Goal: Task Accomplishment & Management: Contribute content

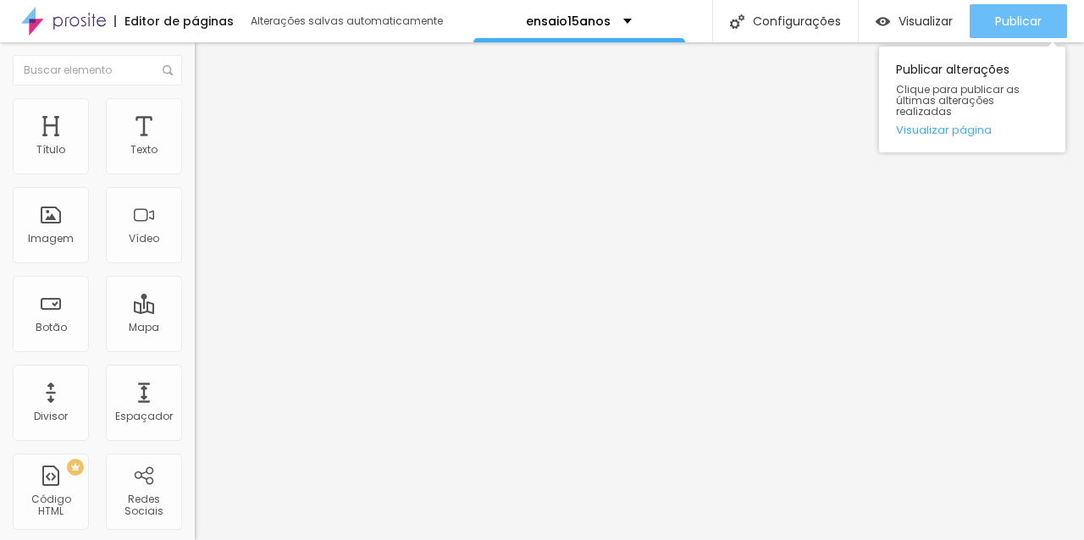
click at [1015, 28] on font "Publicar" at bounding box center [1018, 21] width 47 height 17
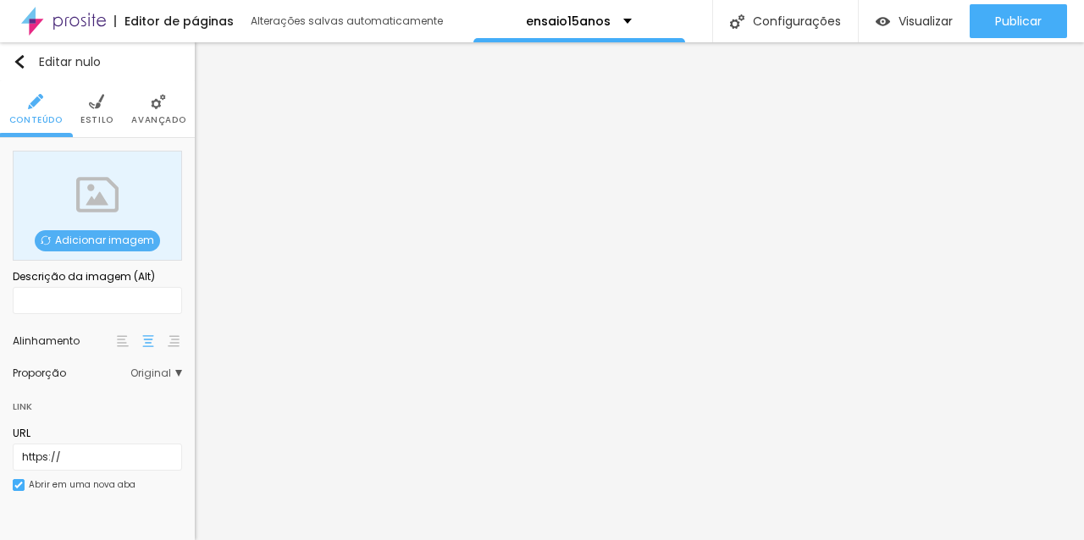
click at [131, 237] on font "Adicionar imagem" at bounding box center [104, 240] width 99 height 14
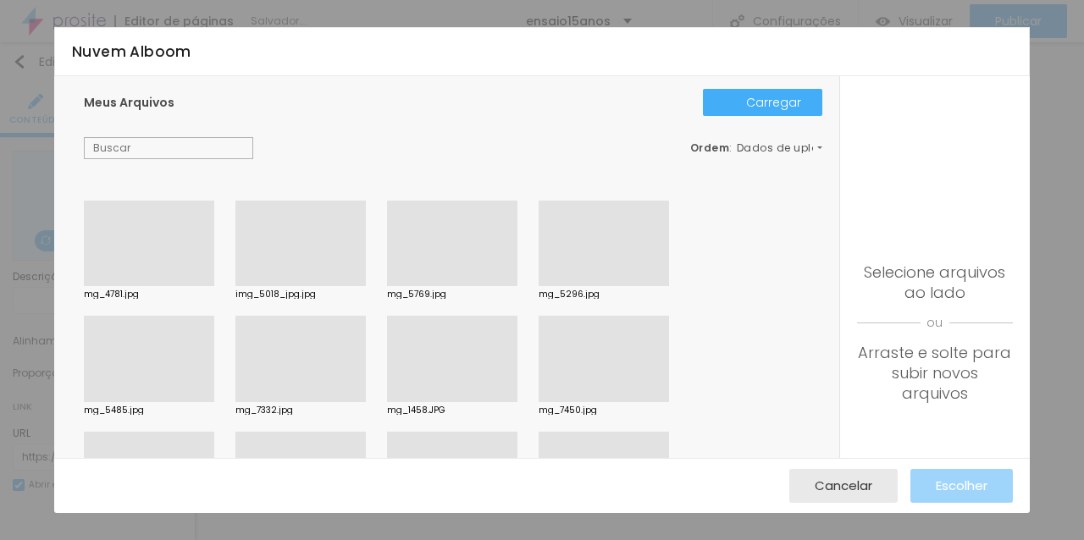
scroll to position [2528, 0]
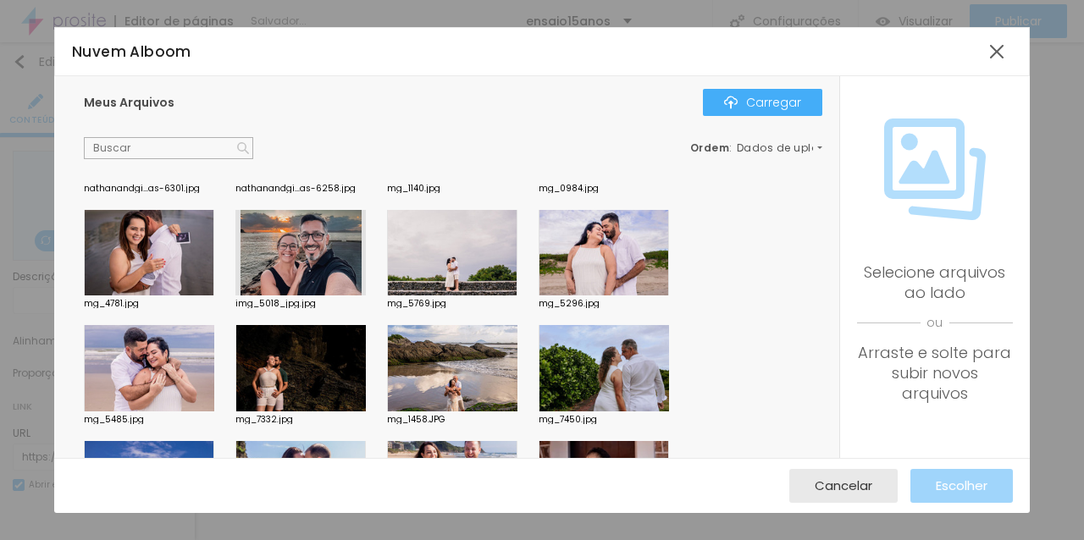
click at [317, 248] on div at bounding box center [300, 253] width 130 height 86
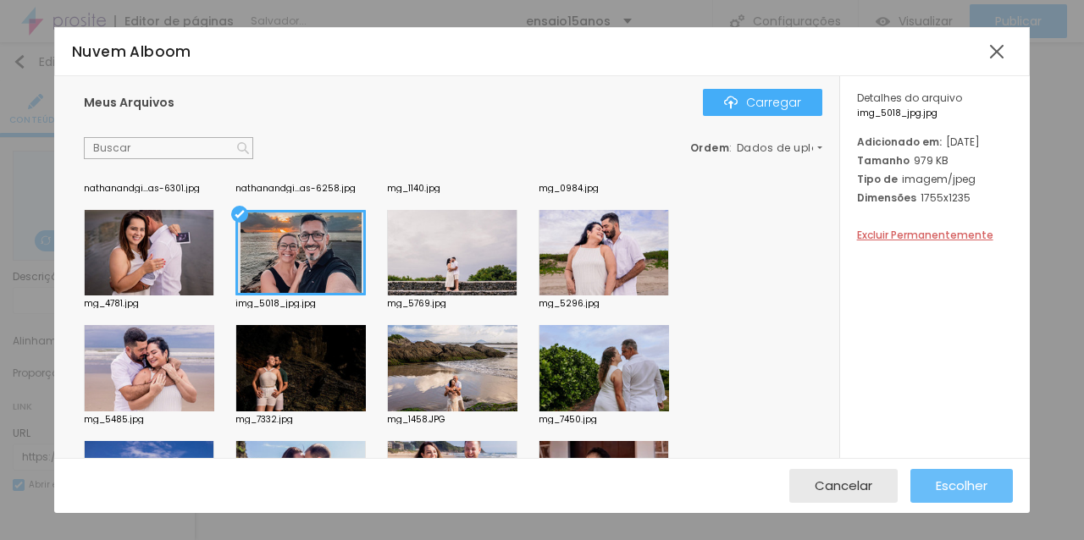
click at [937, 481] on font "Escolher" at bounding box center [961, 486] width 52 height 18
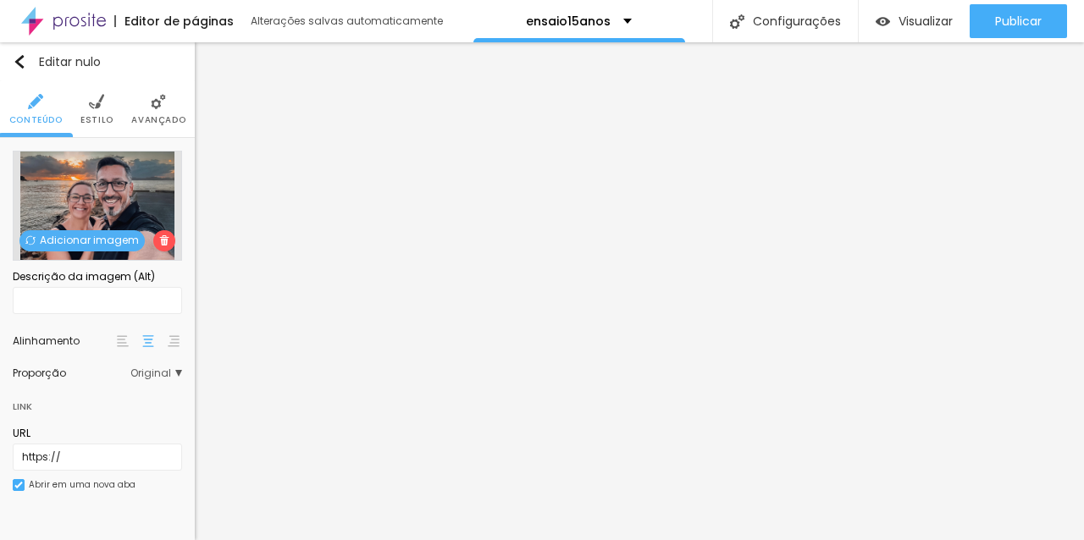
click at [172, 375] on span "Original" at bounding box center [156, 373] width 52 height 10
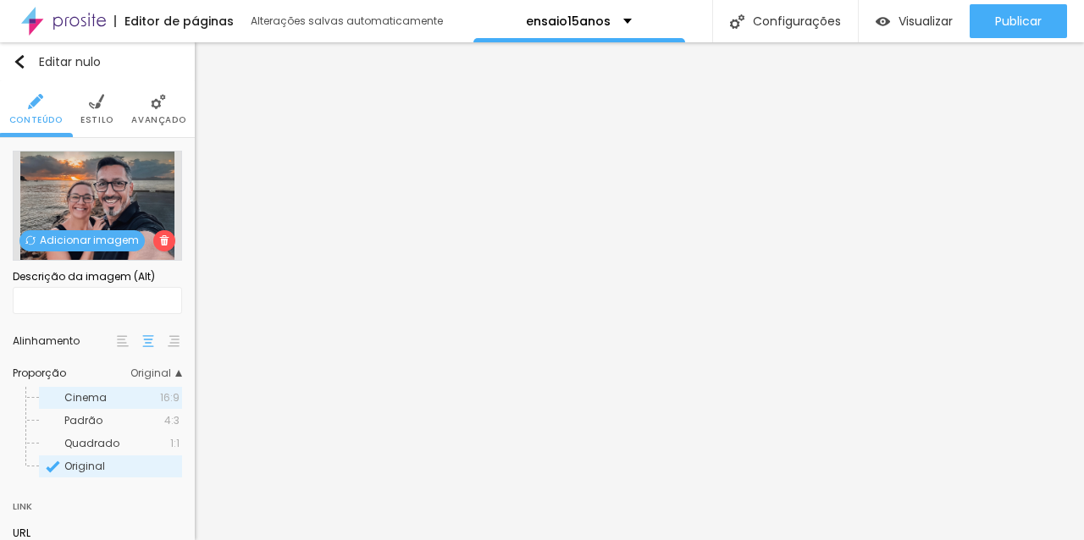
click at [122, 397] on span "Cinema" at bounding box center [112, 398] width 96 height 10
click at [91, 106] on img at bounding box center [96, 101] width 15 height 15
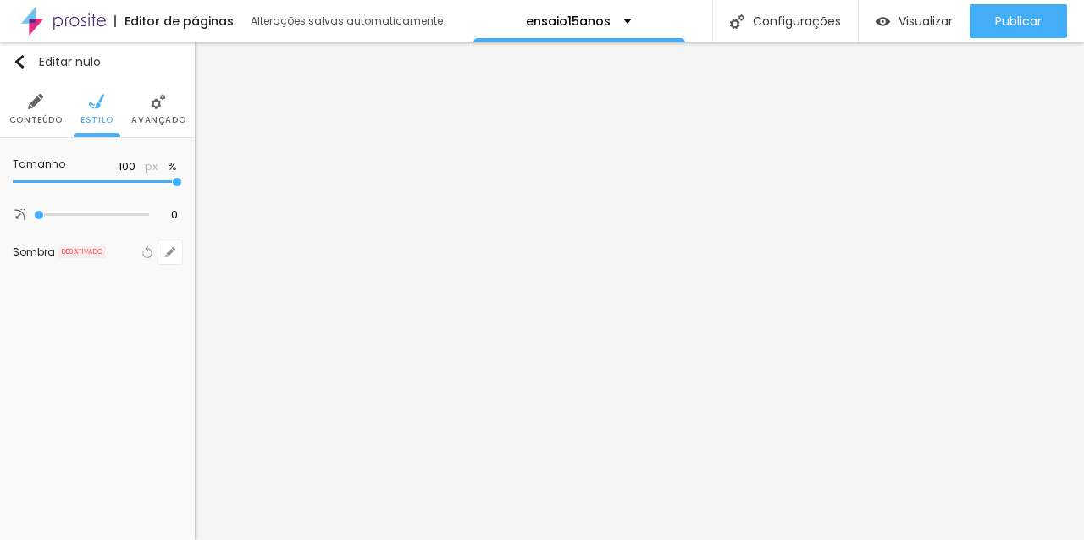
type input "95"
type input "90"
type input "85"
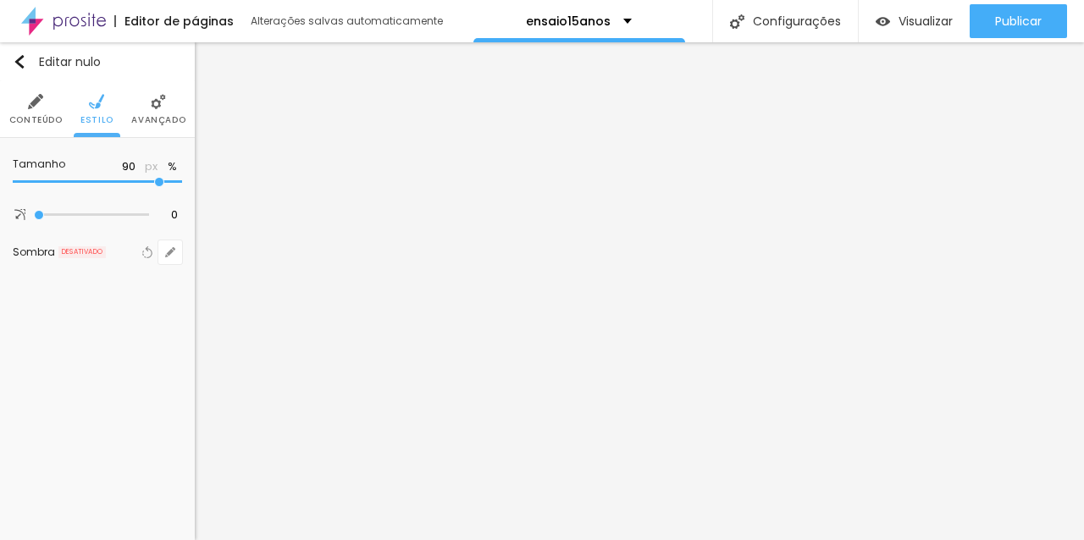
type input "85"
type input "75"
type input "70"
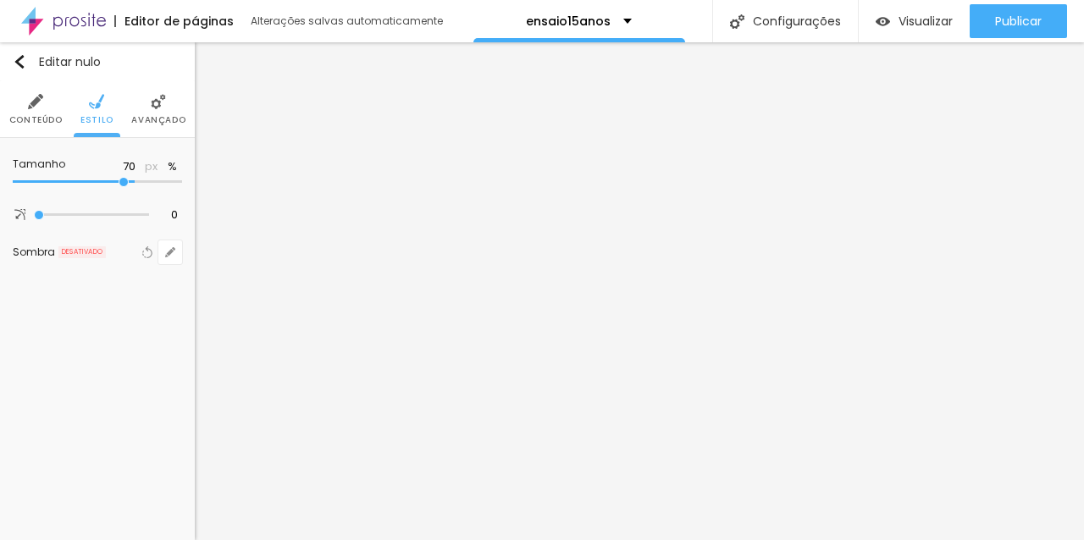
type input "65"
type input "60"
type input "55"
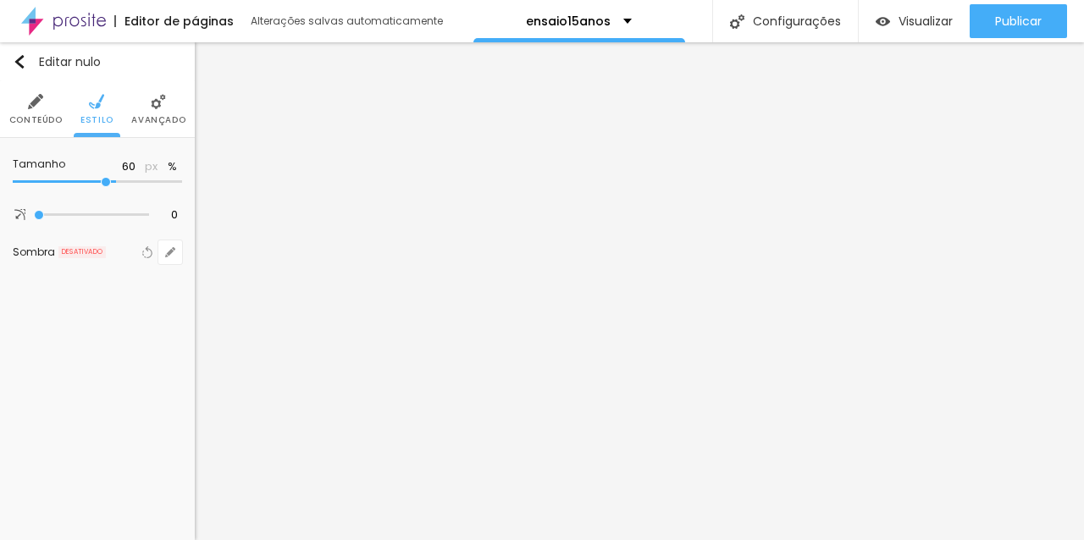
type input "55"
type input "50"
drag, startPoint x: 180, startPoint y: 177, endPoint x: 93, endPoint y: 184, distance: 87.5
click at [93, 184] on input "range" at bounding box center [67, 182] width 109 height 14
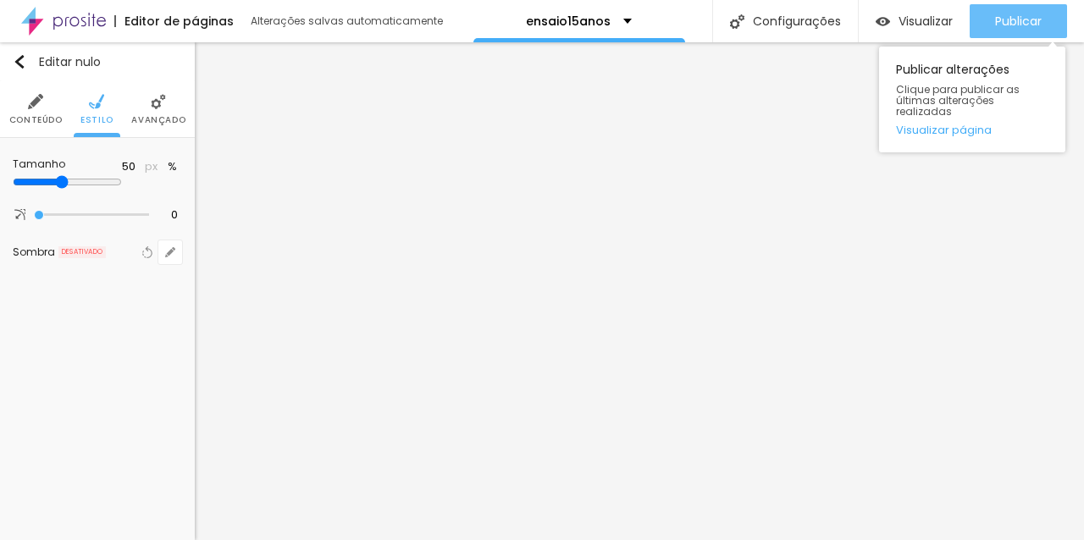
click at [1020, 11] on div "Publicar" at bounding box center [1018, 21] width 47 height 34
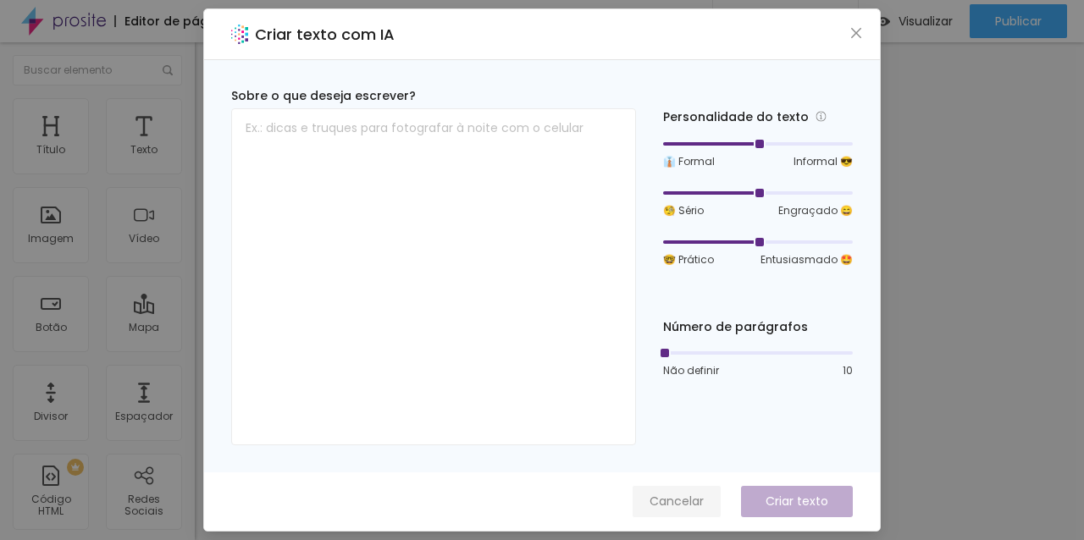
click at [689, 511] on button "Cancelar" at bounding box center [676, 501] width 88 height 31
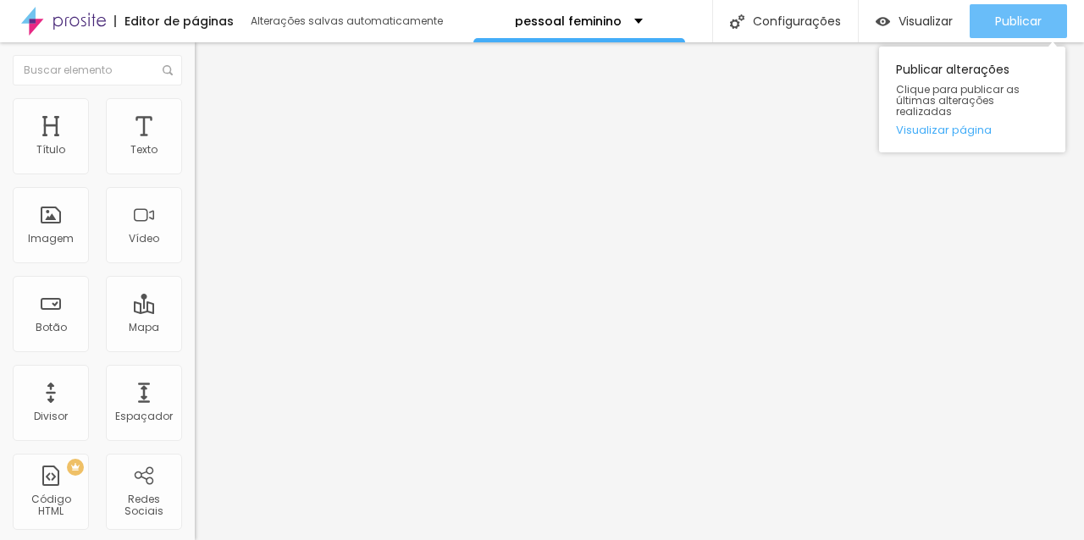
click at [1025, 28] on font "Publicar" at bounding box center [1018, 21] width 47 height 17
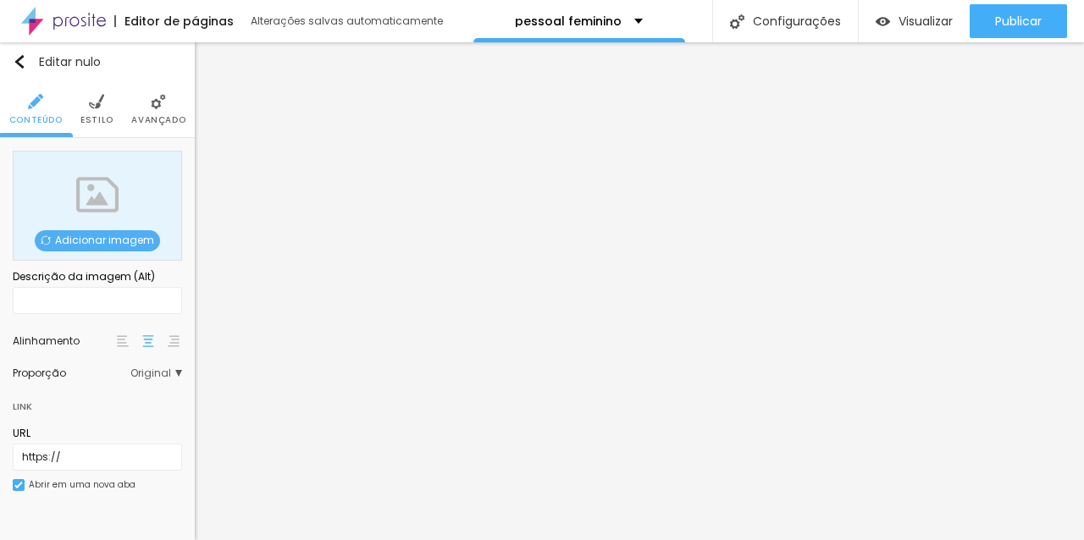
click at [135, 235] on font "Adicionar imagem" at bounding box center [104, 240] width 99 height 14
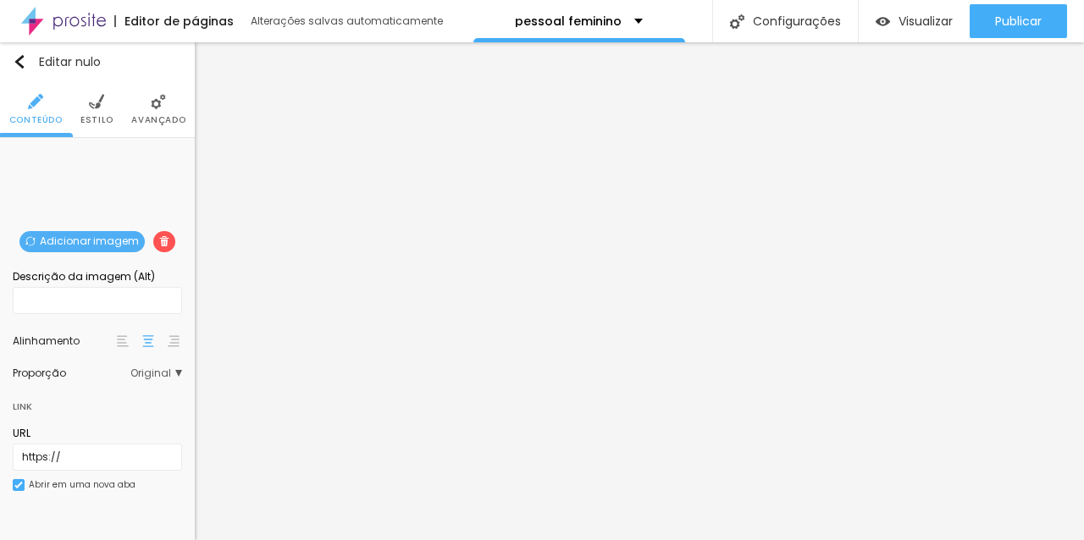
click at [166, 376] on font "Original" at bounding box center [150, 373] width 41 height 14
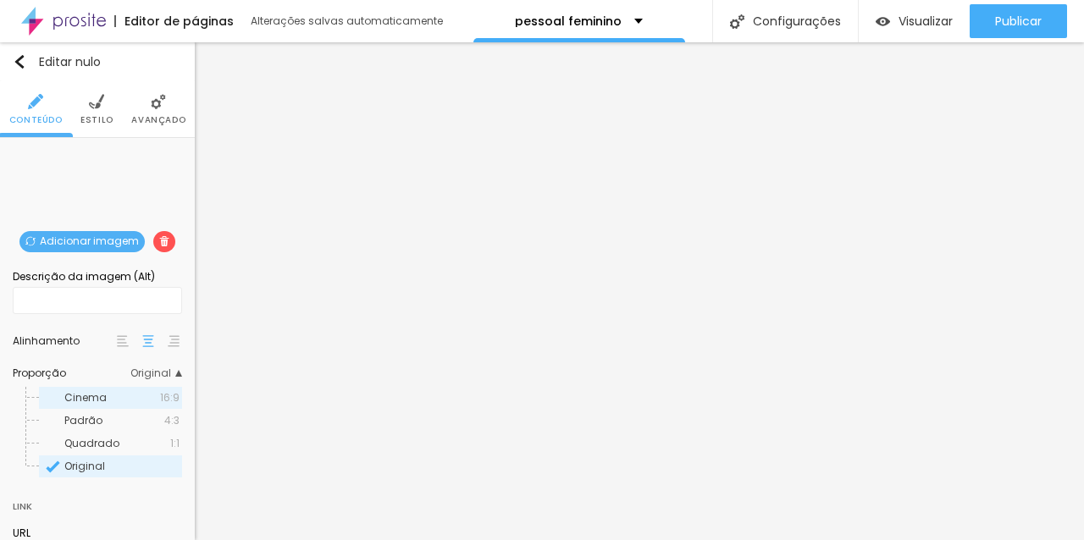
click at [109, 399] on span "Cinema" at bounding box center [112, 398] width 96 height 10
click at [95, 108] on img at bounding box center [96, 101] width 15 height 15
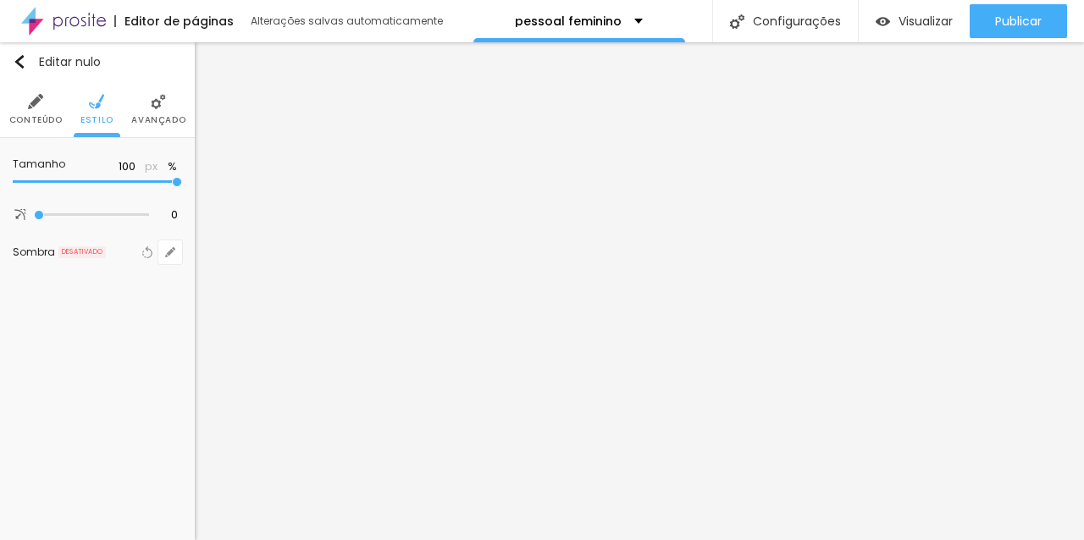
type input "95"
type input "90"
type input "85"
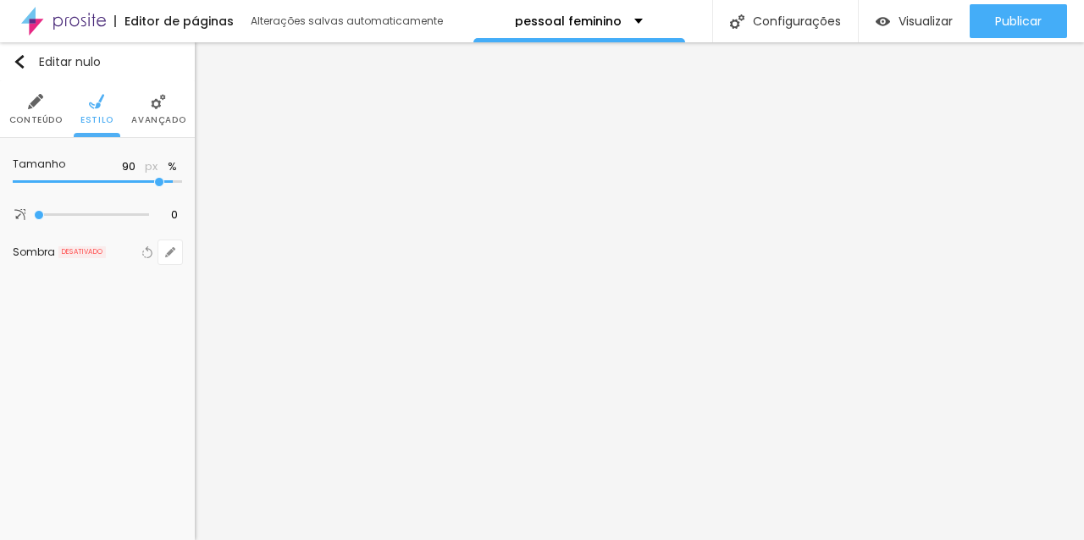
type input "85"
type input "80"
type input "75"
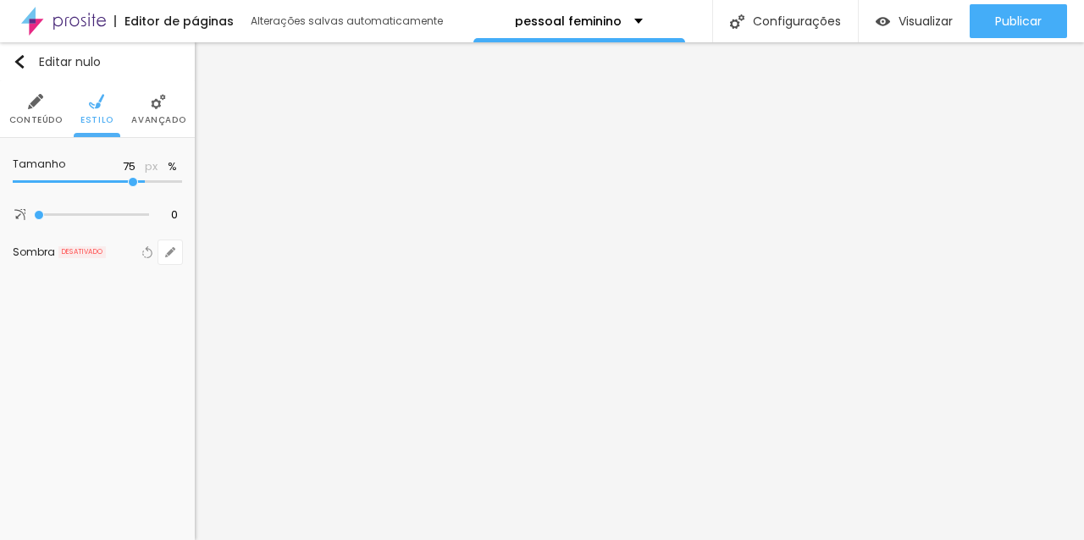
type input "70"
type input "65"
type input "60"
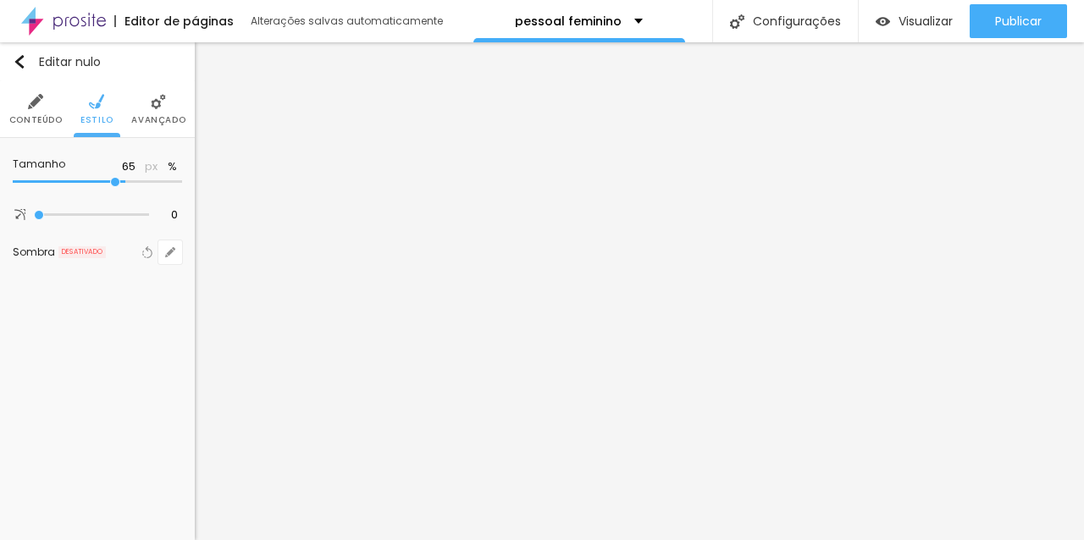
type input "60"
type input "55"
type input "50"
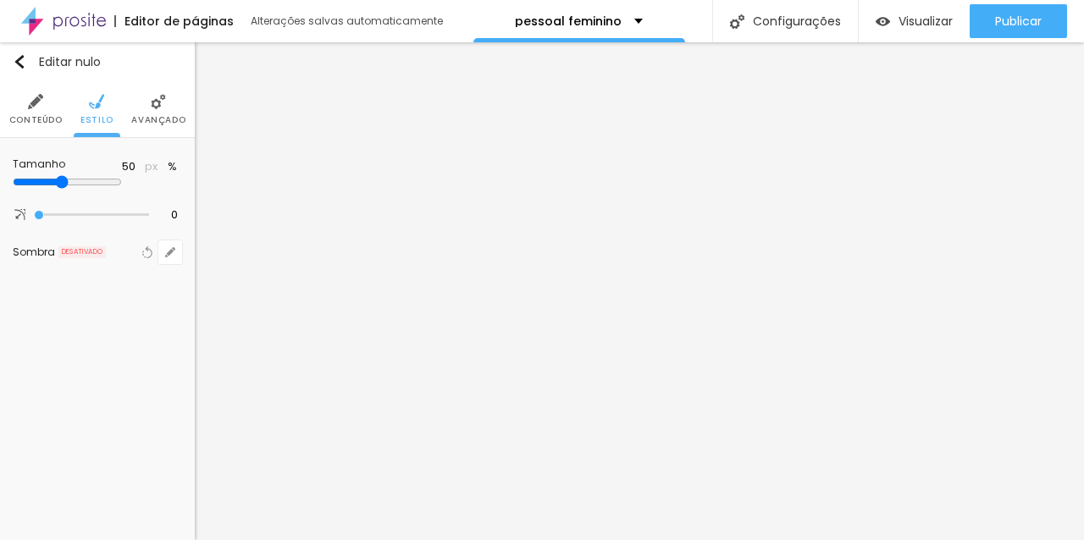
drag, startPoint x: 178, startPoint y: 182, endPoint x: 90, endPoint y: 189, distance: 88.3
click at [90, 189] on div at bounding box center [97, 182] width 169 height 15
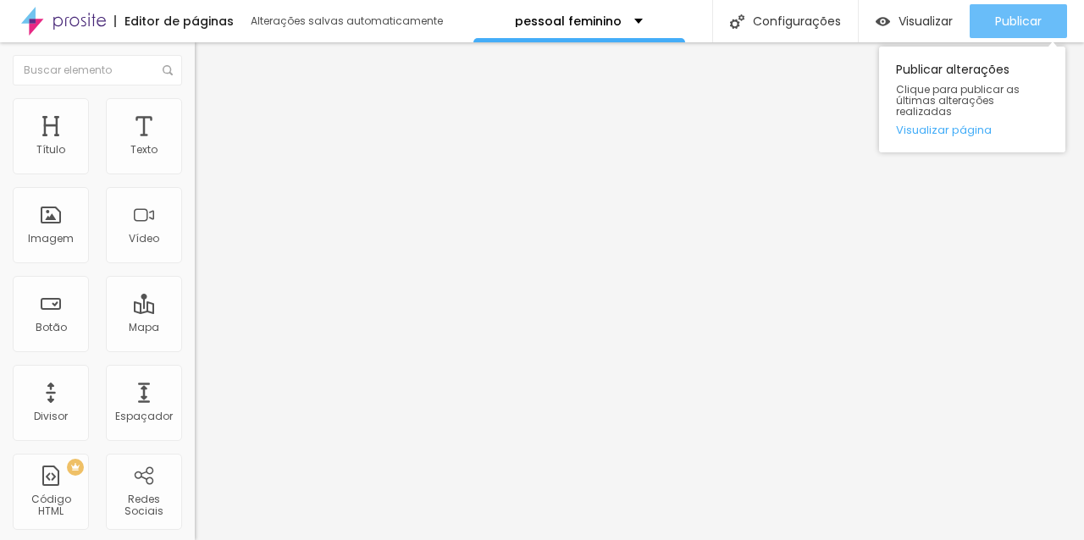
click at [1028, 26] on font "Publicar" at bounding box center [1018, 21] width 47 height 17
click at [1038, 30] on div "Publicar" at bounding box center [1018, 21] width 47 height 34
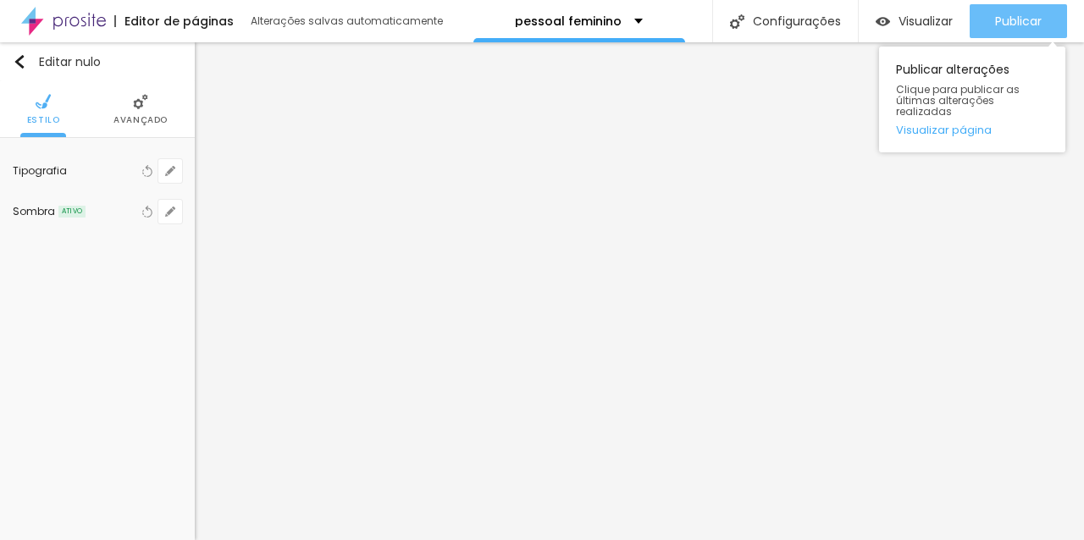
click at [1006, 11] on div "Publicar" at bounding box center [1018, 21] width 47 height 34
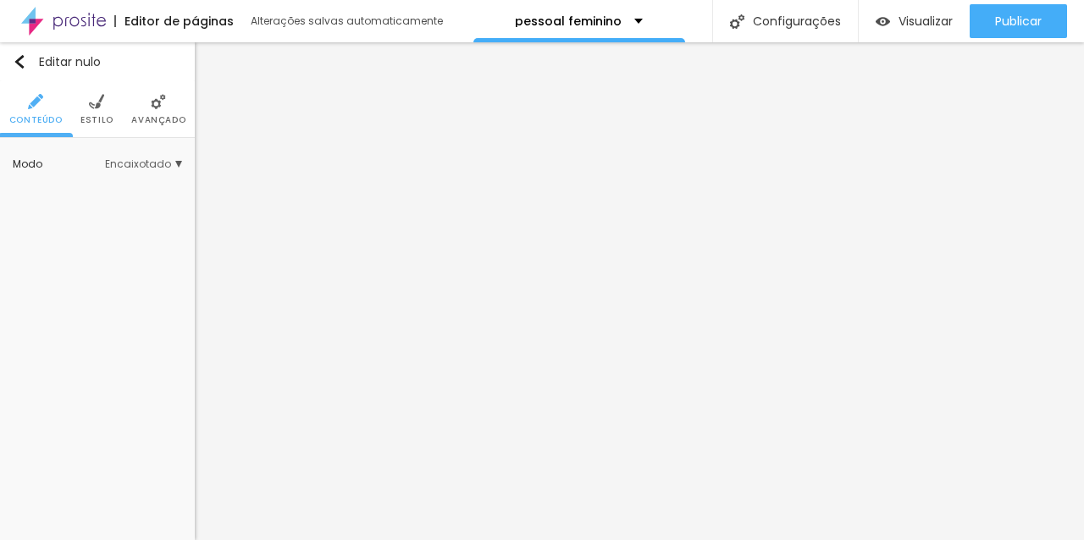
click at [158, 114] on font "Avançado" at bounding box center [158, 119] width 54 height 13
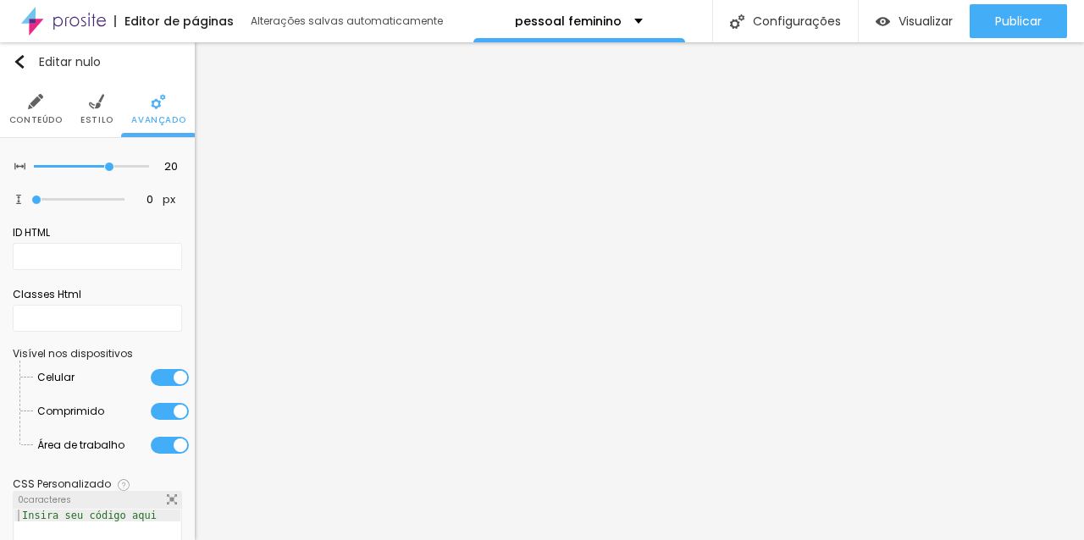
click at [102, 111] on li "Estilo" at bounding box center [96, 109] width 33 height 56
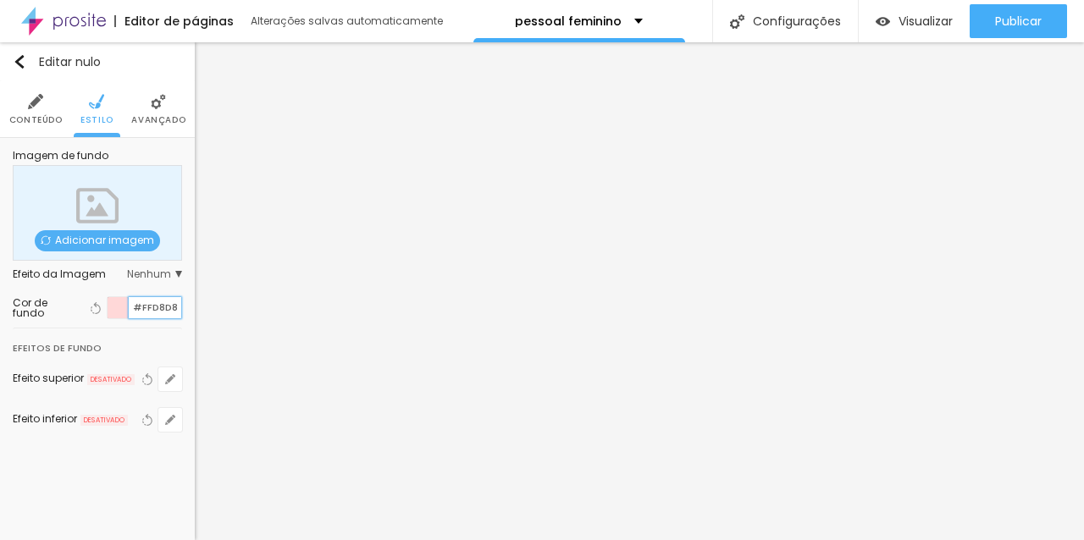
click at [149, 306] on input "#FFD8D8" at bounding box center [155, 307] width 52 height 21
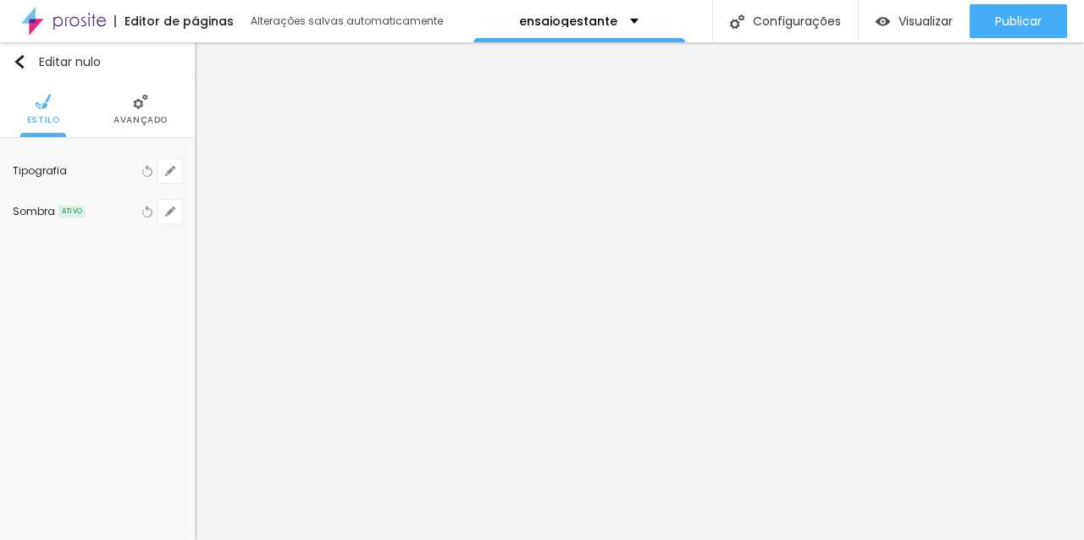
click at [328, 40] on div "Editor de páginas Alterações salvas automaticamente" at bounding box center [222, 21] width 445 height 42
click at [90, 95] on img at bounding box center [96, 101] width 15 height 15
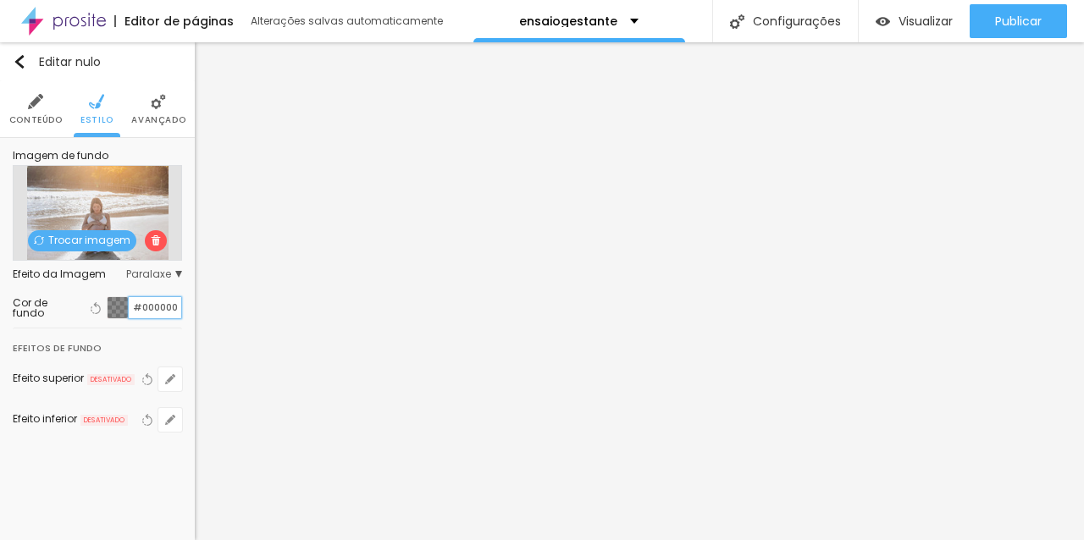
click at [139, 306] on input "#000000" at bounding box center [155, 307] width 52 height 21
paste input "FFD8D8"
type input "#FFD8D8"
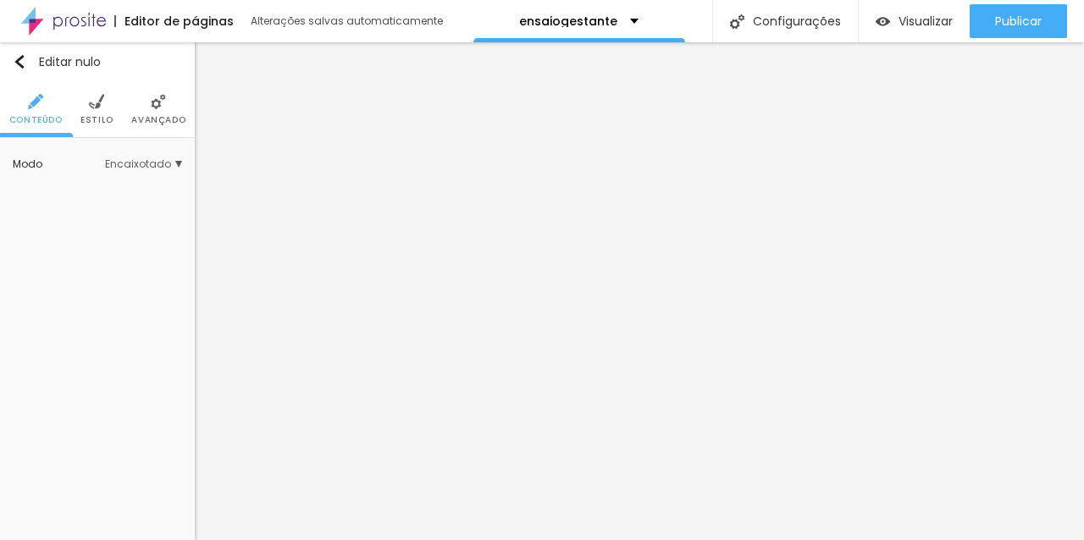
click at [139, 122] on font "Avançado" at bounding box center [158, 119] width 54 height 13
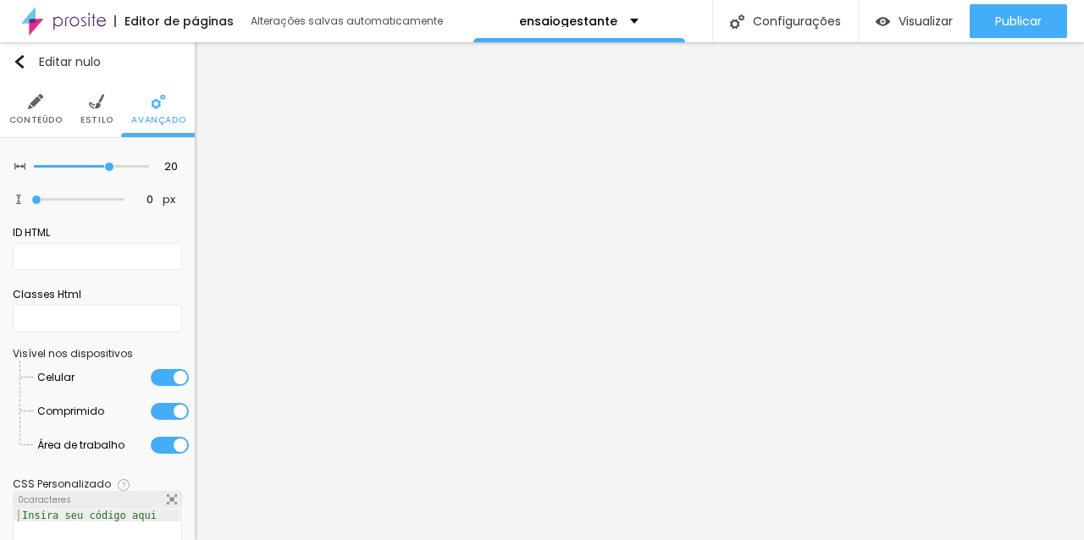
click at [97, 119] on font "Estilo" at bounding box center [96, 119] width 33 height 13
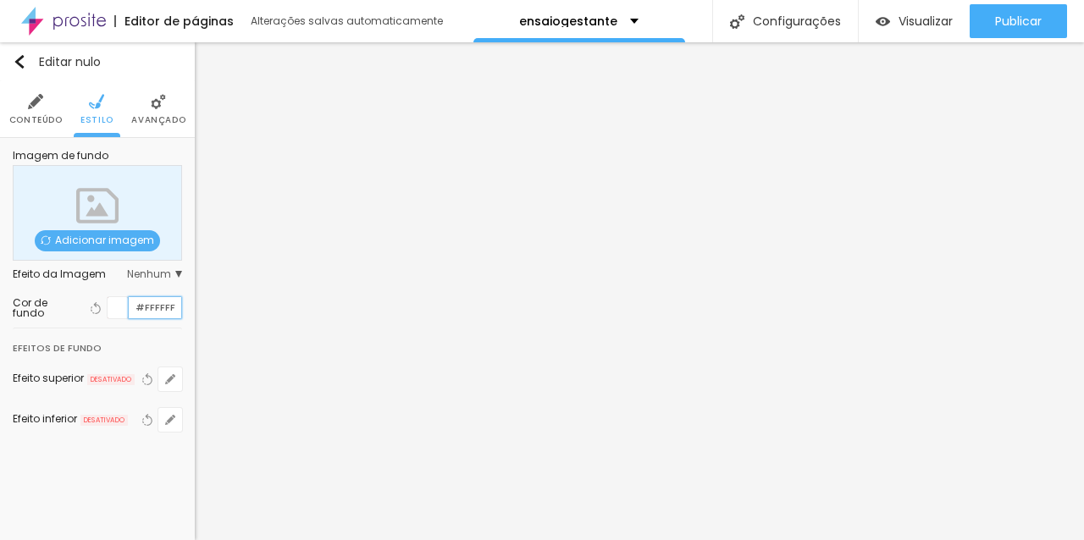
click at [146, 306] on input "#FFFFFF" at bounding box center [155, 307] width 52 height 21
paste input "D8D8"
type input "#FFD8D8"
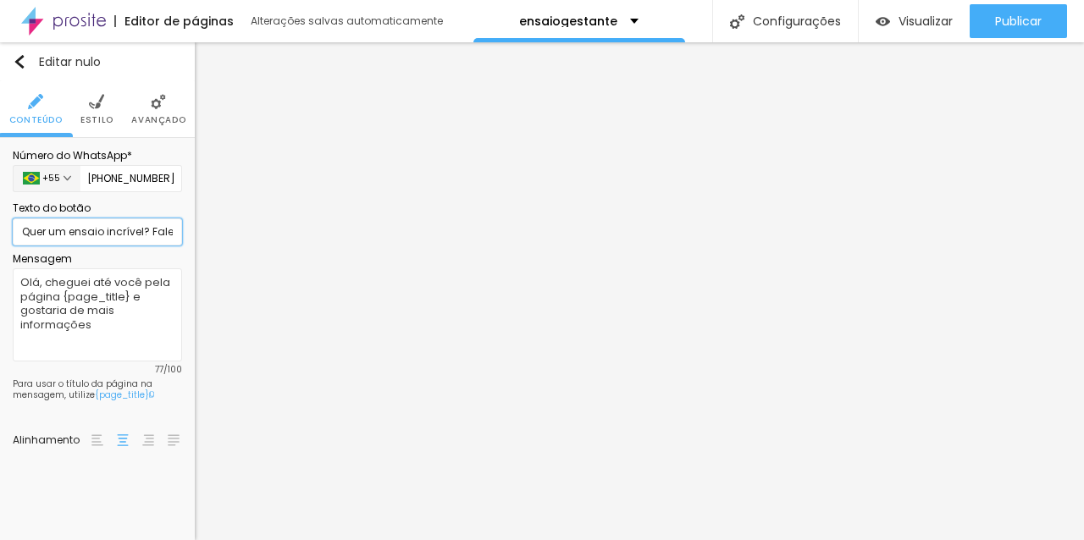
click at [145, 240] on input "Quer um ensaio incrível? Fale comigo agora!" at bounding box center [97, 231] width 169 height 27
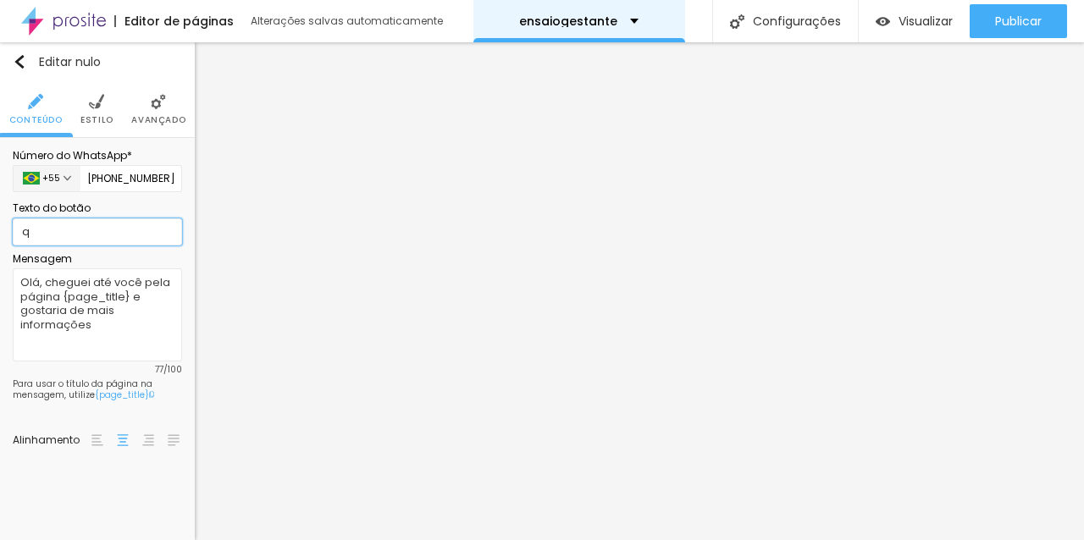
type input "Quero ver os pacotes"
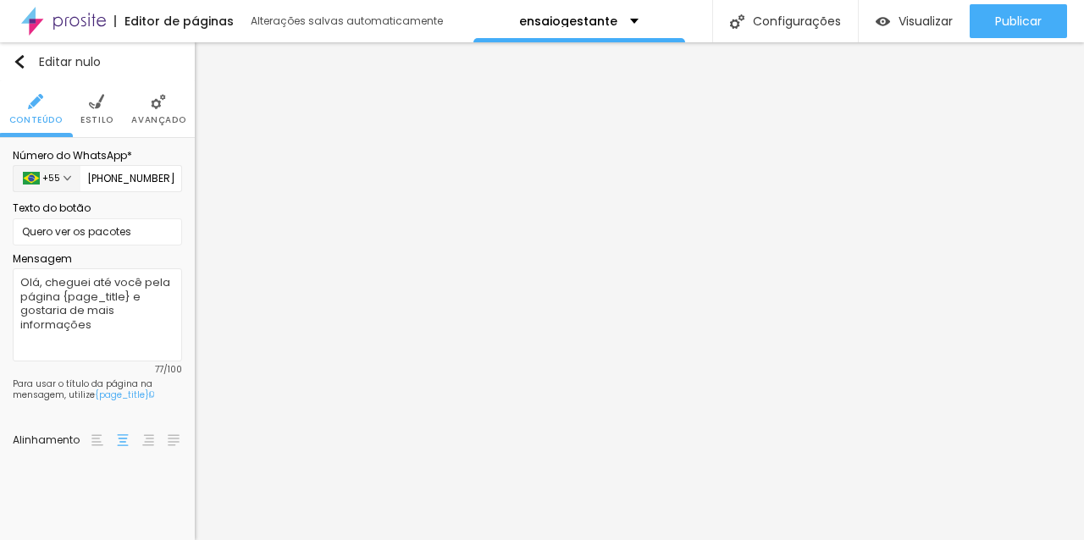
click at [101, 112] on li "Estilo" at bounding box center [96, 109] width 33 height 56
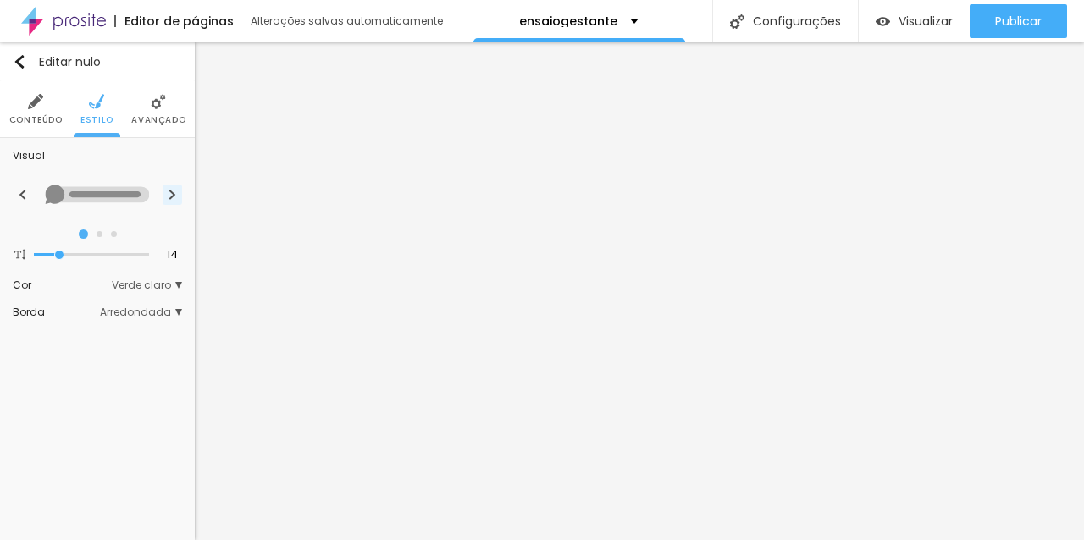
click at [174, 203] on button at bounding box center [172, 195] width 19 height 20
radio input "false"
radio input "true"
click at [141, 284] on font "Verde claro" at bounding box center [141, 285] width 59 height 14
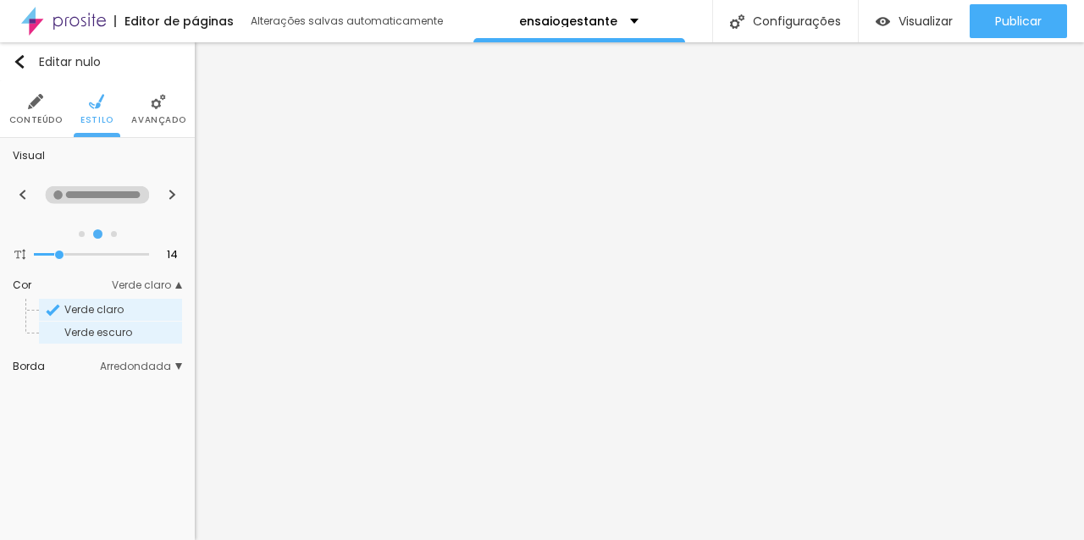
click at [119, 336] on font "Verde escuro" at bounding box center [98, 332] width 68 height 14
click at [166, 359] on font "Arredondada" at bounding box center [135, 366] width 71 height 14
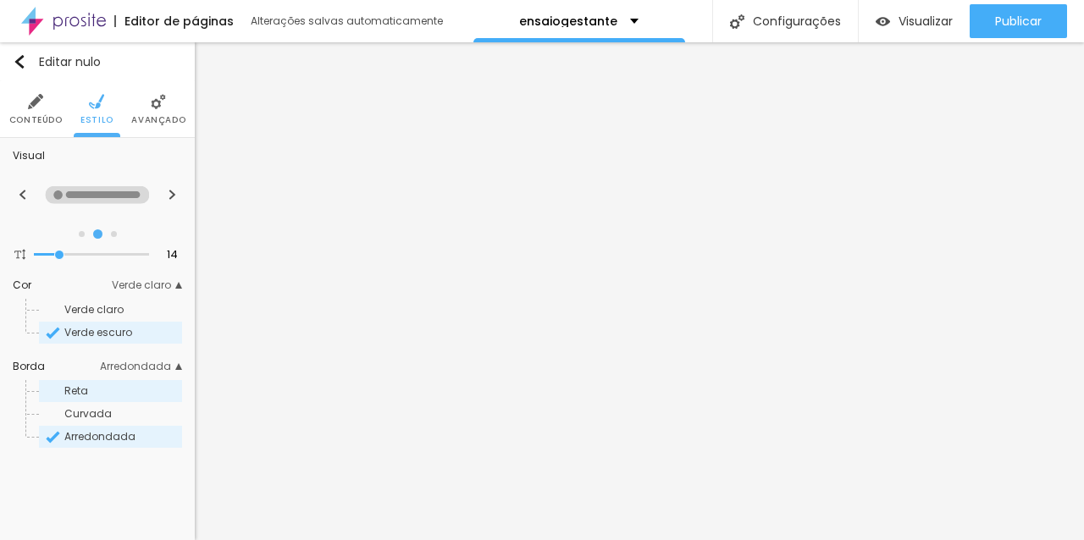
click at [107, 388] on span "Reta" at bounding box center [121, 391] width 115 height 10
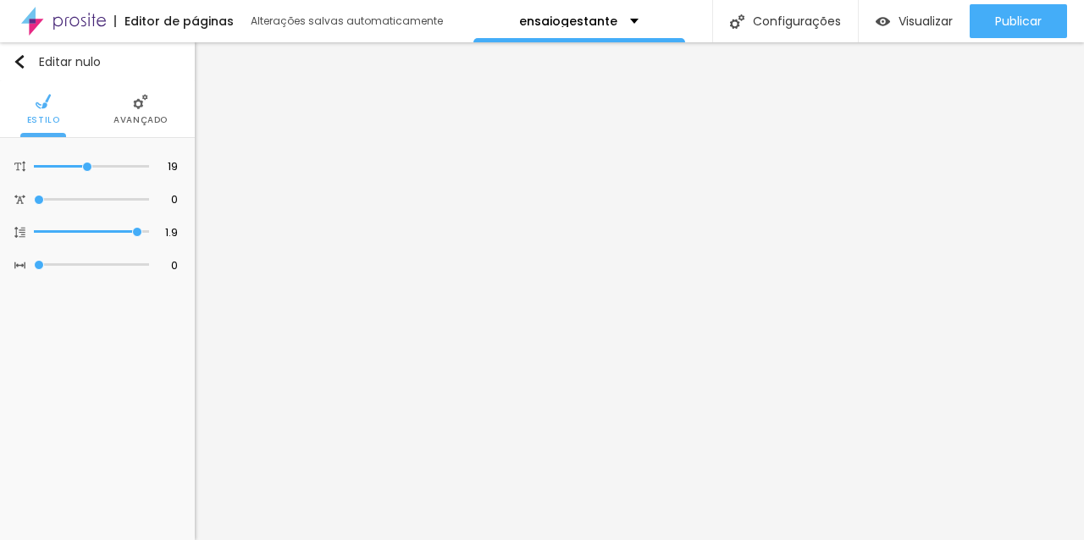
click at [137, 115] on font "Avançado" at bounding box center [140, 119] width 54 height 13
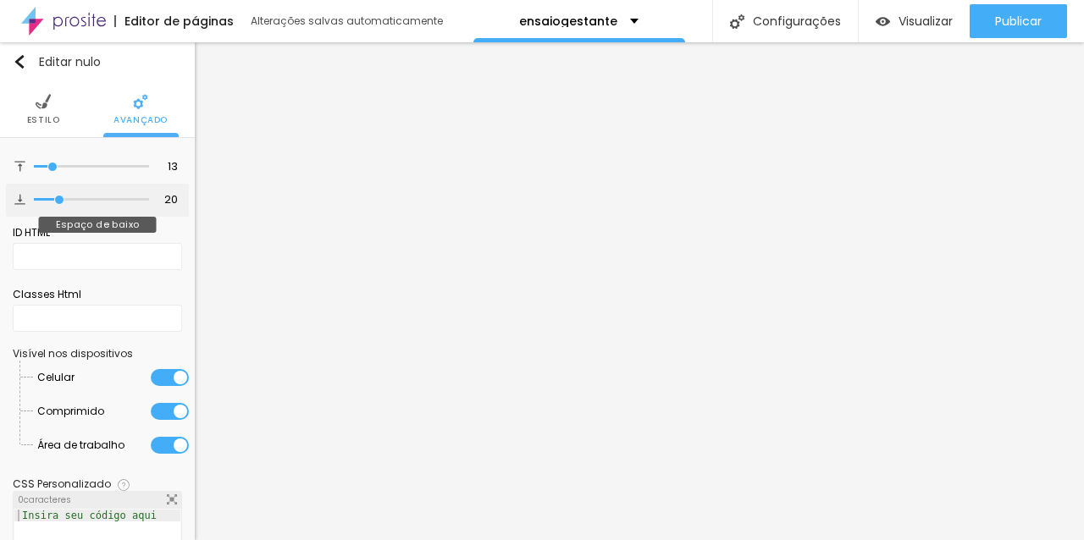
drag, startPoint x: 56, startPoint y: 190, endPoint x: 30, endPoint y: 196, distance: 26.9
click at [30, 196] on div "20 Espaço de baixo" at bounding box center [97, 200] width 183 height 33
type input "19"
type input "13"
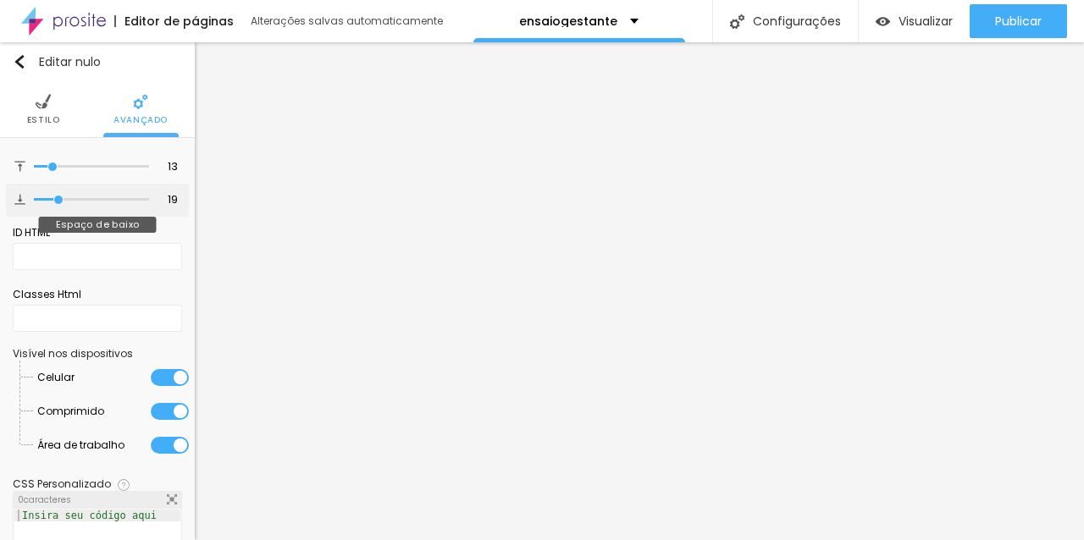
type input "13"
type input "5"
type input "2"
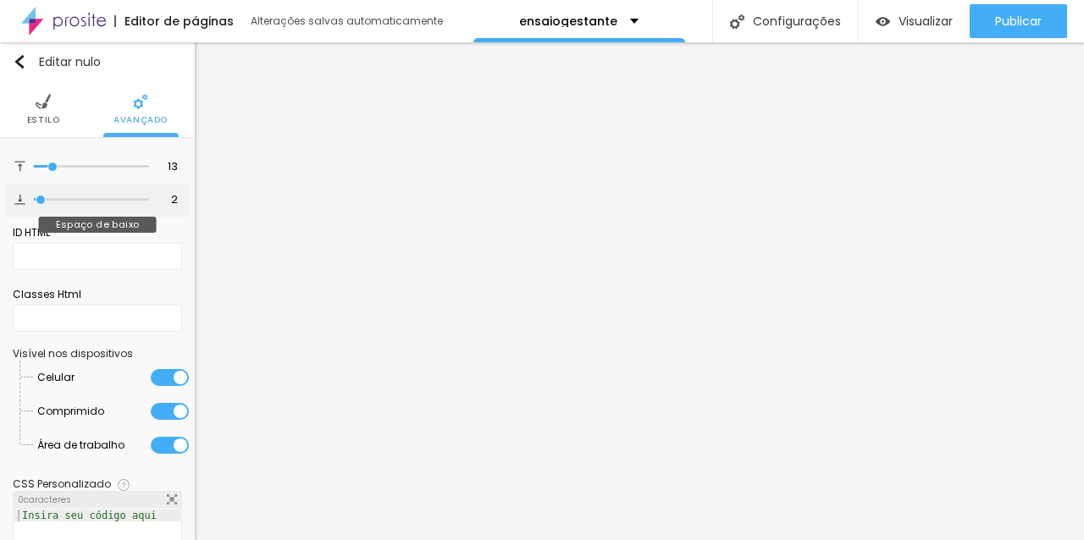
type input "1"
type input "0"
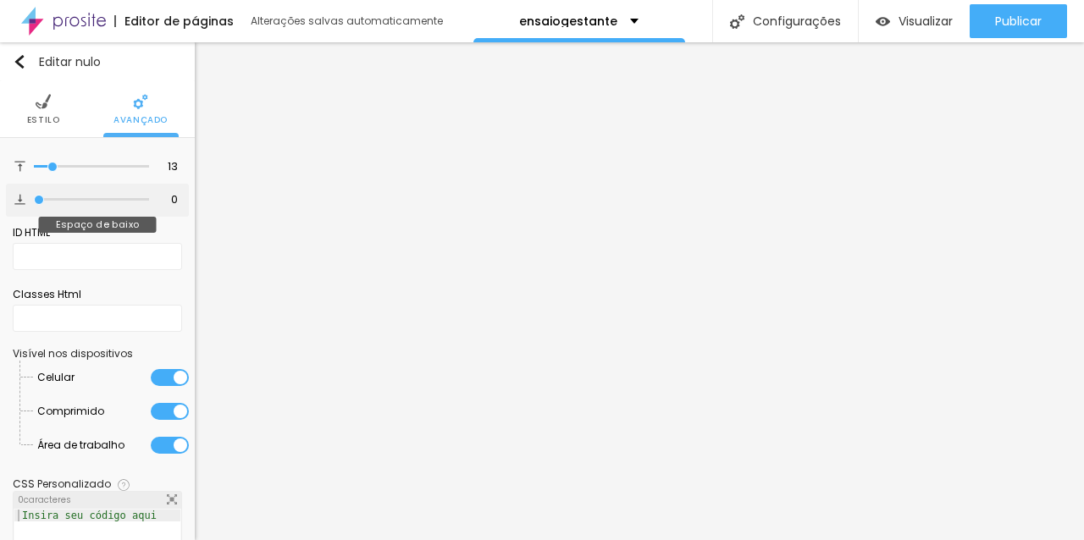
drag, startPoint x: 60, startPoint y: 200, endPoint x: 22, endPoint y: 201, distance: 38.1
click at [22, 201] on div "0 Espaço de baixo" at bounding box center [97, 200] width 183 height 33
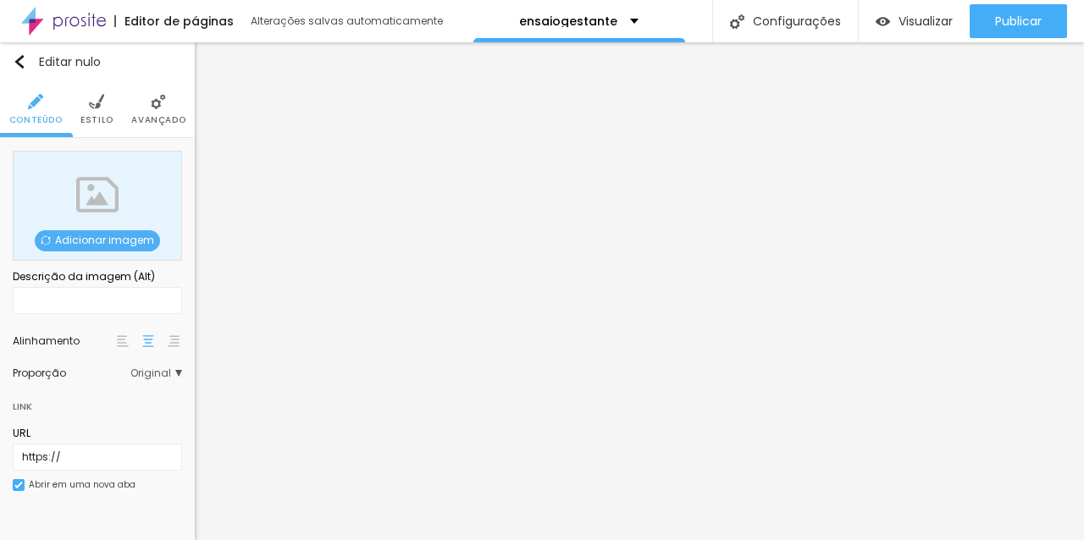
click at [97, 119] on font "Estilo" at bounding box center [96, 119] width 33 height 13
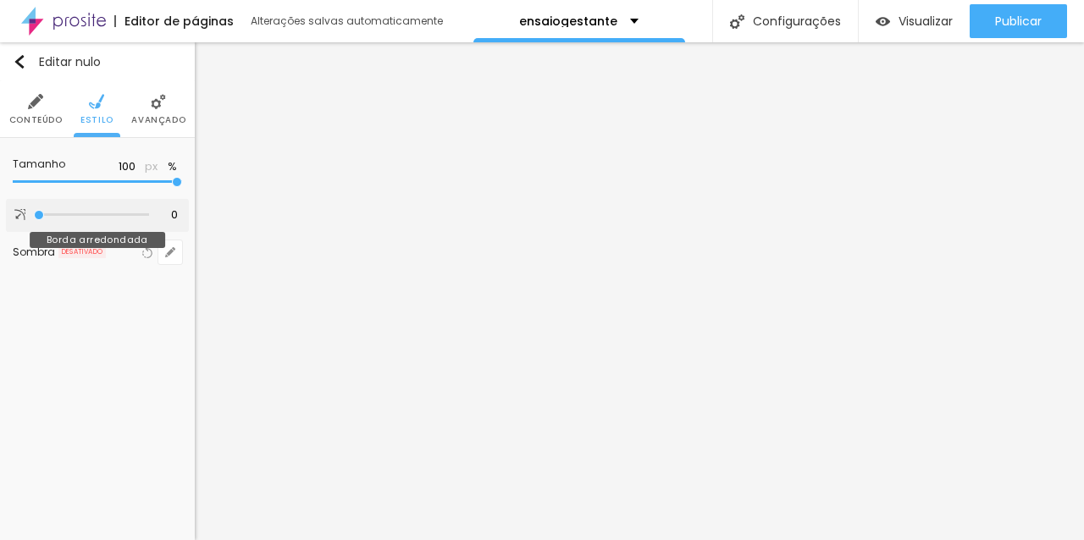
type input "1"
type input "3"
type input "4"
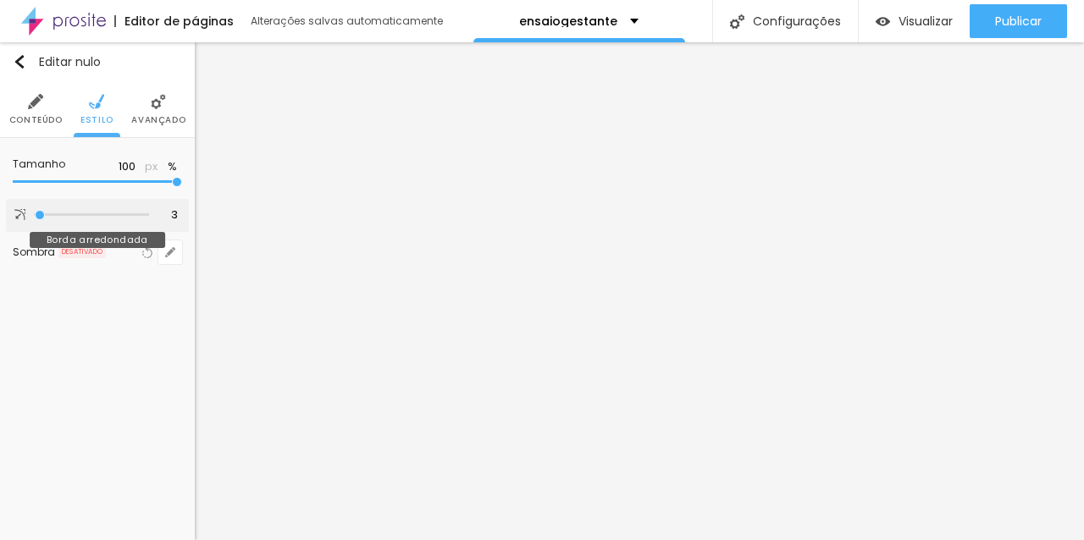
type input "4"
type input "6"
type input "7"
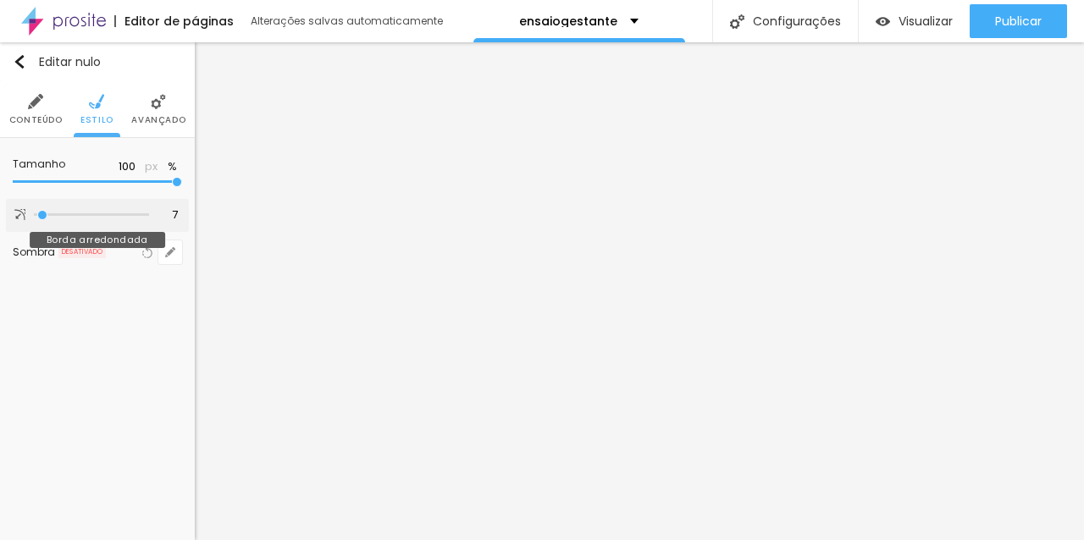
type input "8"
type input "10"
type input "12"
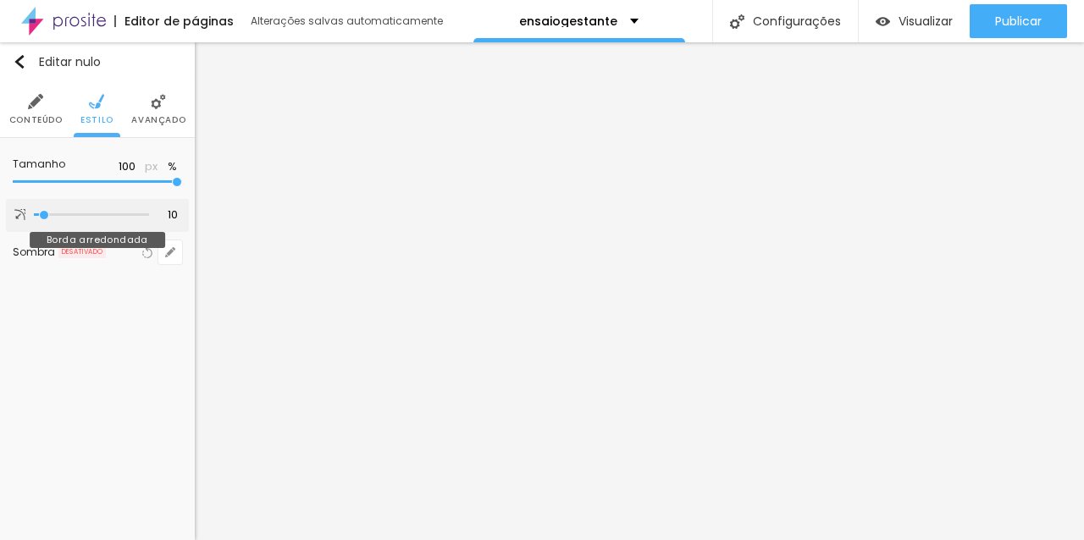
type input "12"
type input "14"
type input "15"
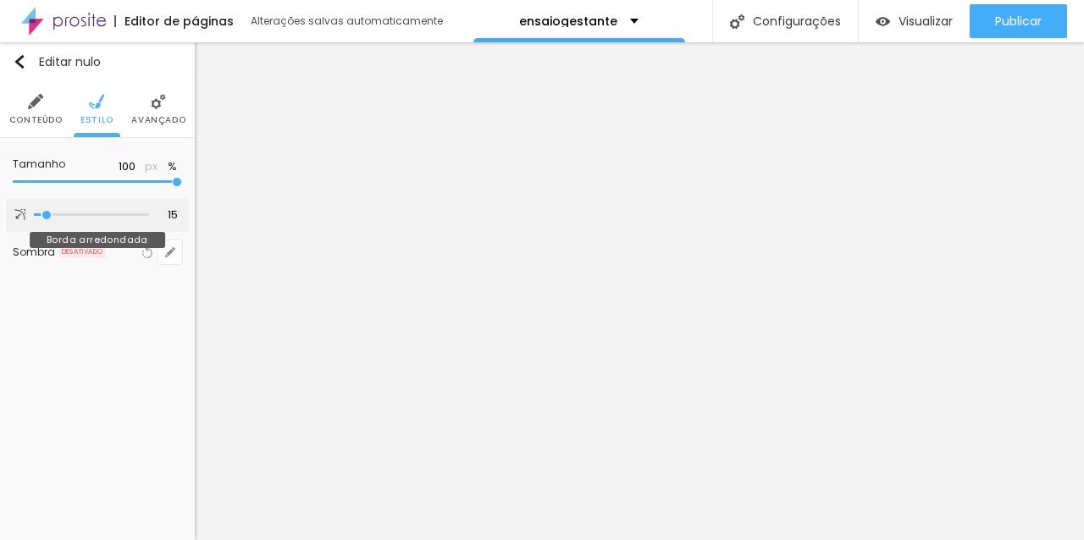
type input "16"
type input "17"
type input "19"
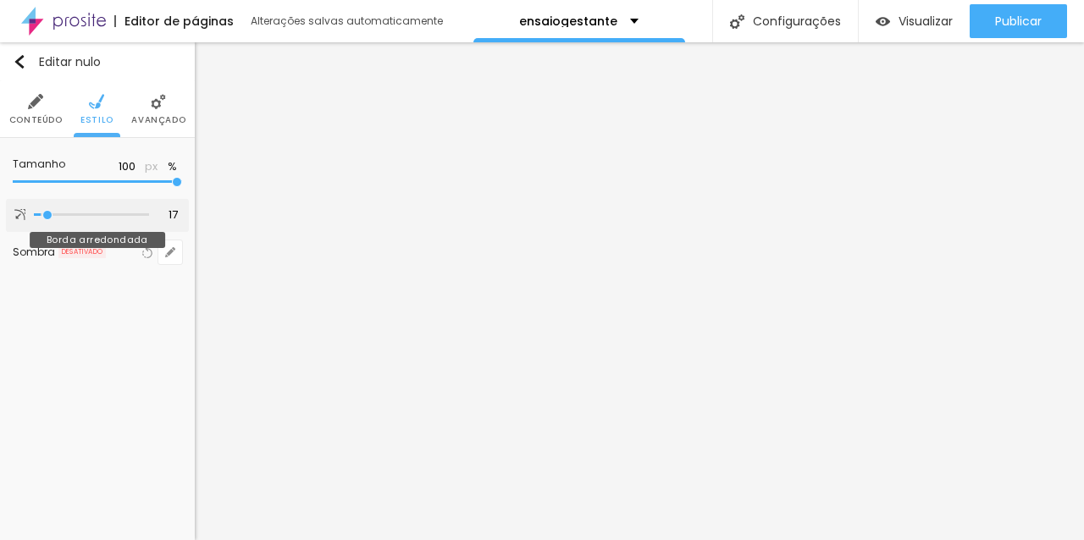
type input "19"
type input "20"
type input "21"
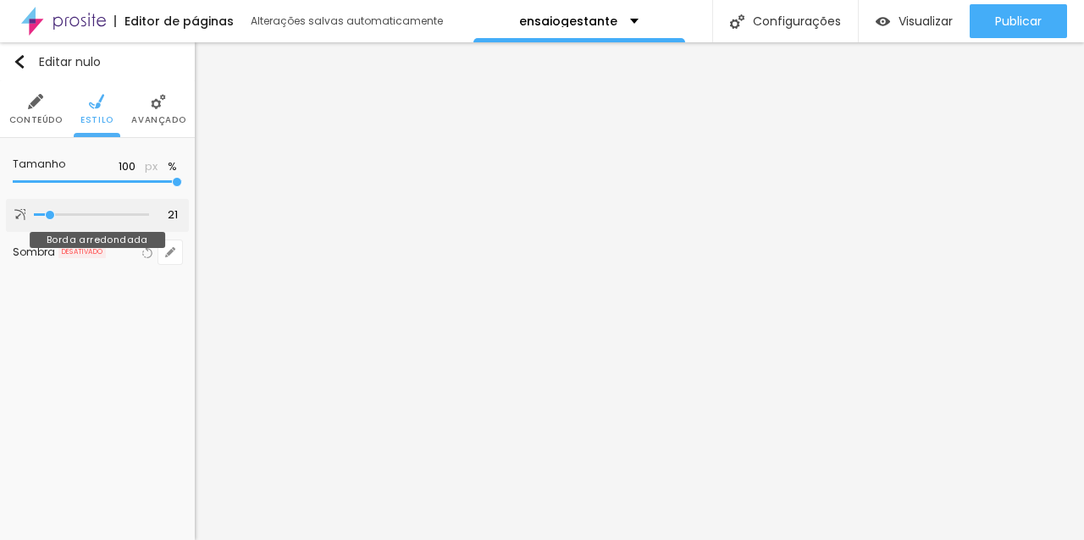
type input "20"
drag, startPoint x: 38, startPoint y: 216, endPoint x: 50, endPoint y: 217, distance: 11.9
type input "20"
click at [50, 217] on input "range" at bounding box center [91, 215] width 115 height 8
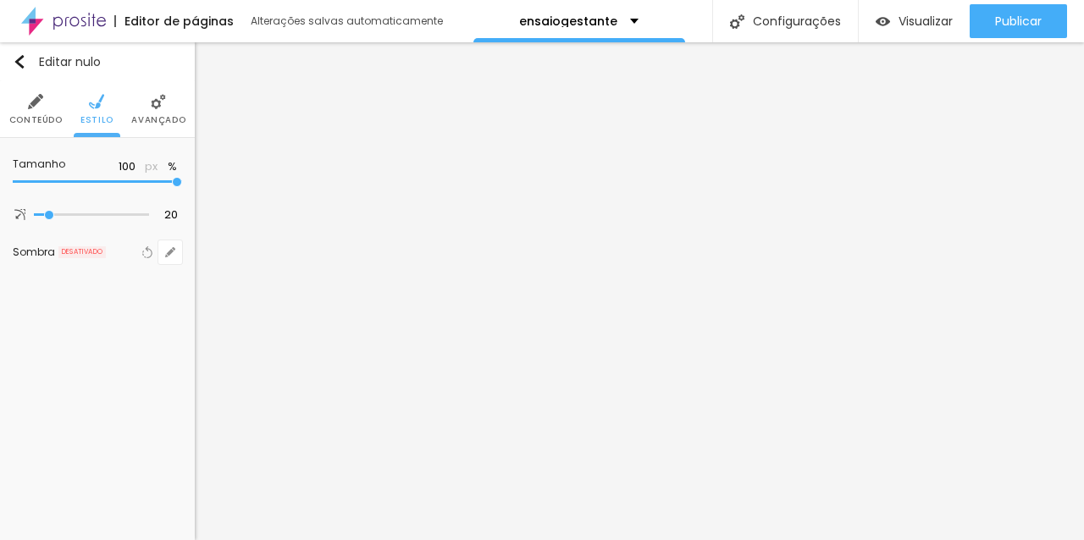
click at [131, 118] on font "Avançado" at bounding box center [158, 119] width 54 height 13
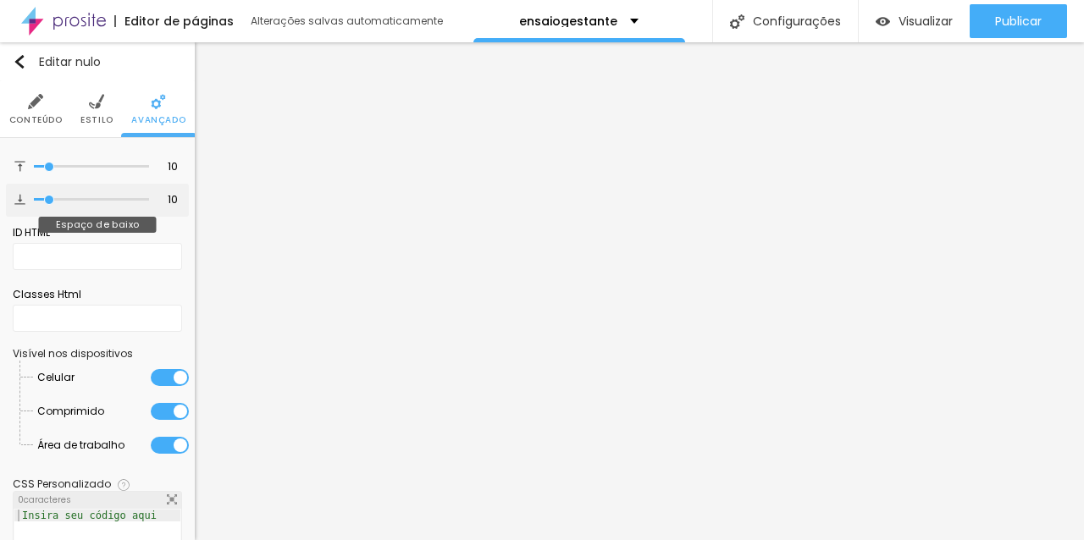
type input "9"
type input "5"
type input "1"
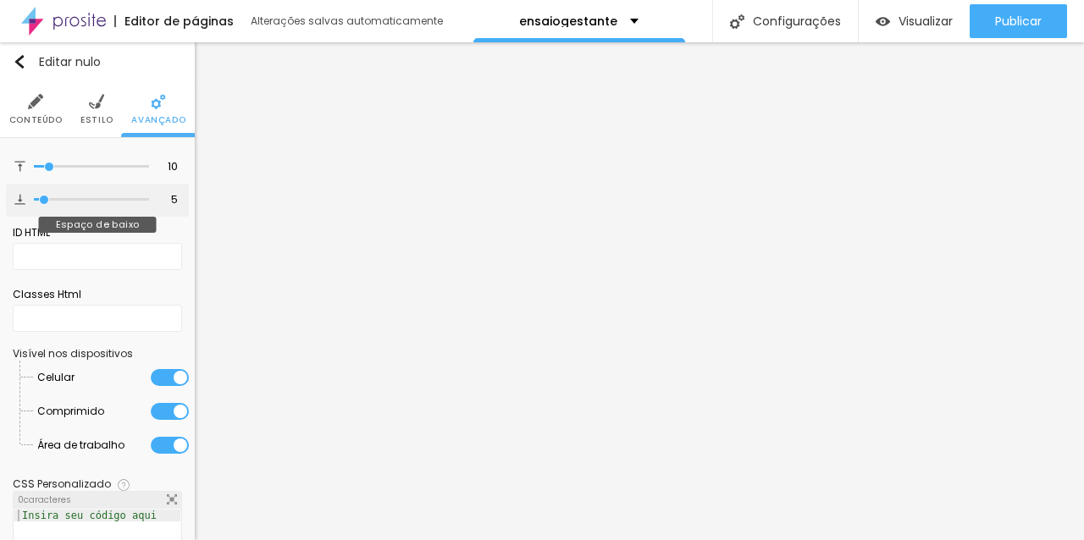
type input "1"
type input "0"
drag, startPoint x: 49, startPoint y: 198, endPoint x: 22, endPoint y: 198, distance: 27.1
type input "0"
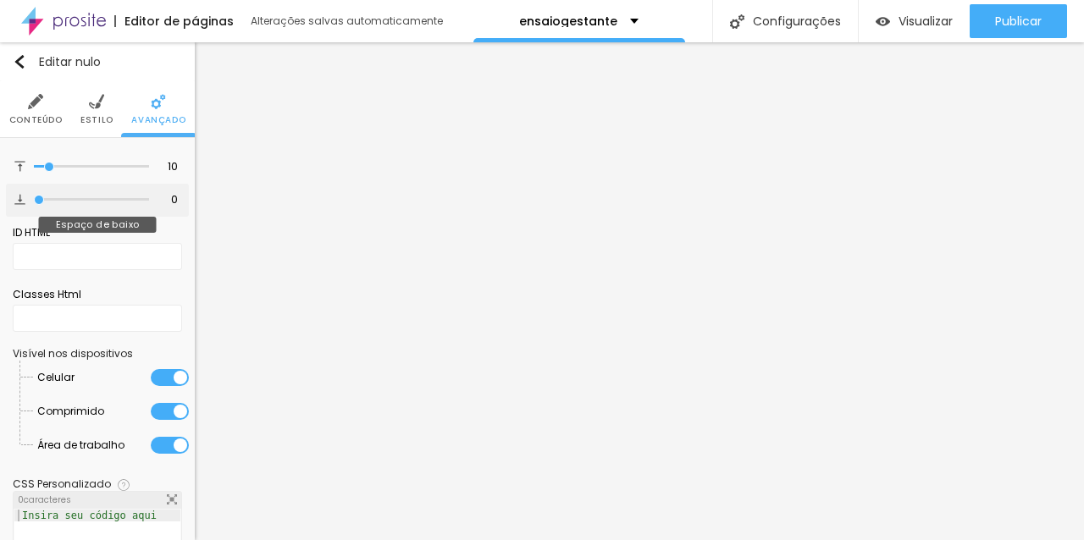
click at [34, 198] on input "range" at bounding box center [91, 200] width 115 height 8
click at [23, 106] on li "Conteúdo" at bounding box center [35, 109] width 53 height 56
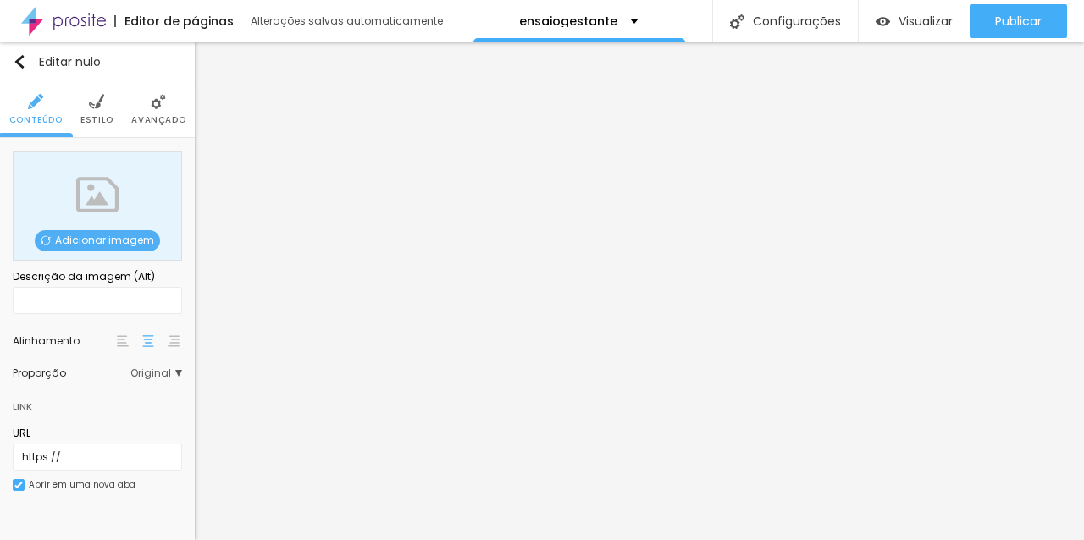
click at [135, 237] on font "Adicionar imagem" at bounding box center [104, 240] width 99 height 14
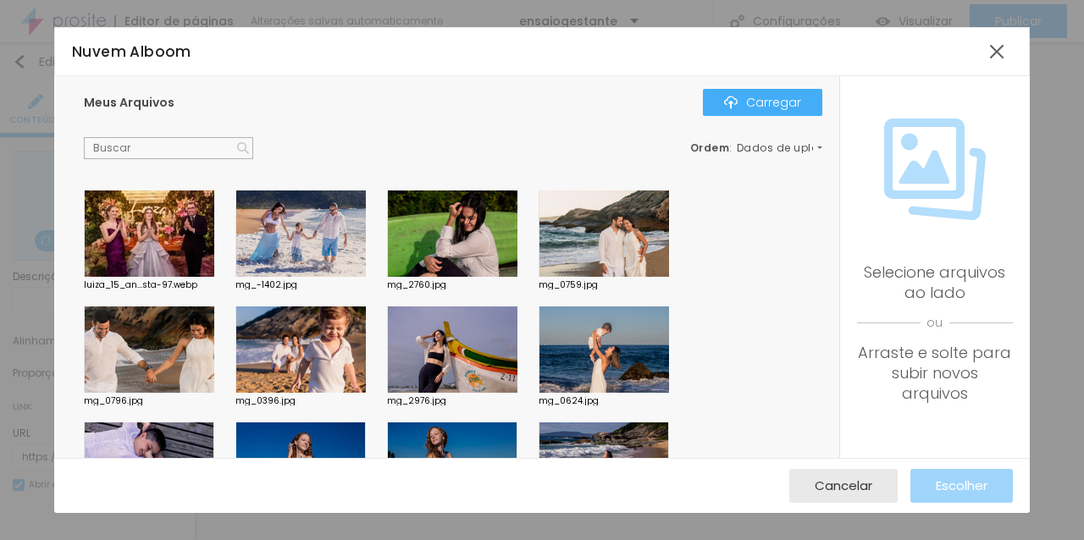
scroll to position [119, 0]
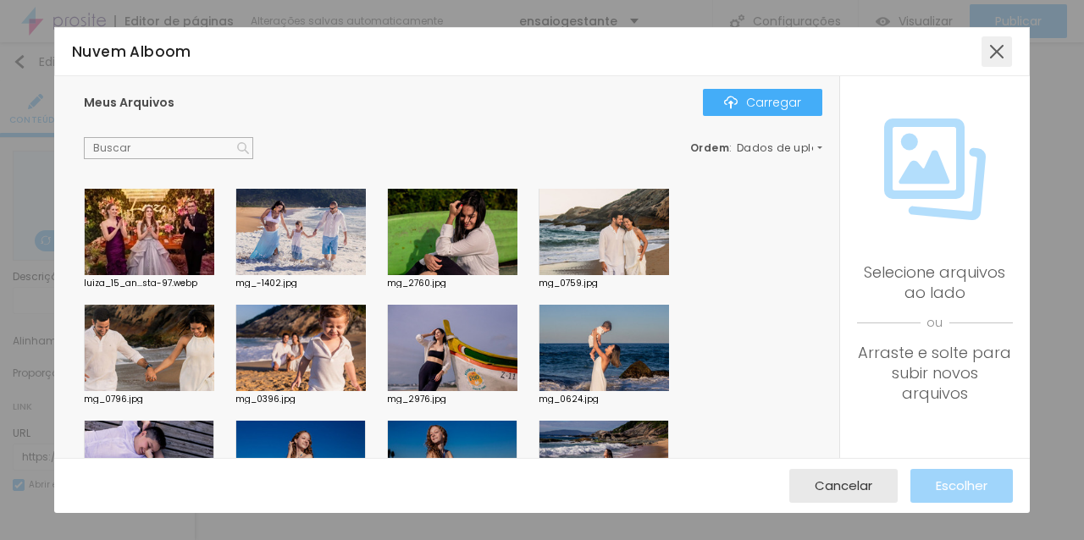
click at [995, 54] on div at bounding box center [996, 51] width 30 height 30
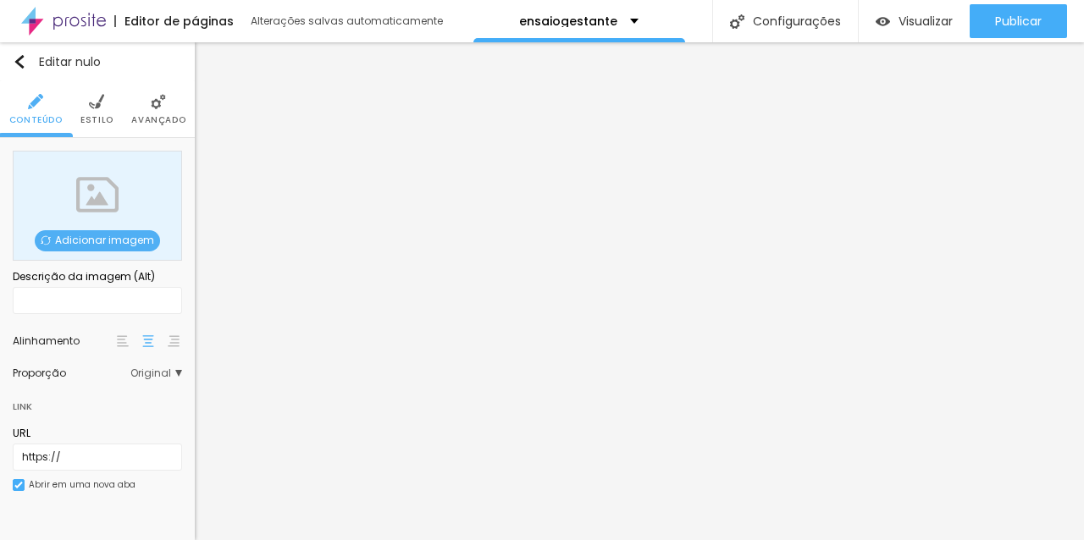
click at [115, 235] on font "Adicionar imagem" at bounding box center [104, 240] width 99 height 14
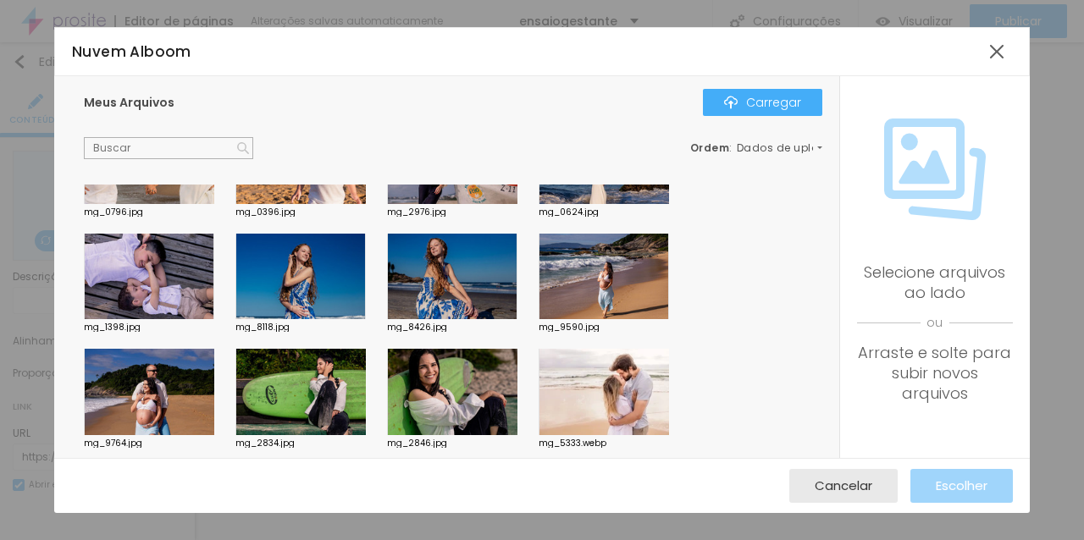
scroll to position [314, 0]
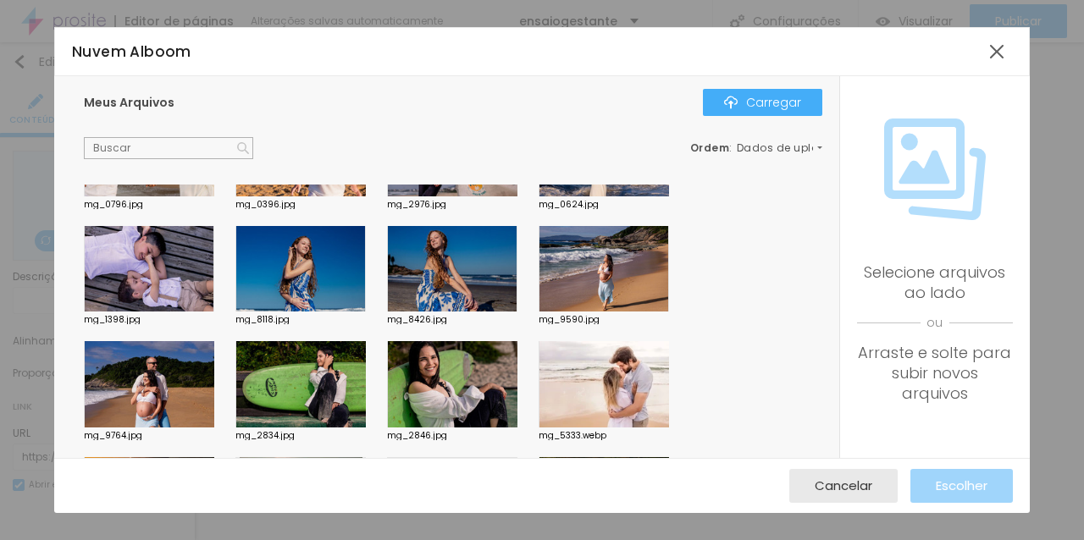
click at [610, 275] on div at bounding box center [603, 269] width 130 height 86
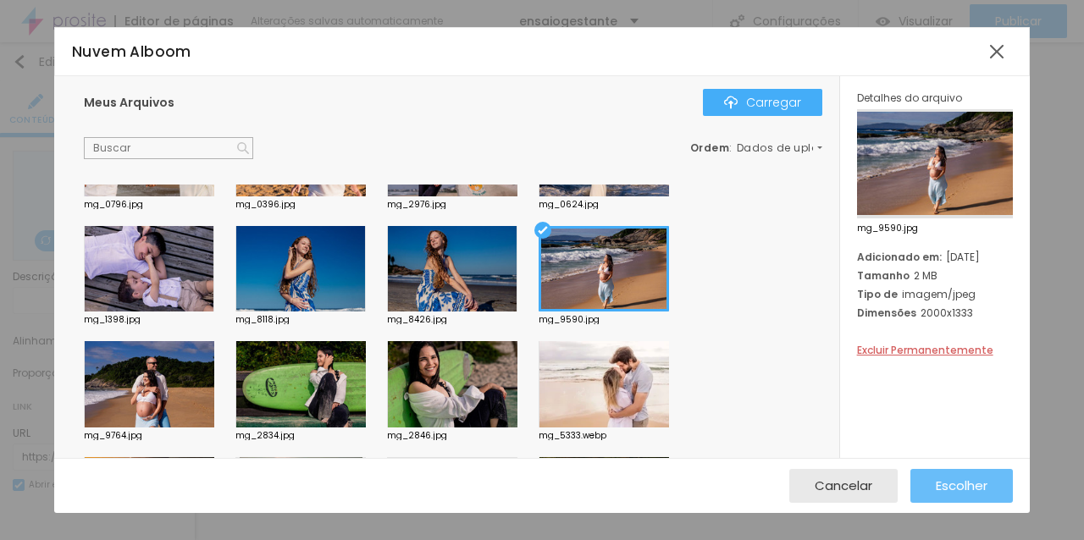
click at [946, 494] on font "Escolher" at bounding box center [961, 486] width 52 height 18
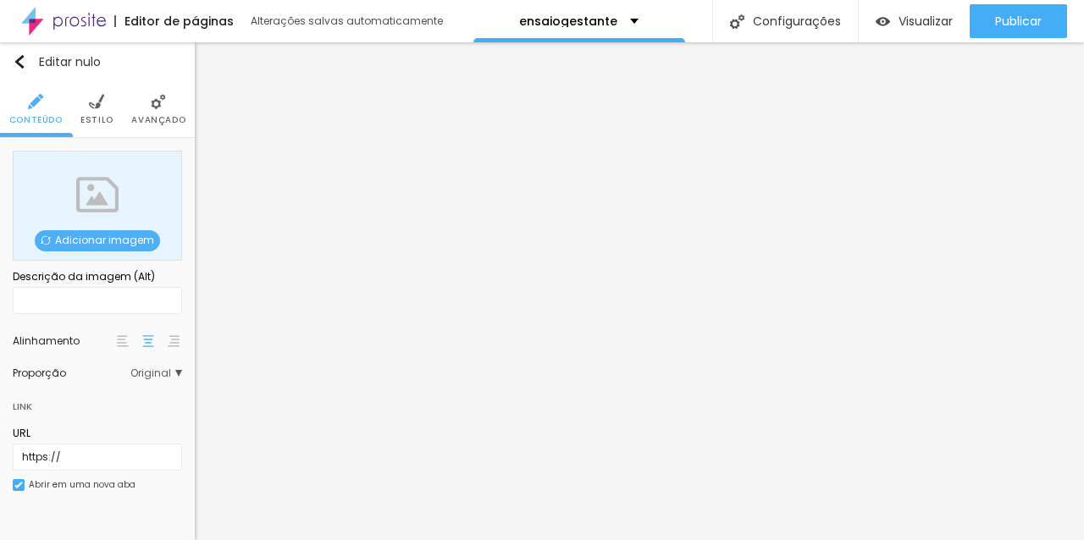
click at [98, 241] on font "Adicionar imagem" at bounding box center [104, 240] width 99 height 14
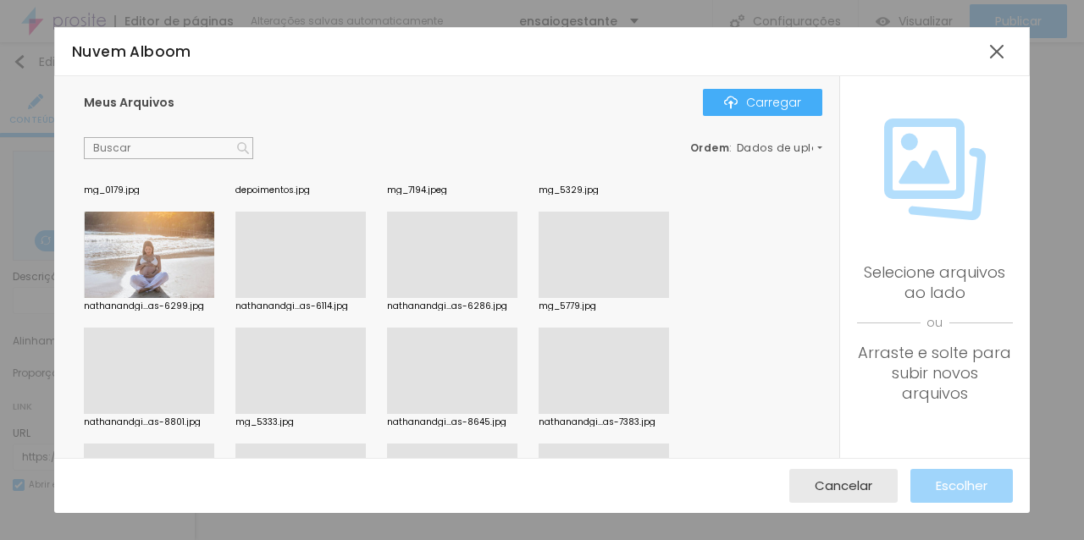
scroll to position [3225, 0]
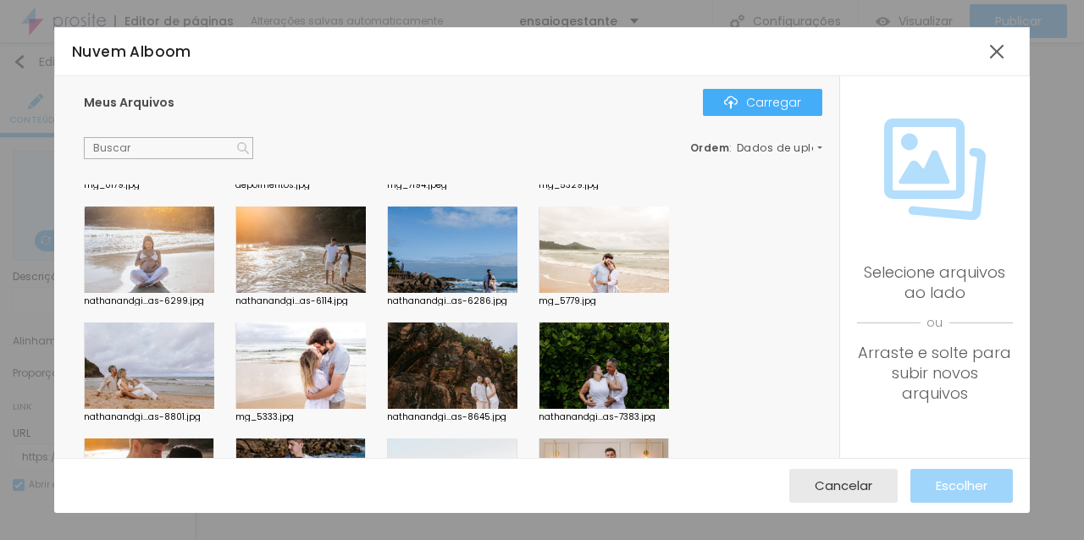
click at [475, 246] on div at bounding box center [452, 250] width 130 height 86
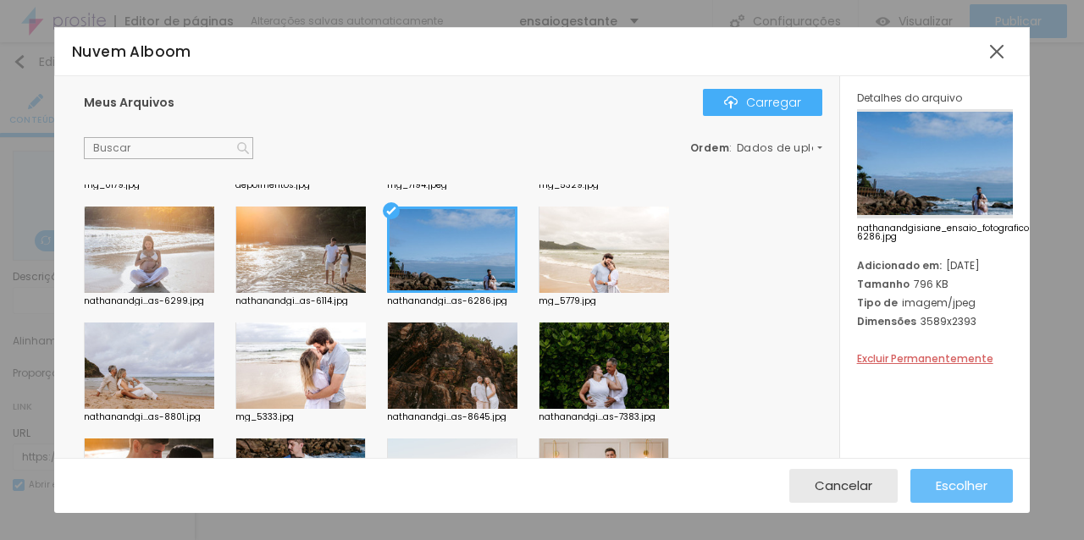
click at [979, 486] on font "Escolher" at bounding box center [961, 486] width 52 height 18
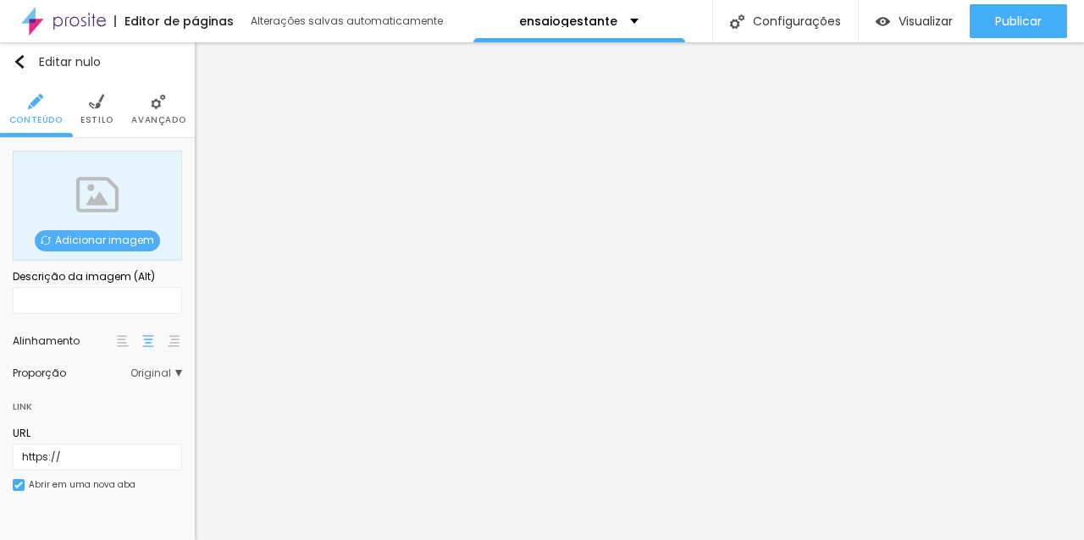
click at [132, 239] on font "Adicionar imagem" at bounding box center [104, 240] width 99 height 14
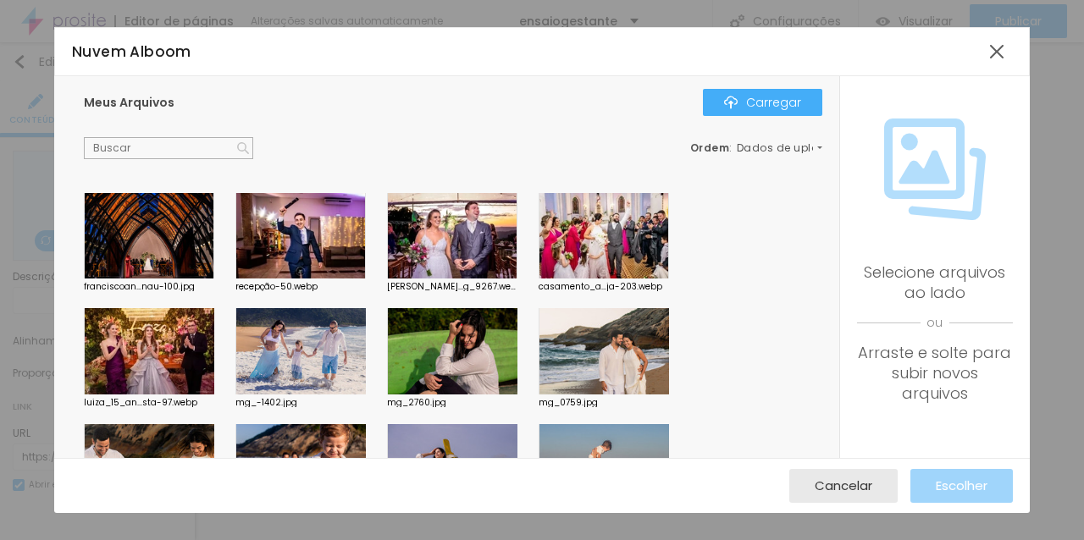
scroll to position [28, 0]
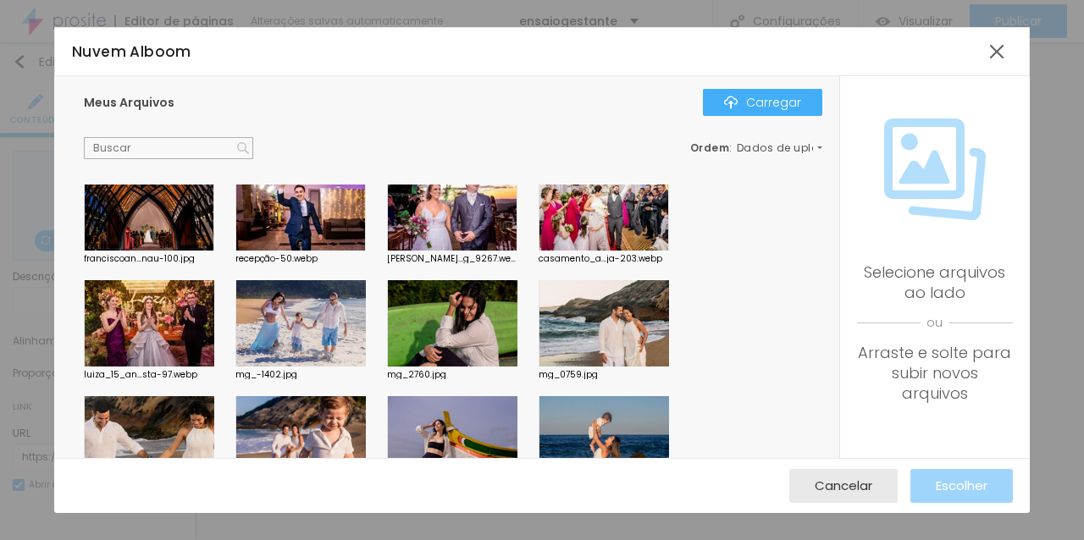
click at [296, 325] on div at bounding box center [300, 323] width 130 height 86
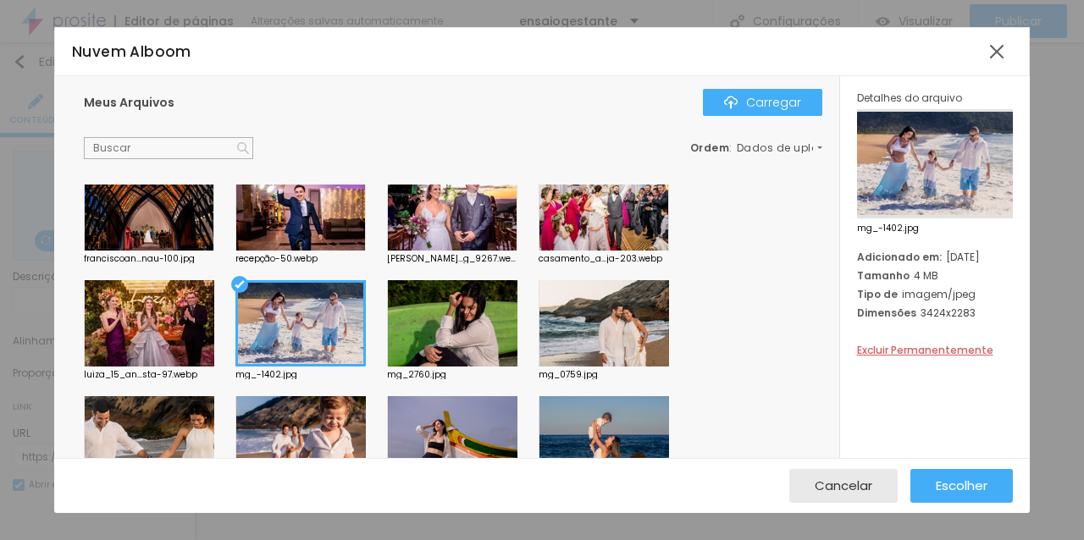
click at [959, 466] on div "Cancelar Escolher" at bounding box center [541, 485] width 975 height 55
click at [968, 483] on font "Escolher" at bounding box center [961, 486] width 52 height 18
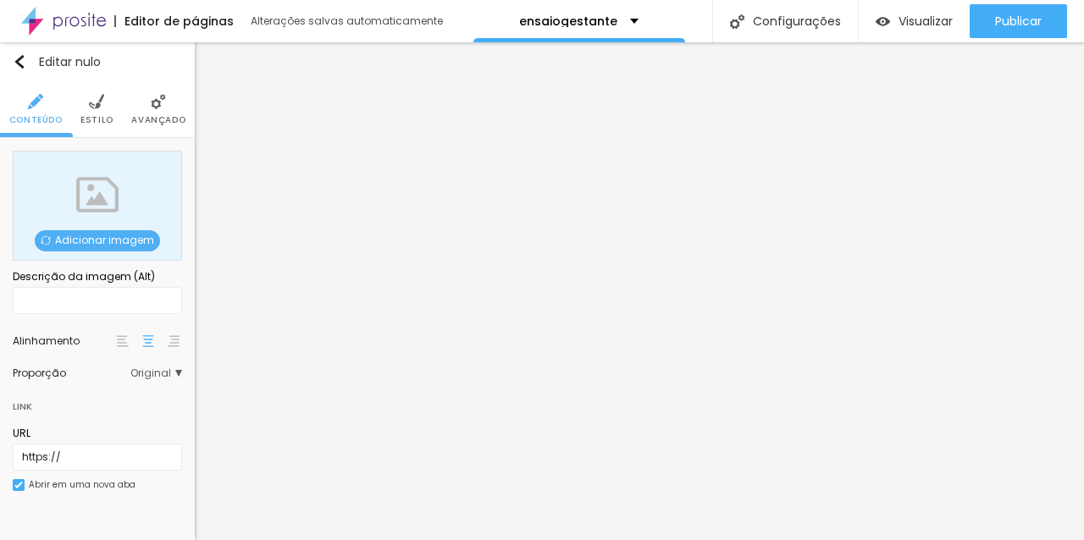
click at [122, 233] on font "Adicionar imagem" at bounding box center [104, 240] width 99 height 14
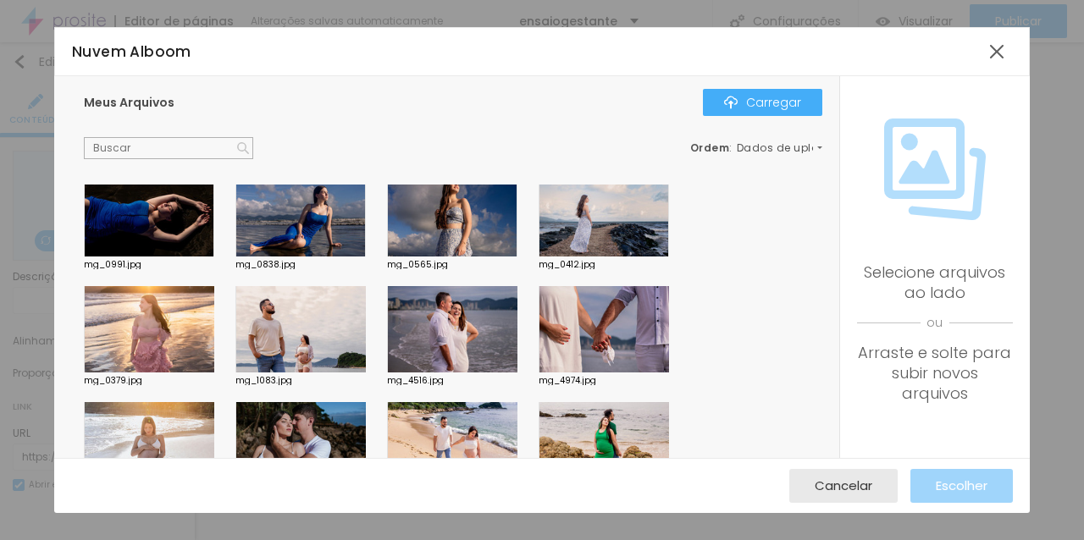
scroll to position [2221, 0]
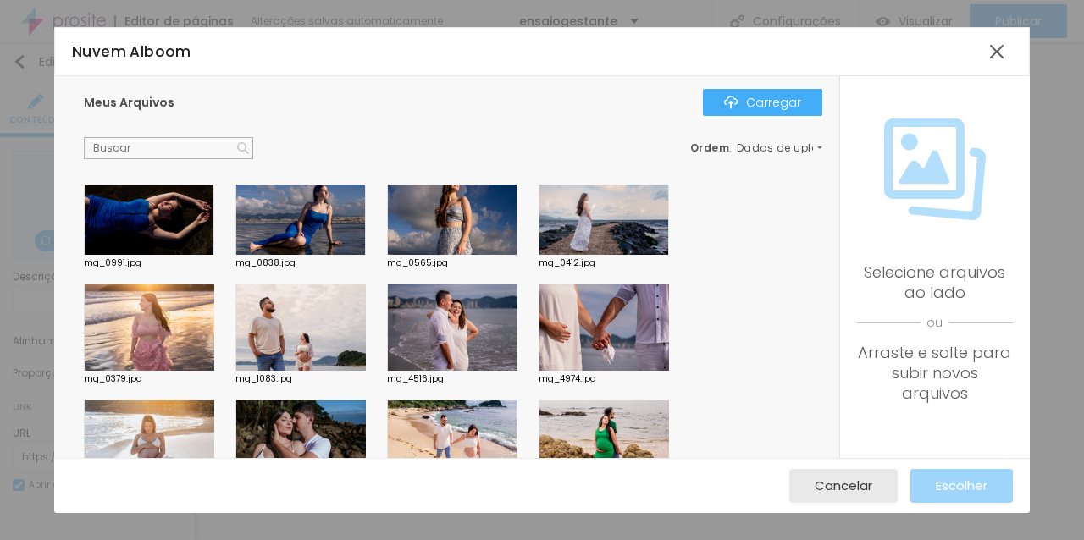
click at [608, 316] on div at bounding box center [603, 327] width 130 height 86
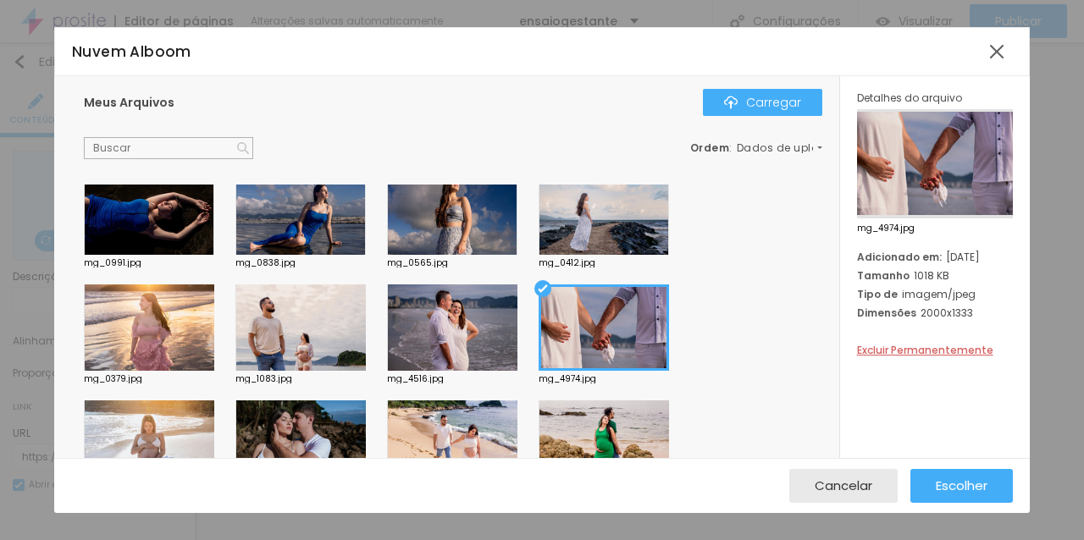
click at [972, 463] on div "Cancelar Escolher" at bounding box center [541, 485] width 975 height 55
click at [972, 487] on font "Escolher" at bounding box center [961, 486] width 52 height 18
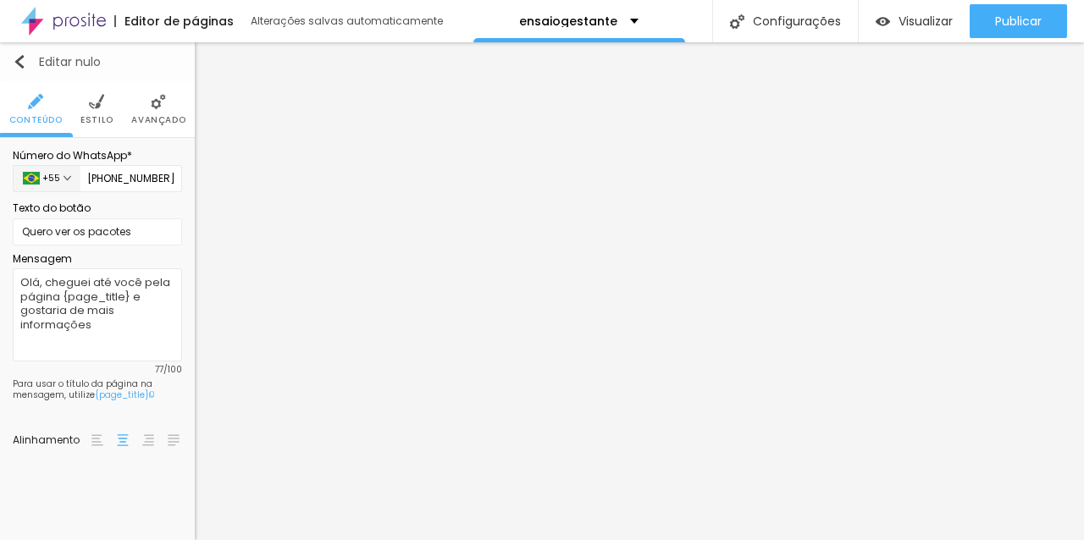
click at [23, 63] on img "button" at bounding box center [20, 62] width 14 height 14
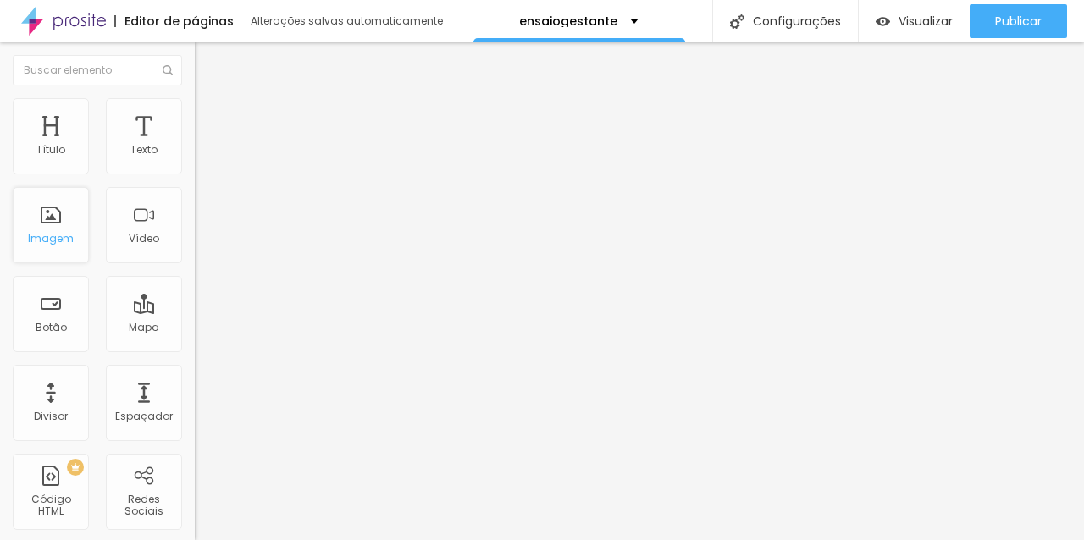
click at [75, 214] on div "Imagem" at bounding box center [51, 225] width 76 height 76
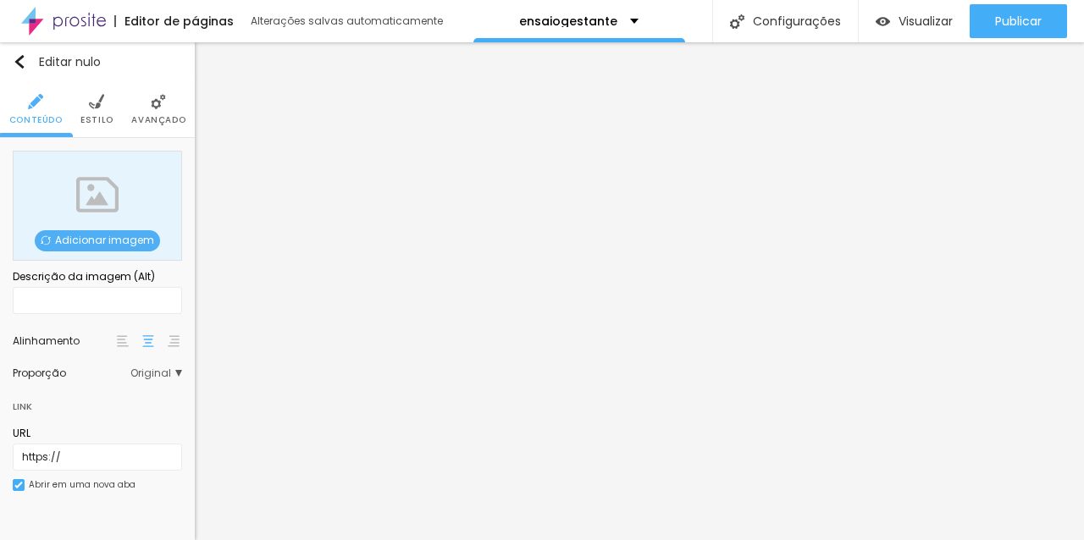
click at [108, 233] on font "Adicionar imagem" at bounding box center [104, 240] width 99 height 14
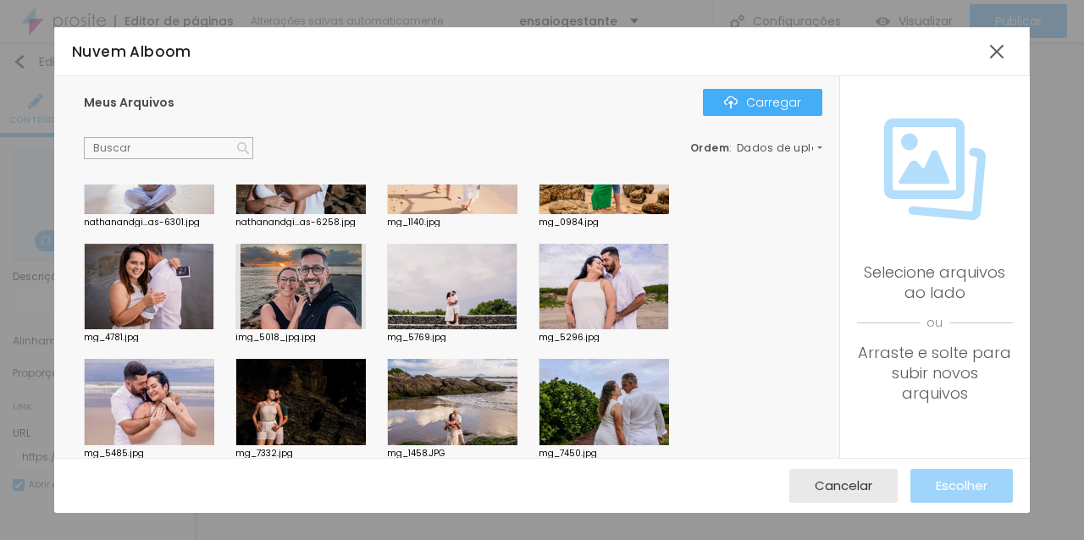
scroll to position [2506, 0]
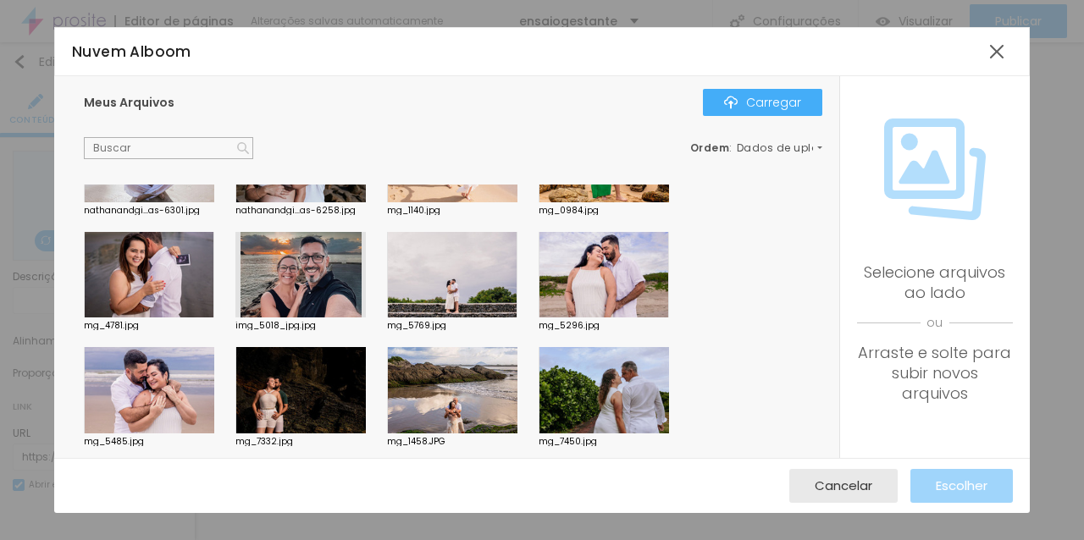
click at [320, 301] on div at bounding box center [300, 275] width 130 height 86
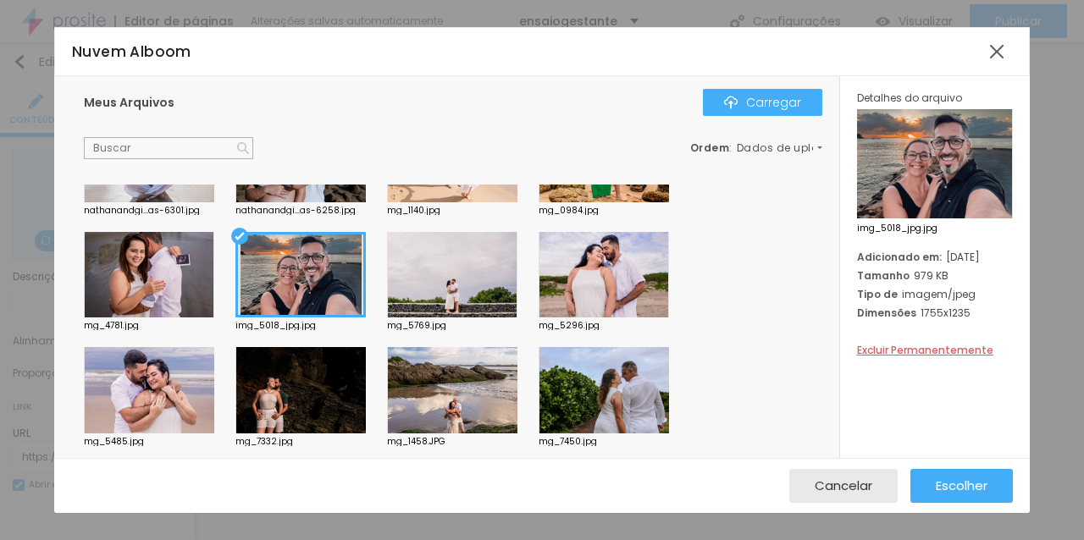
click at [983, 466] on div "Cancelar Escolher" at bounding box center [541, 485] width 975 height 55
click at [968, 479] on font "Escolher" at bounding box center [961, 486] width 52 height 18
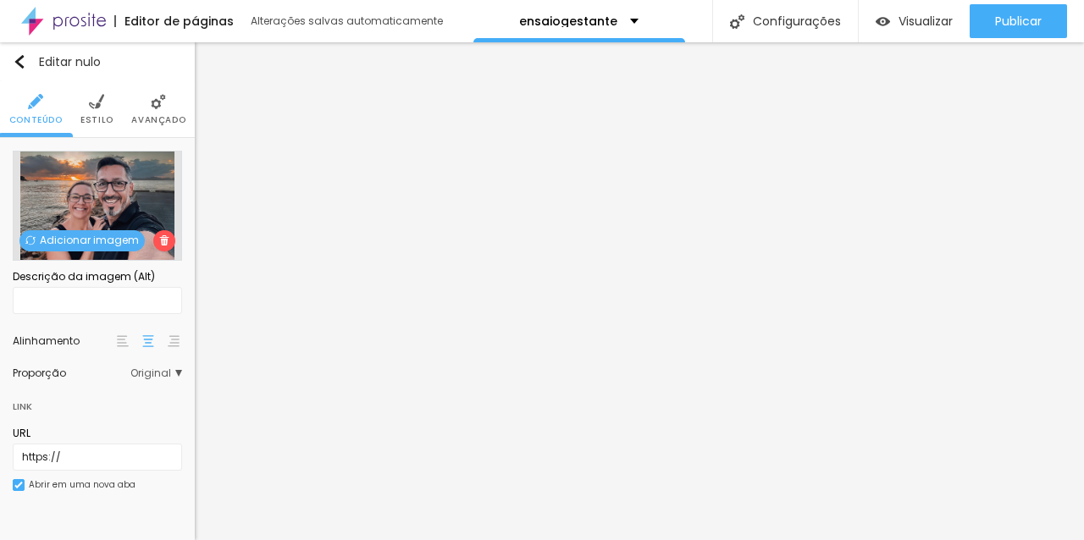
click at [150, 376] on font "Original" at bounding box center [150, 373] width 41 height 14
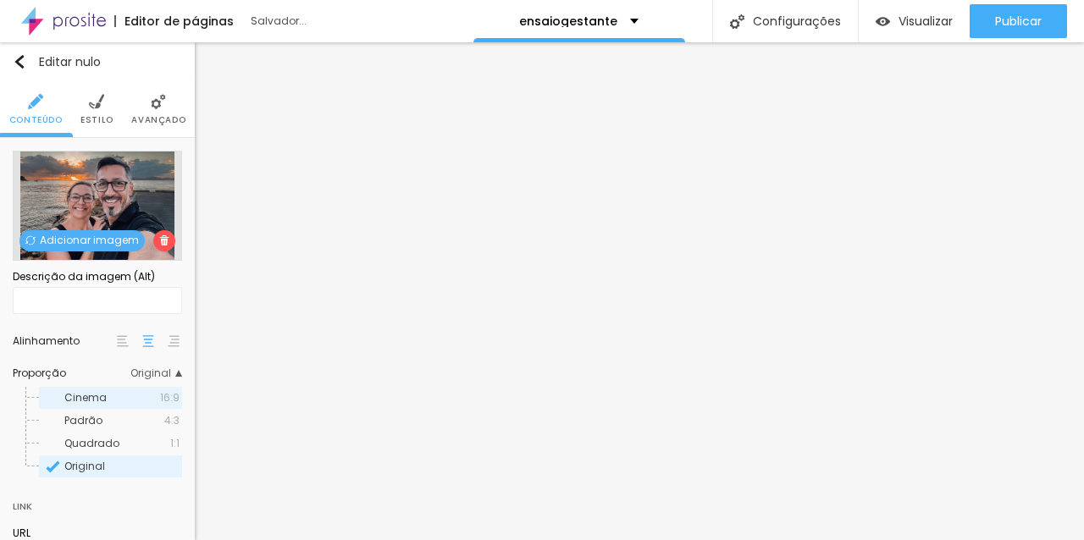
click at [118, 402] on div "Cinema 16:9" at bounding box center [110, 398] width 143 height 22
click at [102, 108] on img at bounding box center [96, 101] width 15 height 15
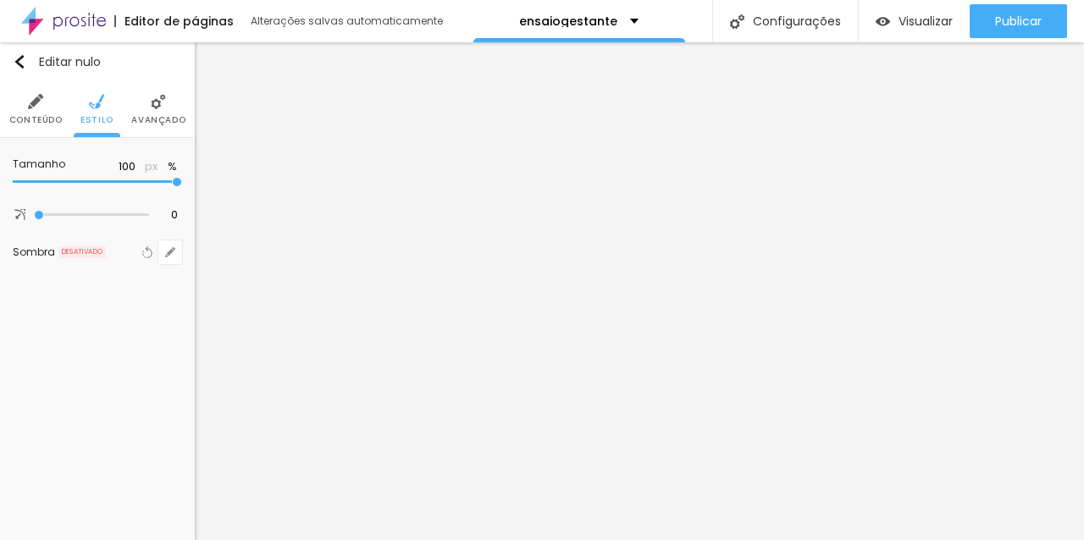
type input "95"
type input "55"
type input "50"
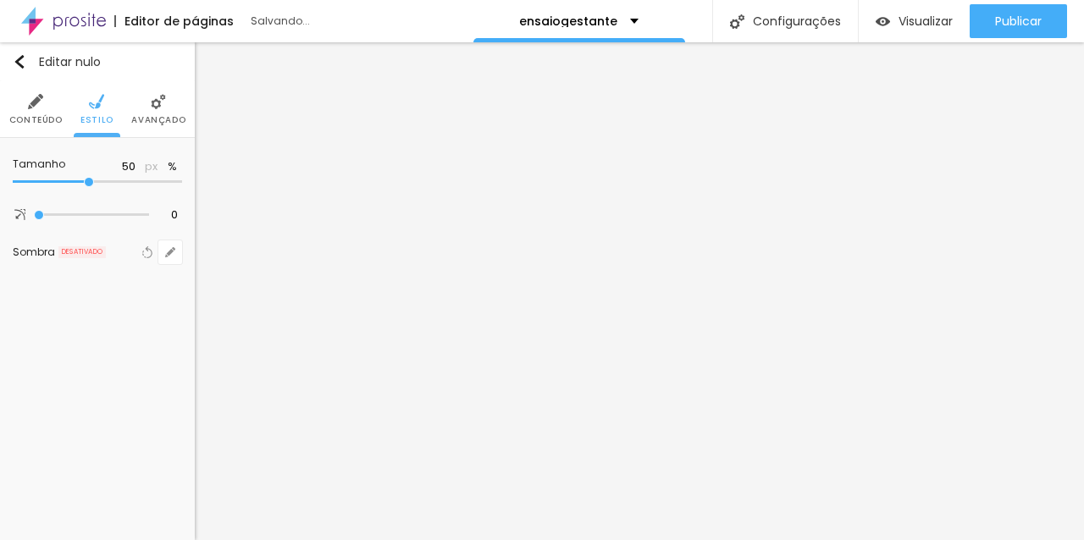
drag, startPoint x: 176, startPoint y: 179, endPoint x: 88, endPoint y: 179, distance: 88.0
type input "50"
click at [88, 179] on input "range" at bounding box center [97, 182] width 169 height 8
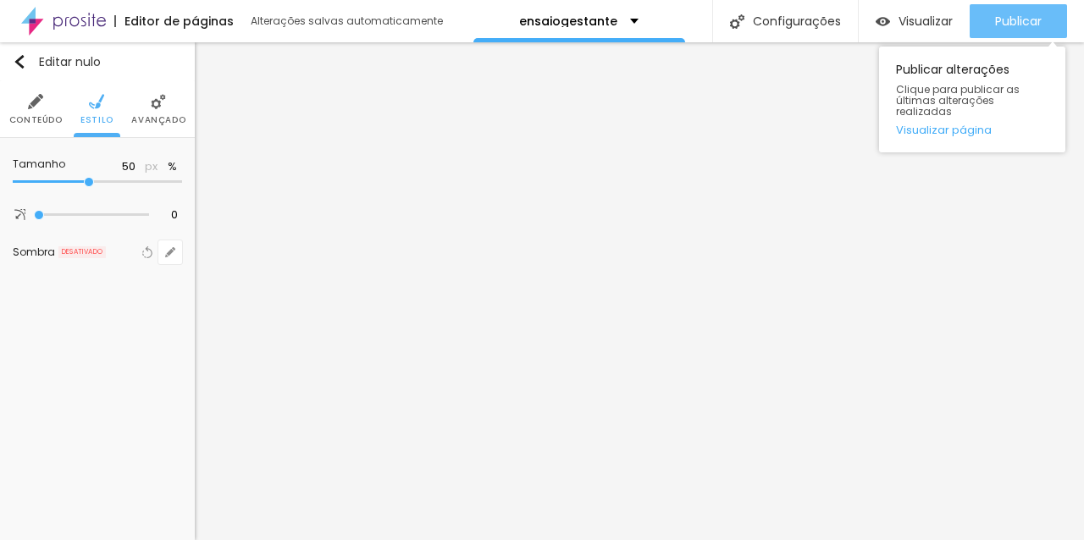
click at [1012, 36] on div "Publicar" at bounding box center [1018, 21] width 47 height 34
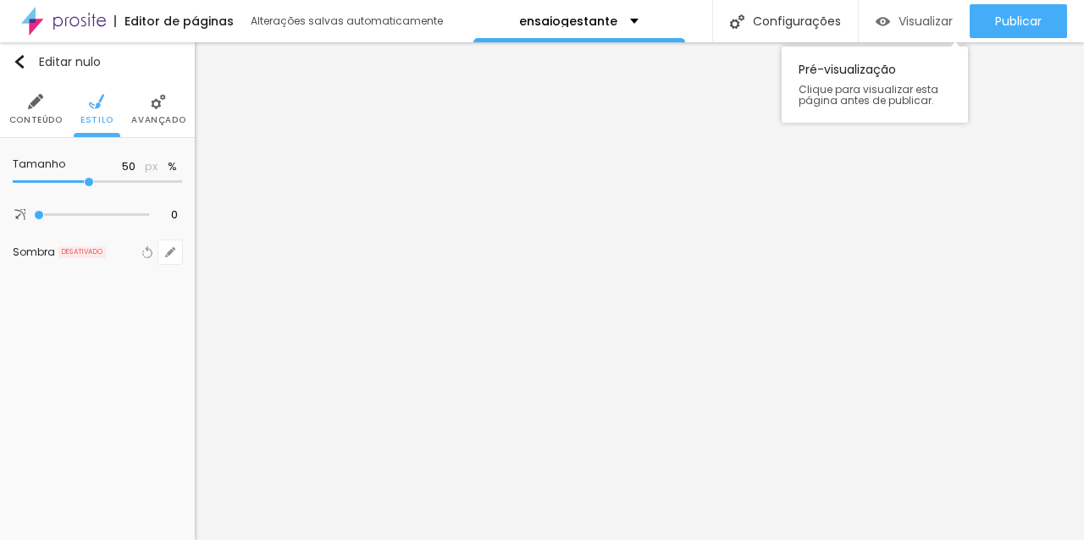
click at [929, 19] on font "Visualizar" at bounding box center [925, 21] width 54 height 17
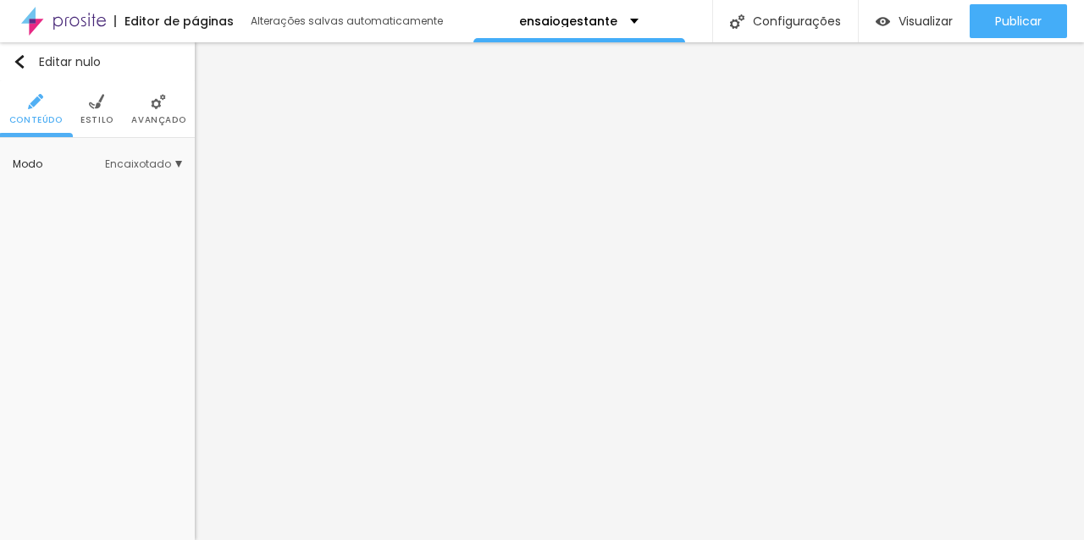
click at [93, 105] on img at bounding box center [96, 101] width 15 height 15
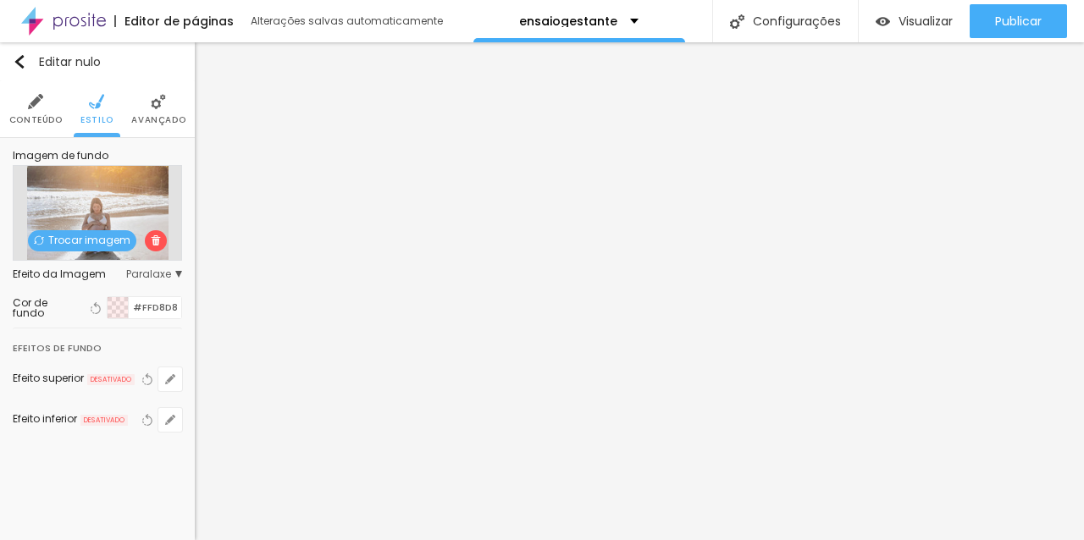
click at [108, 239] on font "Trocar imagem" at bounding box center [89, 240] width 82 height 14
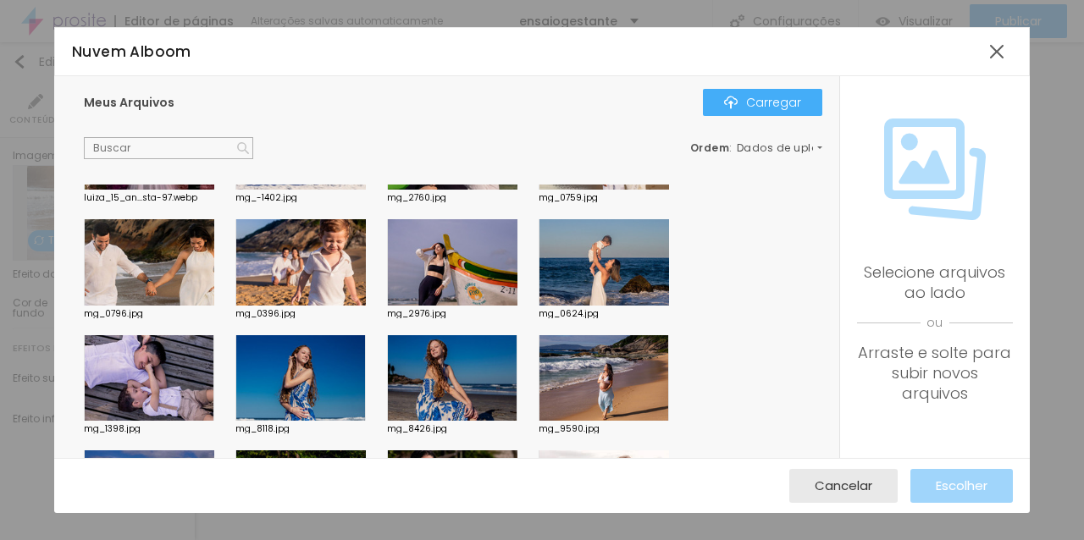
scroll to position [213, 0]
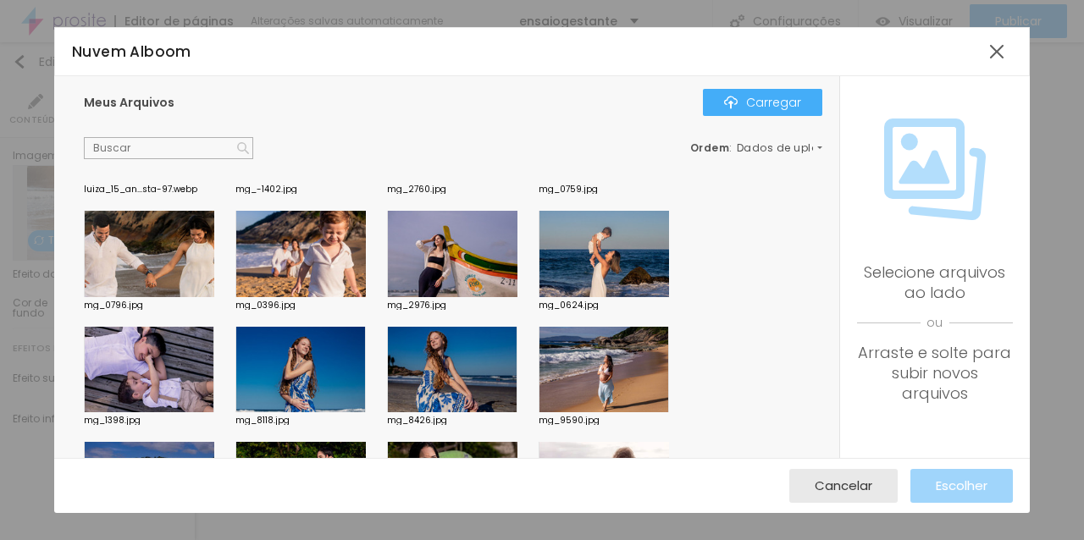
click at [610, 363] on div at bounding box center [603, 370] width 130 height 86
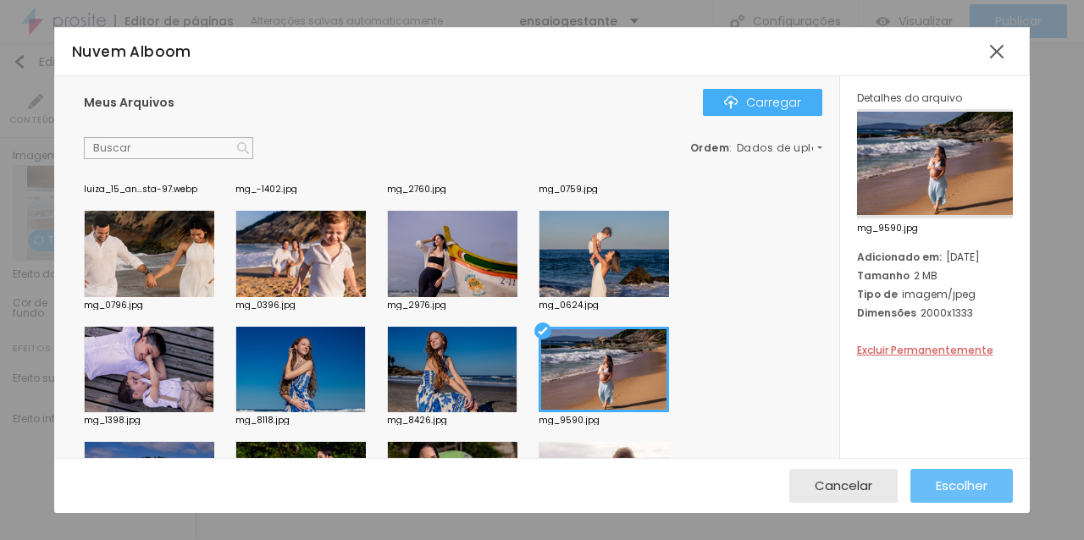
click at [964, 488] on font "Escolher" at bounding box center [961, 486] width 52 height 18
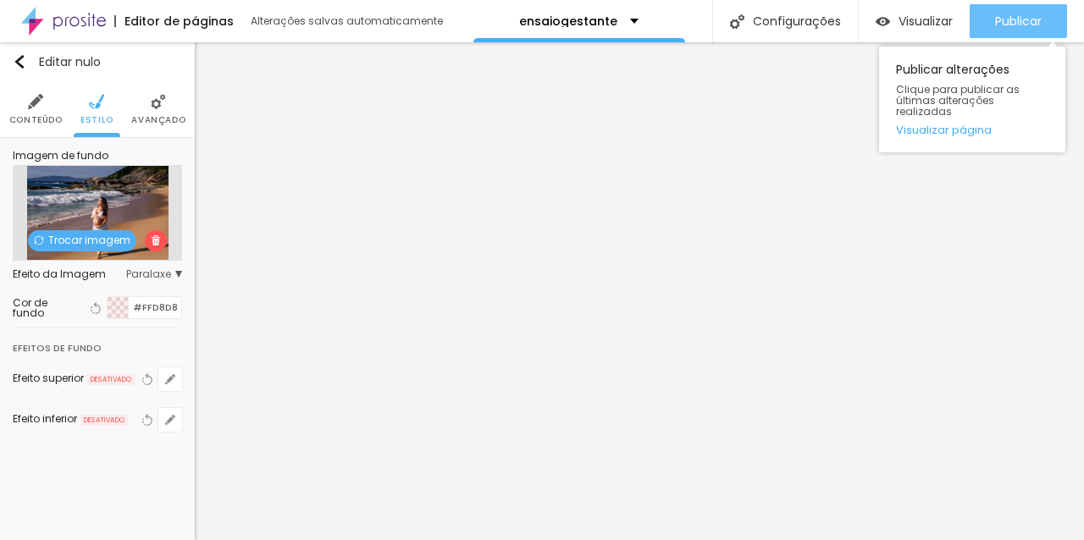
click at [1017, 30] on div "Publicar" at bounding box center [1018, 21] width 47 height 34
click at [1015, 17] on font "Publicar" at bounding box center [1018, 21] width 47 height 17
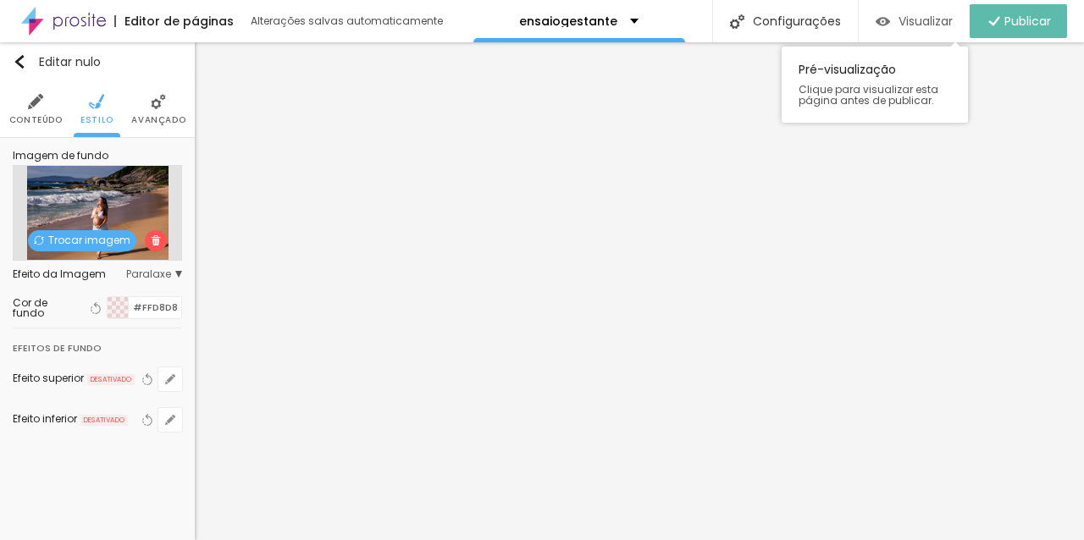
click at [924, 18] on font "Visualizar" at bounding box center [925, 21] width 54 height 17
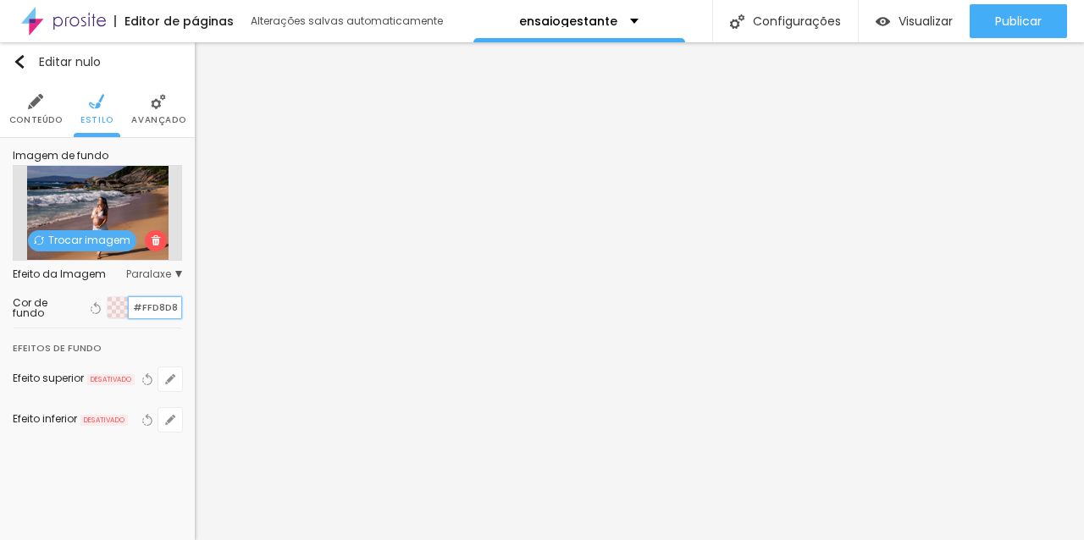
click at [161, 307] on input "#FFD8D8" at bounding box center [155, 307] width 52 height 21
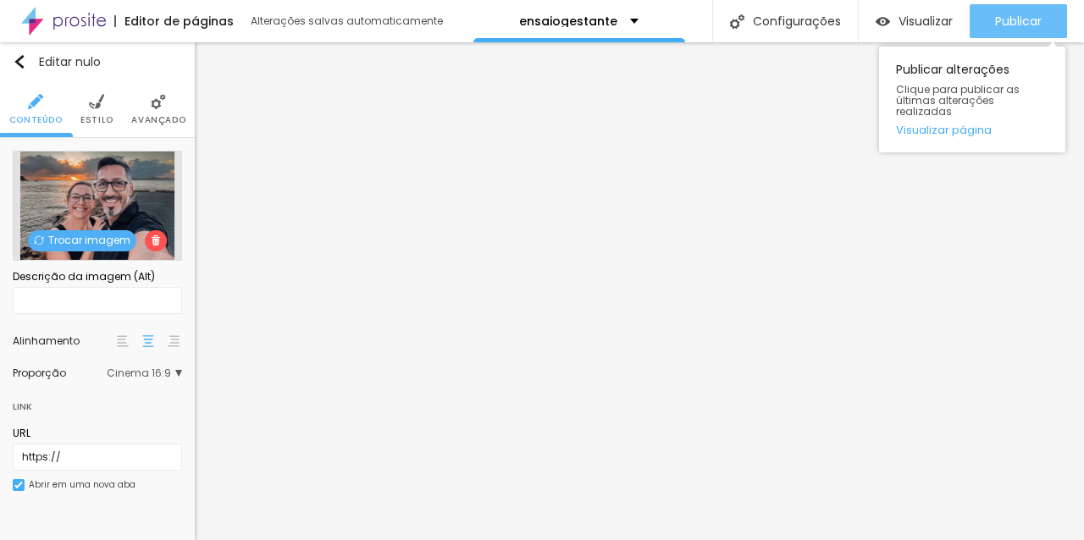
click at [1017, 25] on font "Publicar" at bounding box center [1018, 21] width 47 height 17
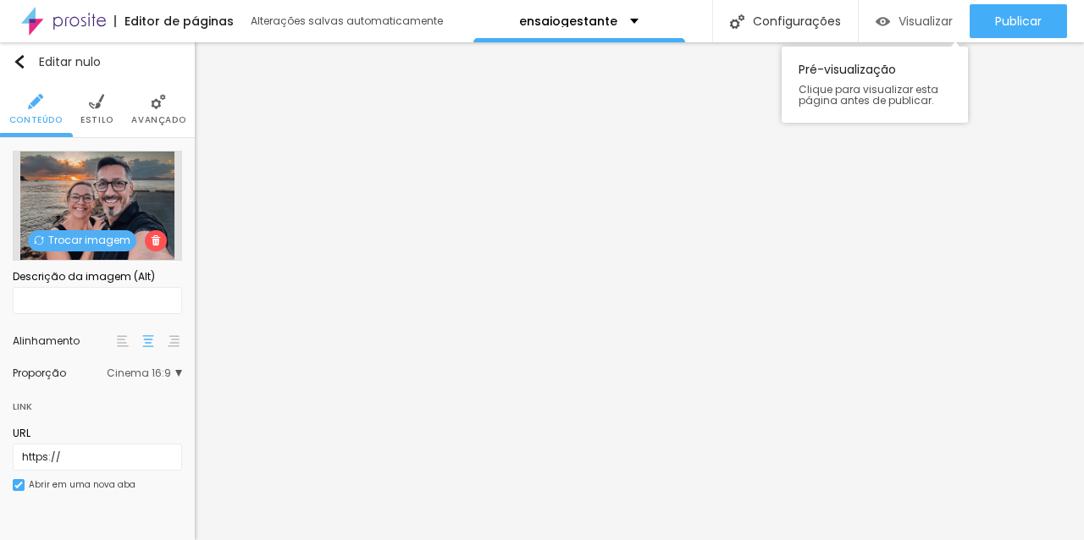
click at [901, 28] on font "Visualizar" at bounding box center [925, 21] width 54 height 17
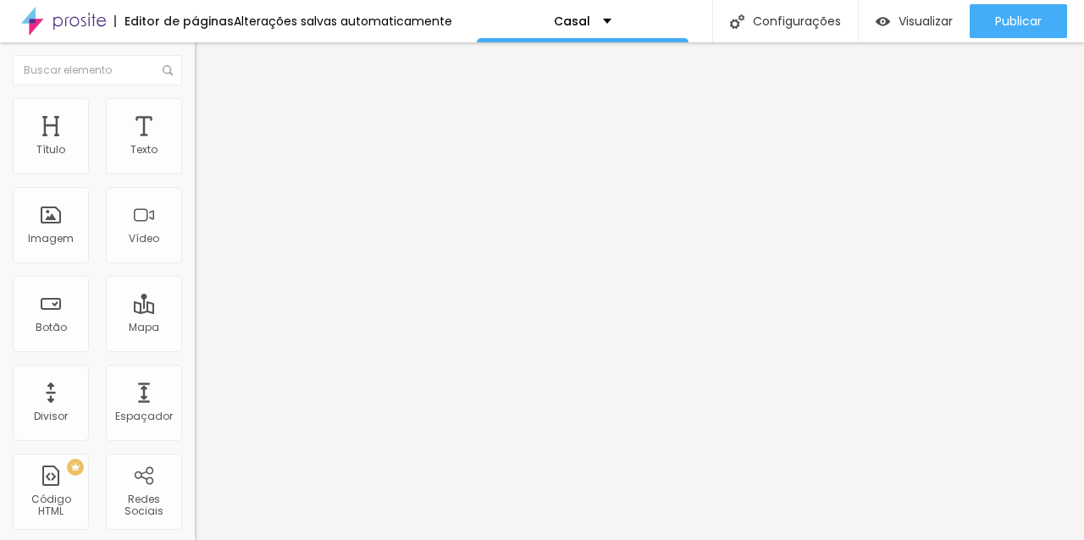
click at [210, 117] on font "Estilo" at bounding box center [223, 109] width 26 height 14
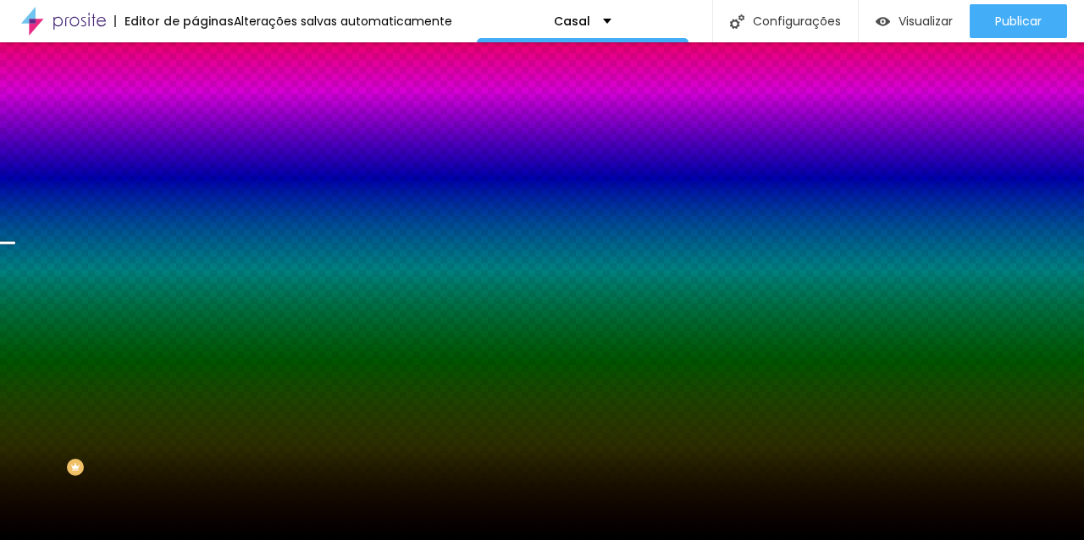
click at [195, 247] on input "#000000" at bounding box center [296, 238] width 203 height 17
paste input "FFD8D8"
type input "#FFD8D8"
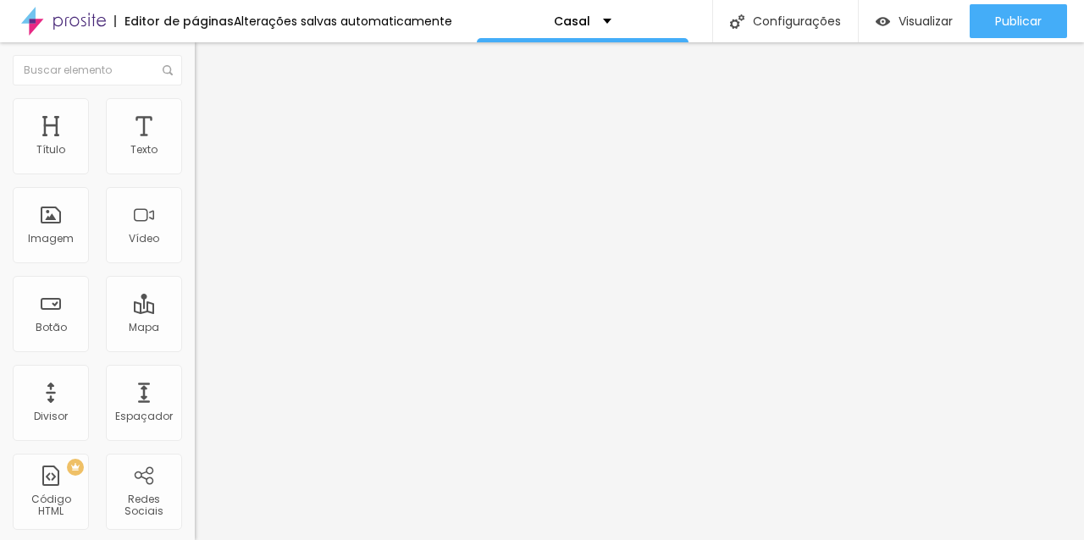
click at [195, 107] on img at bounding box center [202, 105] width 15 height 15
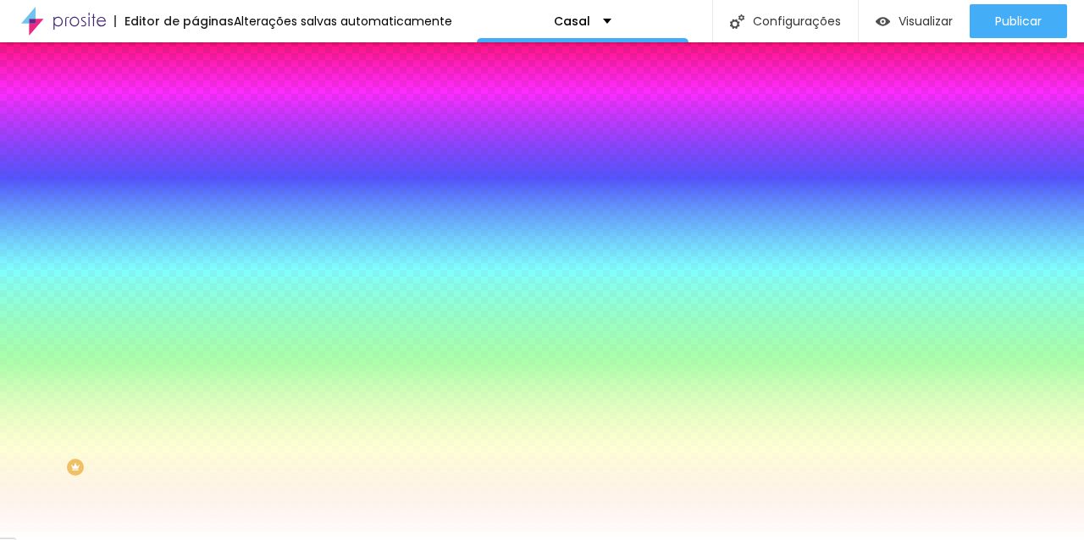
click at [195, 247] on input "#FFFFFF" at bounding box center [296, 238] width 203 height 17
paste input "D8D8"
type input "#FFD8D8"
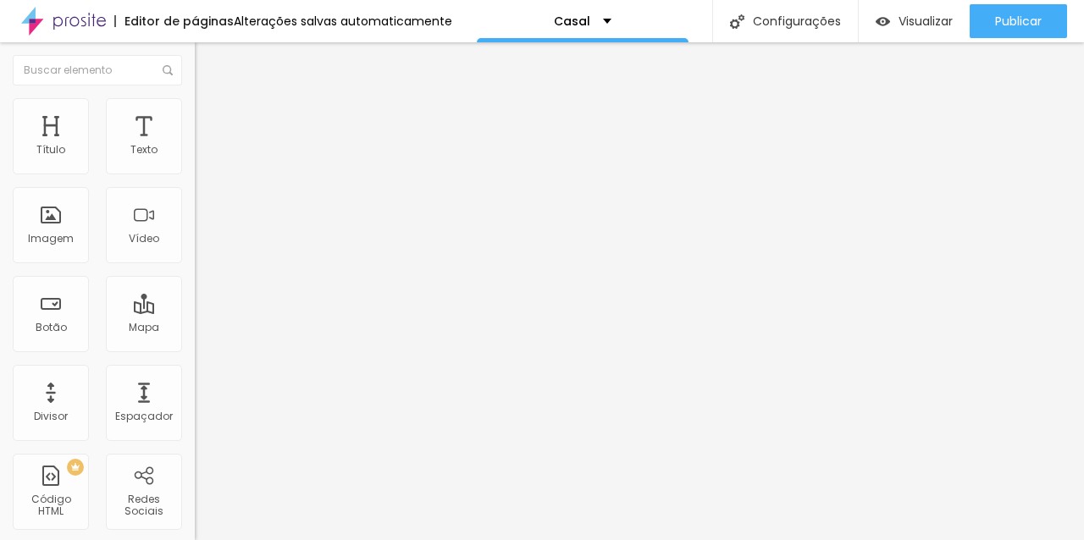
click at [195, 523] on input "Quer um ensaio incrível? Fale comigo agora!" at bounding box center [296, 531] width 203 height 17
type input "Quero ver os pacotes"
click at [195, 99] on img at bounding box center [202, 105] width 15 height 15
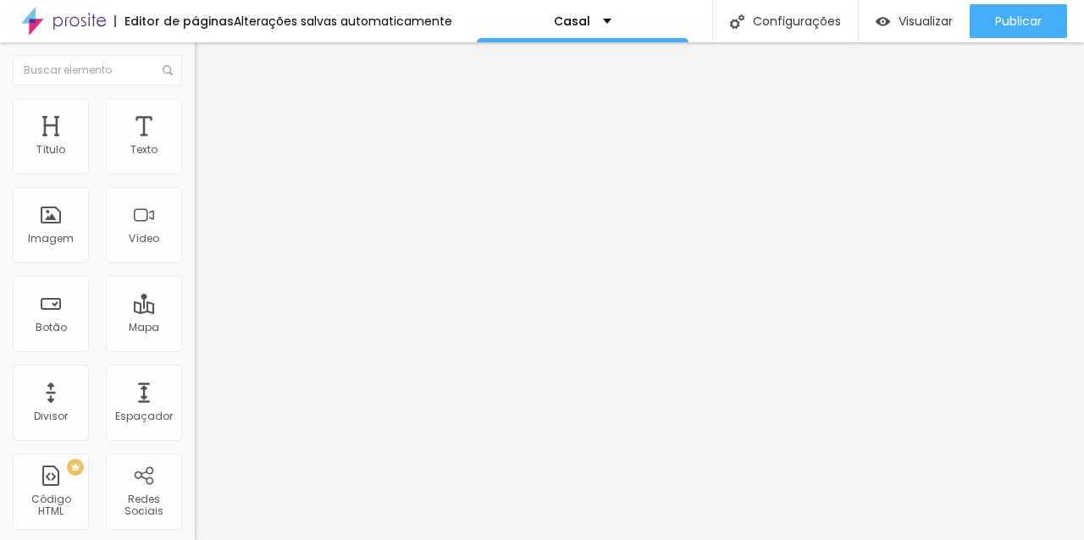
click at [195, 264] on button at bounding box center [207, 273] width 24 height 18
radio input "false"
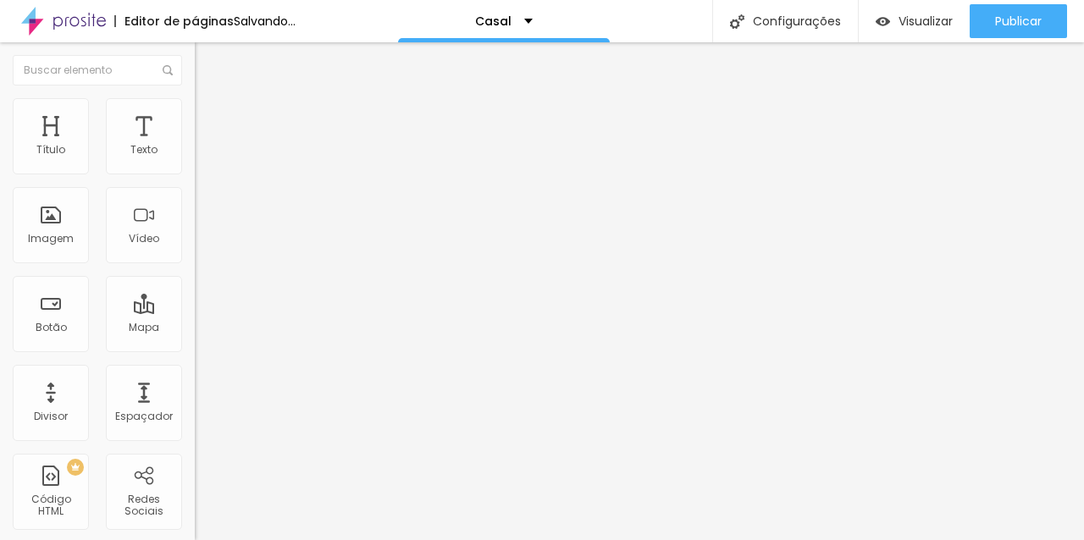
click at [195, 264] on button at bounding box center [207, 273] width 24 height 18
radio input "false"
radio input "true"
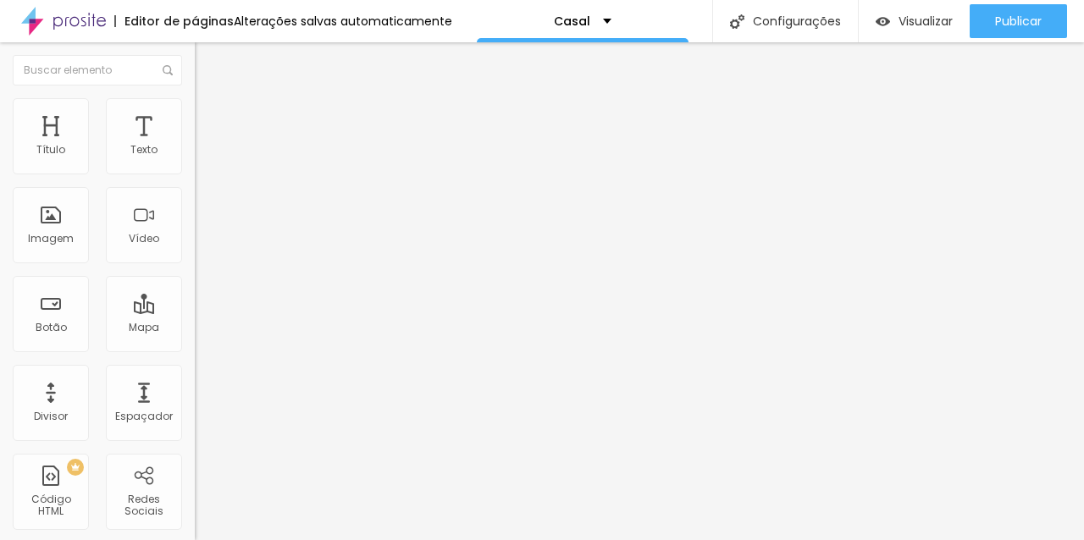
click at [195, 160] on button at bounding box center [207, 151] width 24 height 18
radio input "true"
radio input "false"
click at [195, 539] on font "Verde claro" at bounding box center [224, 549] width 59 height 14
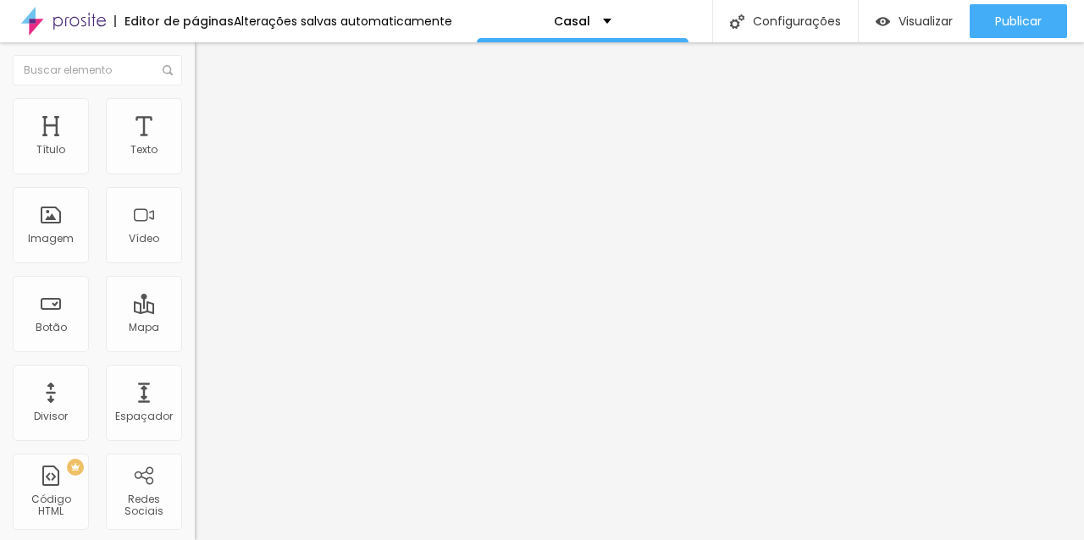
click at [210, 117] on font "Avançado" at bounding box center [238, 109] width 56 height 14
type input "12"
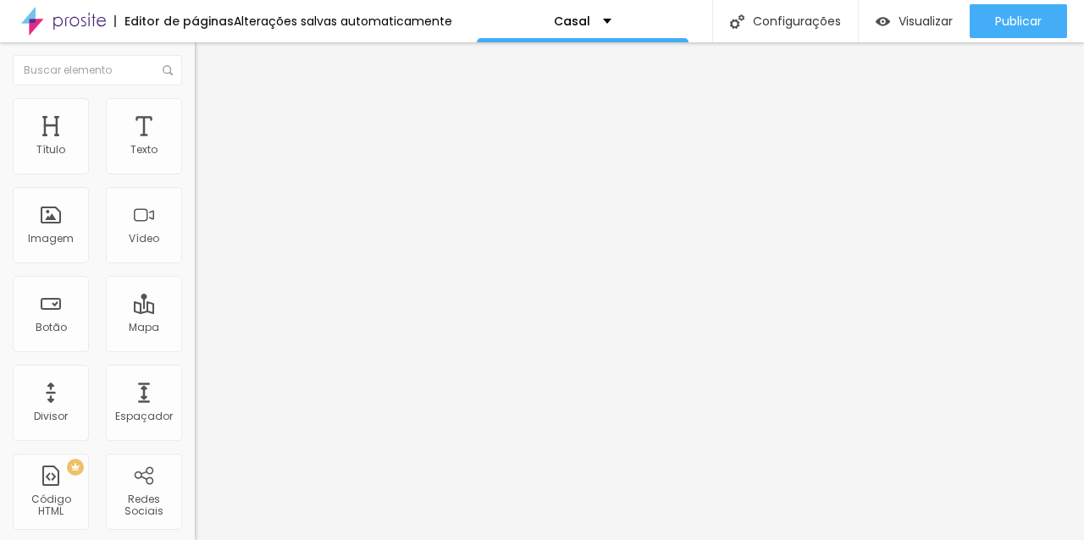
type input "0"
drag, startPoint x: 61, startPoint y: 196, endPoint x: 25, endPoint y: 195, distance: 35.6
type input "0"
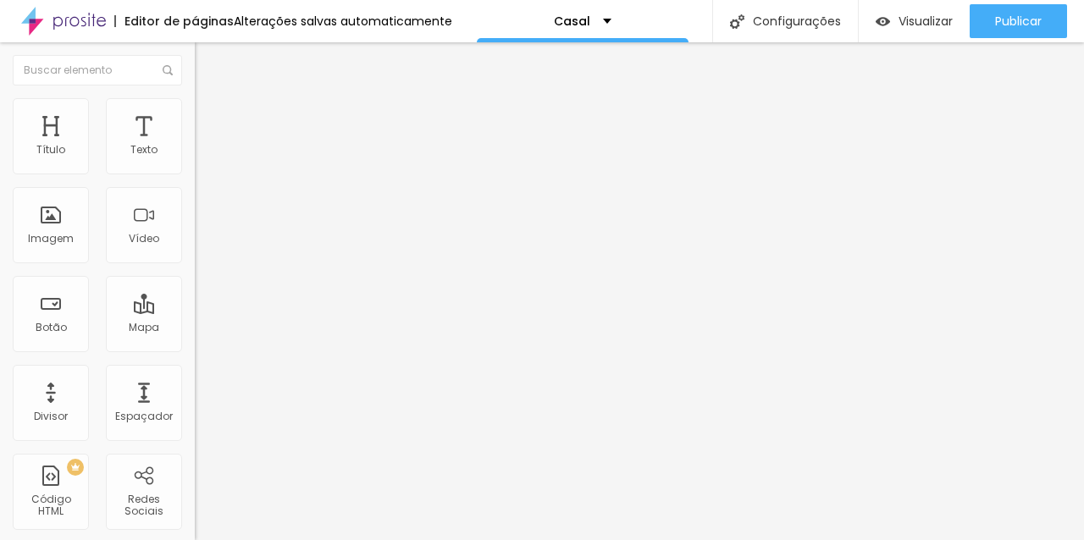
click at [195, 113] on li "Estilo" at bounding box center [292, 106] width 195 height 17
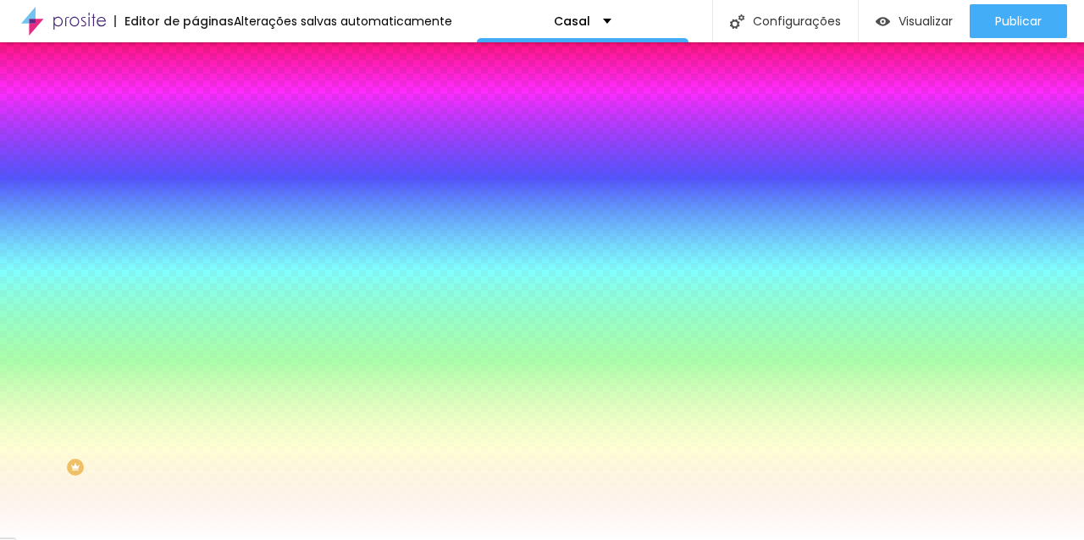
click at [195, 247] on input "#FFFFFF" at bounding box center [296, 238] width 203 height 17
paste input "D8D8"
type input "#FFD8D8"
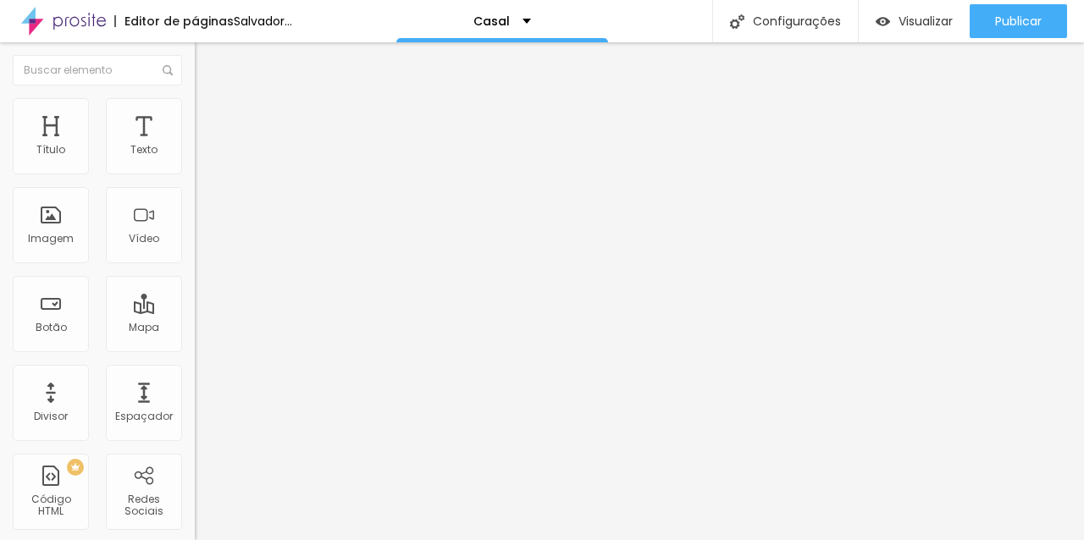
click at [210, 115] on font "Estilo" at bounding box center [223, 109] width 26 height 14
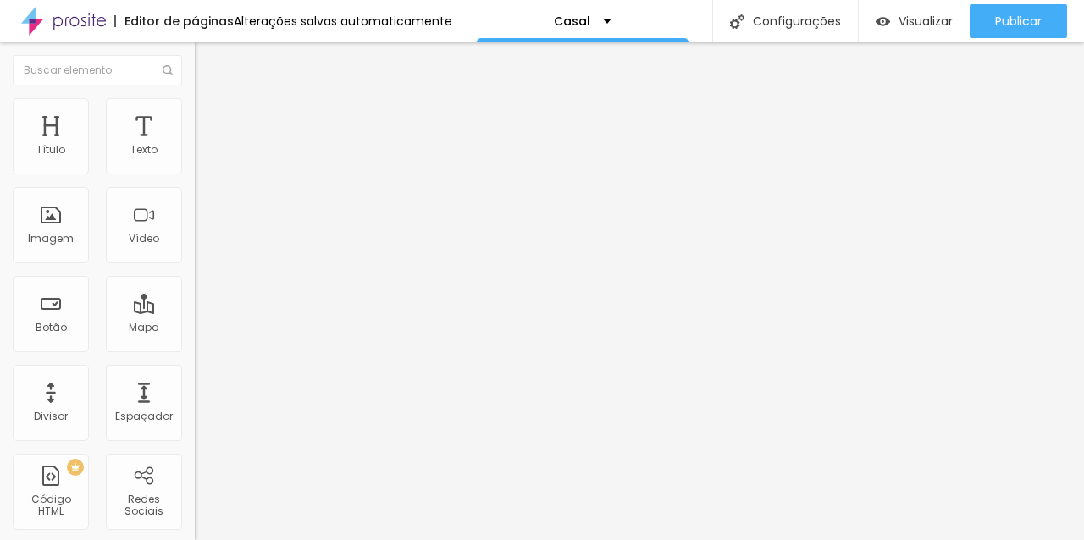
type input "7"
type input "14"
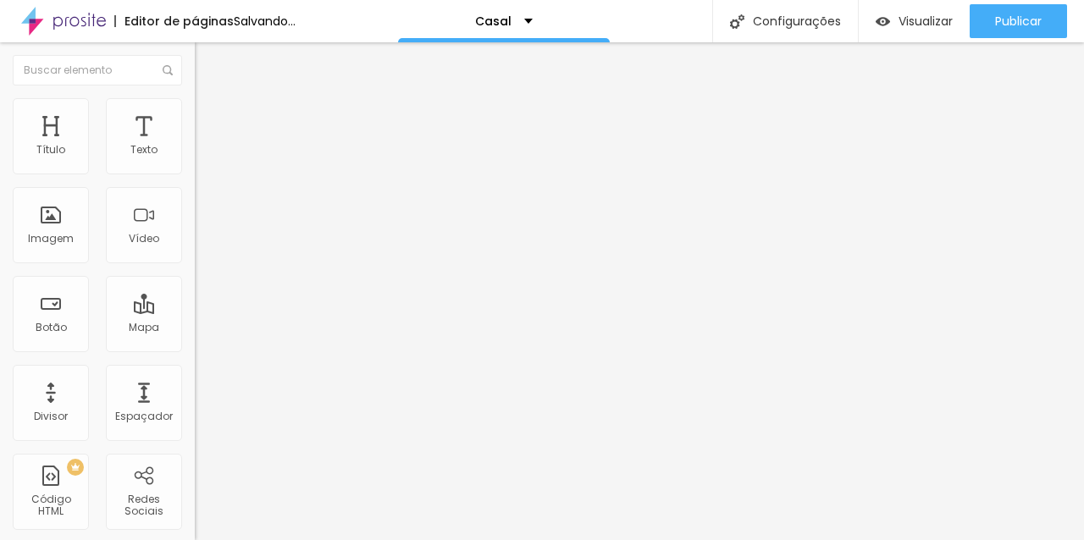
type input "16"
type input "17"
type input "18"
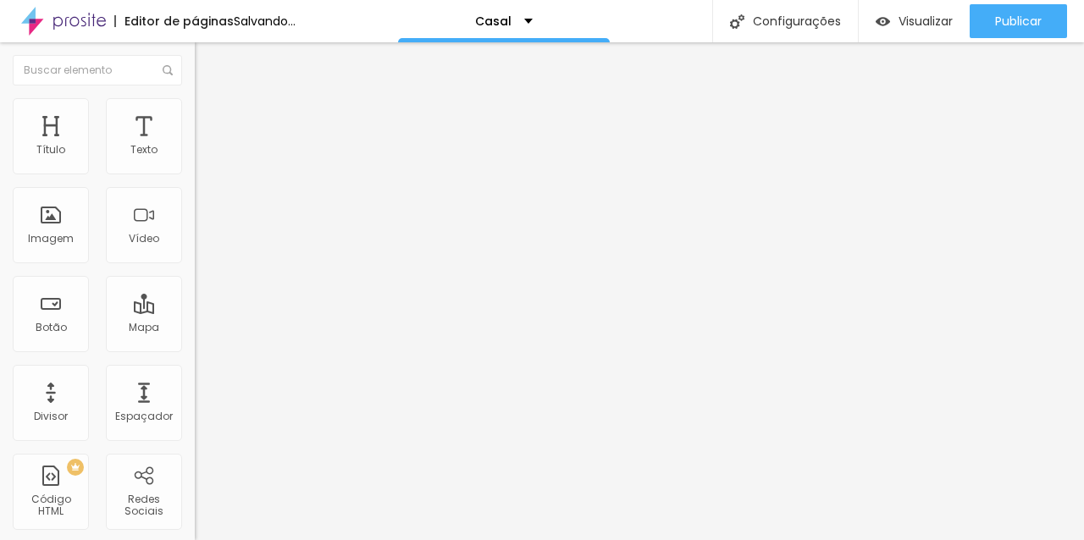
type input "18"
type input "19"
type input "20"
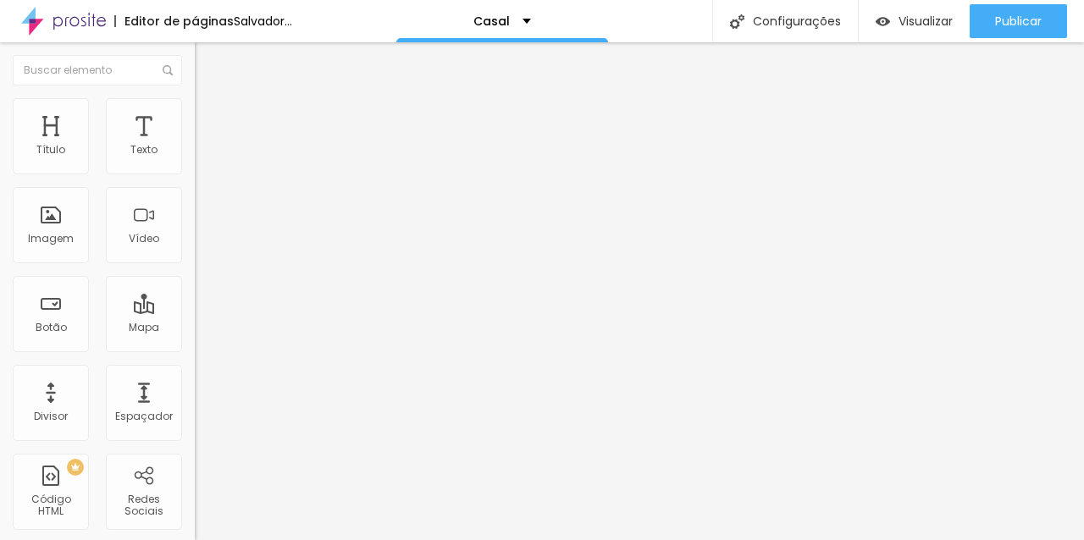
type input "20"
drag, startPoint x: 41, startPoint y: 213, endPoint x: 49, endPoint y: 214, distance: 8.5
click at [195, 372] on input "range" at bounding box center [249, 379] width 109 height 14
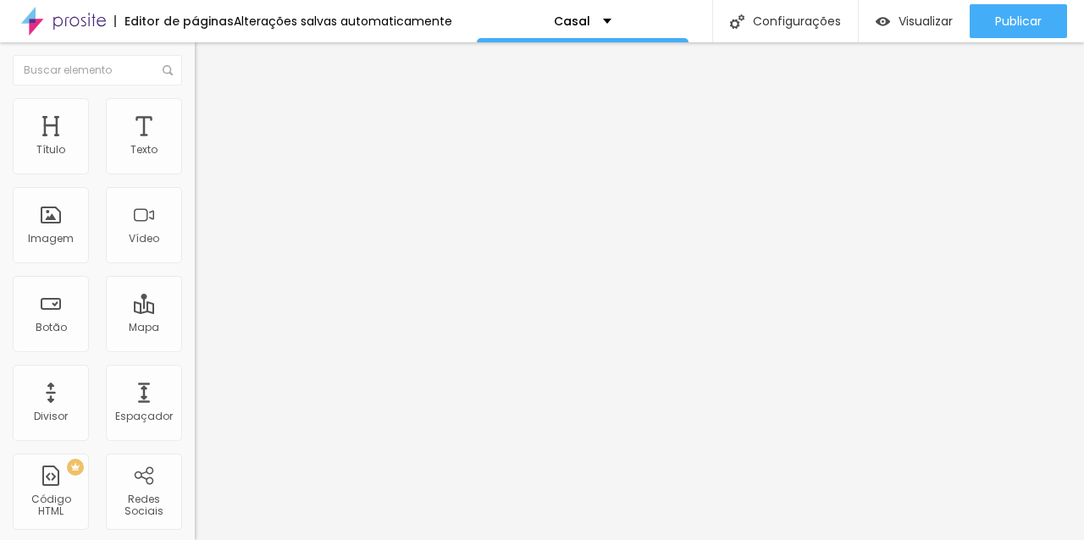
click at [195, 98] on img at bounding box center [202, 105] width 15 height 15
type input "1"
type input "3"
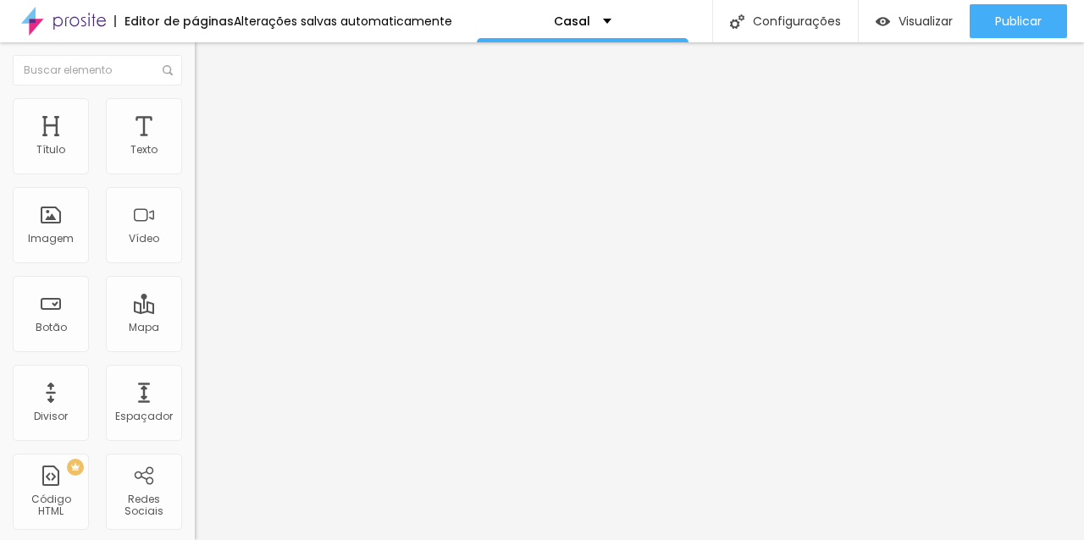
type input "7"
type input "8"
type input "11"
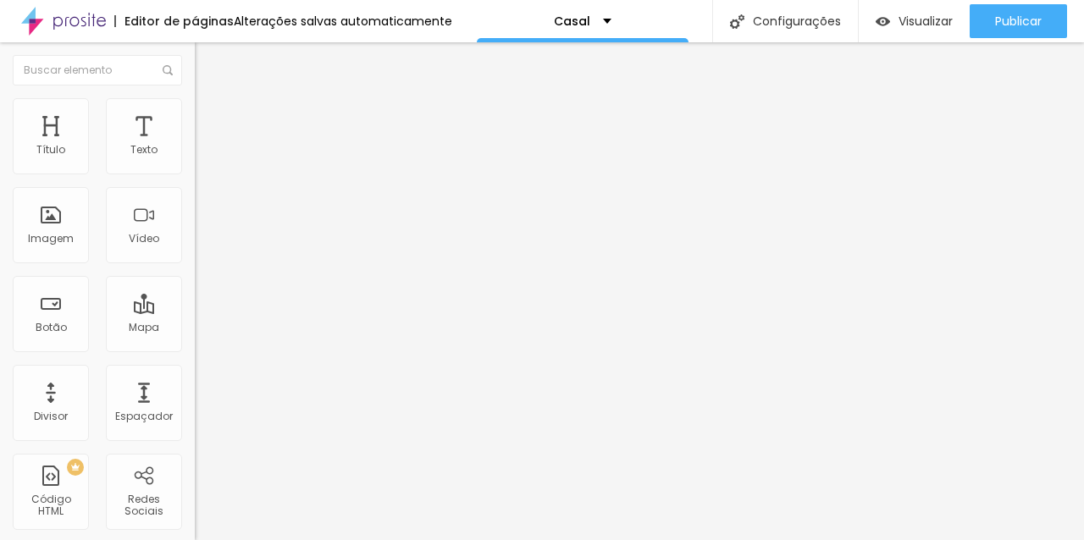
type input "11"
type input "13"
type input "14"
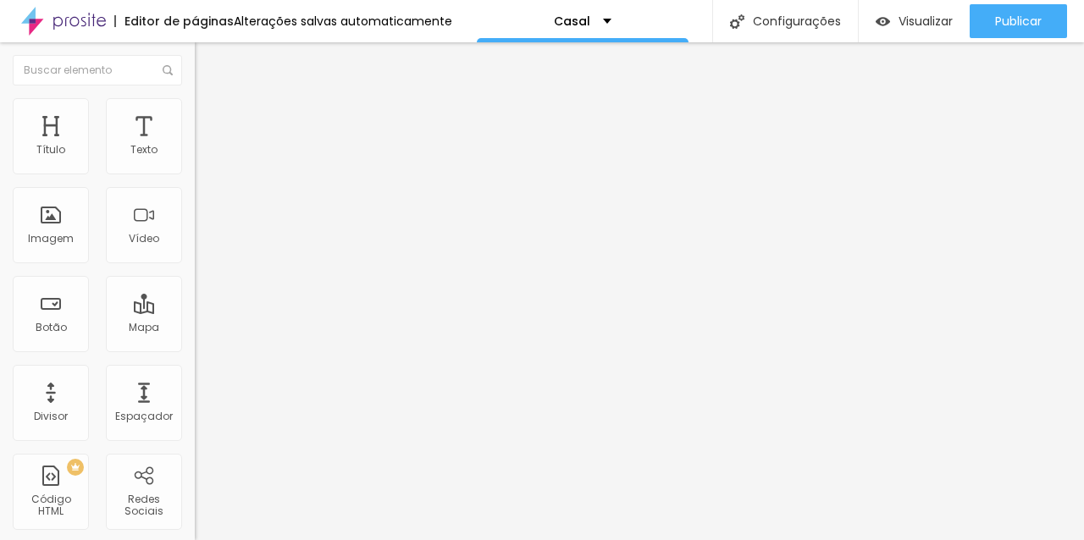
type input "15"
type input "19"
type input "20"
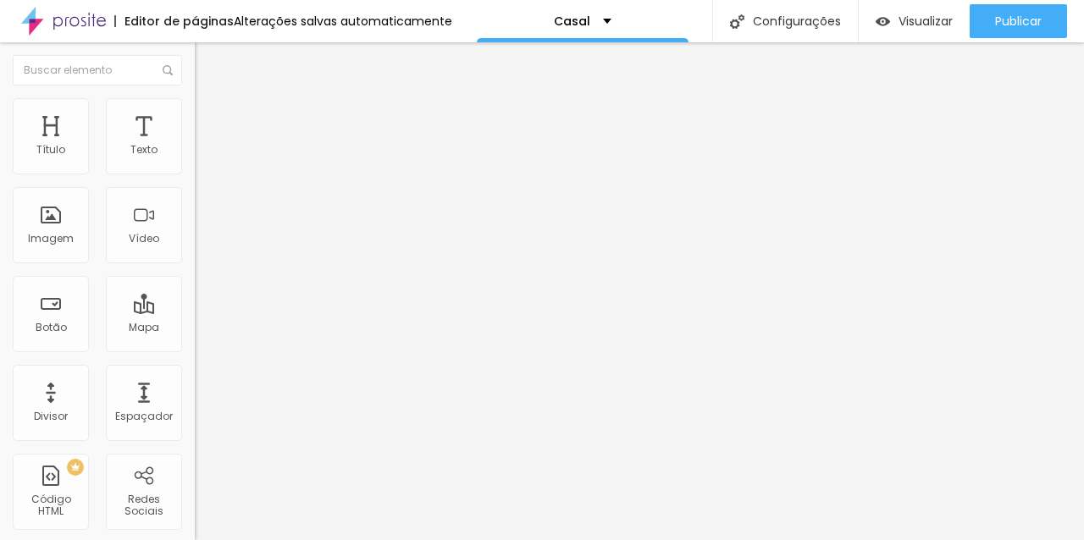
type input "20"
type input "21"
type input "22"
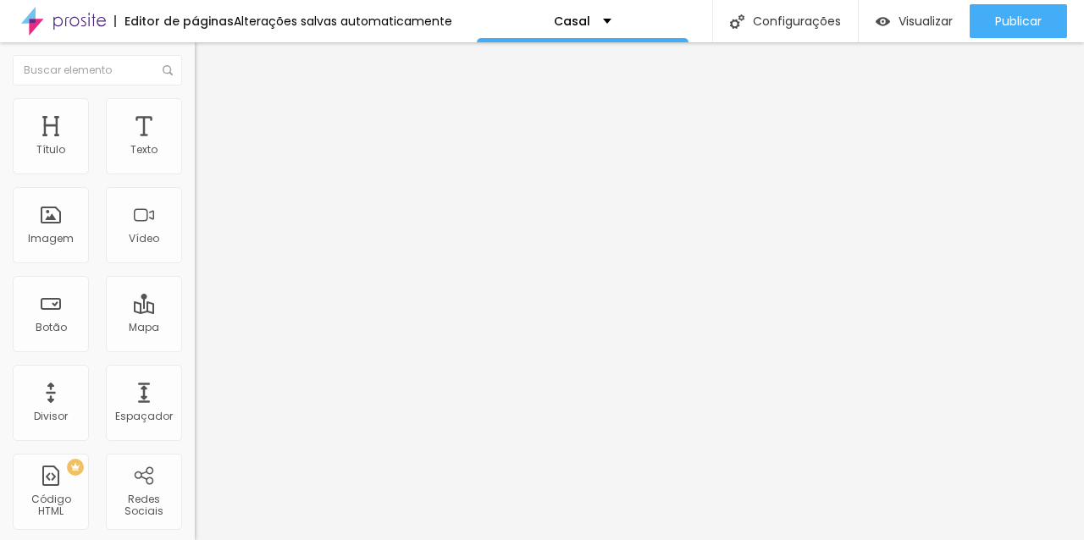
type input "23"
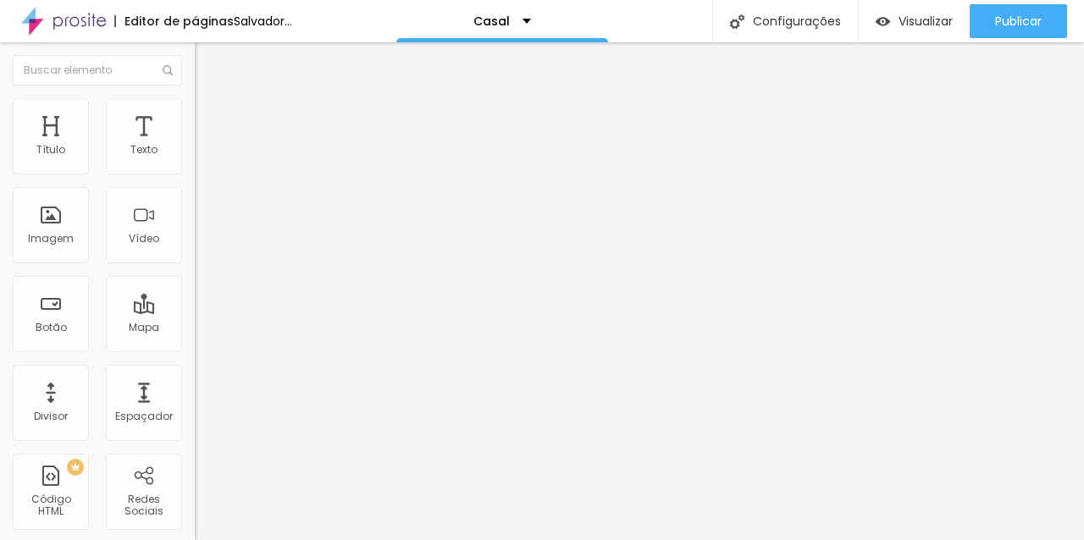
type input "22"
type input "20"
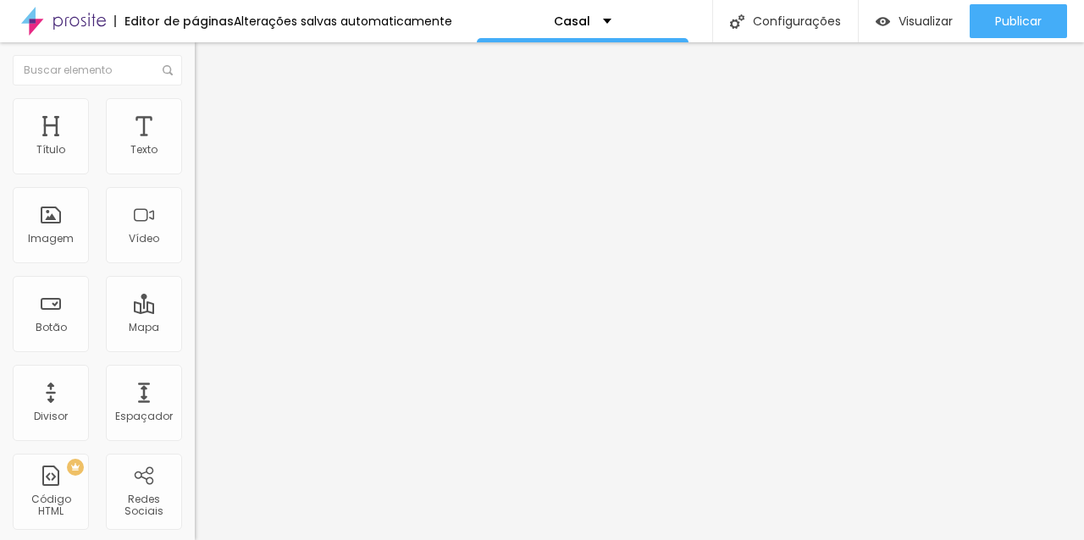
type input "18"
type input "19"
type input "20"
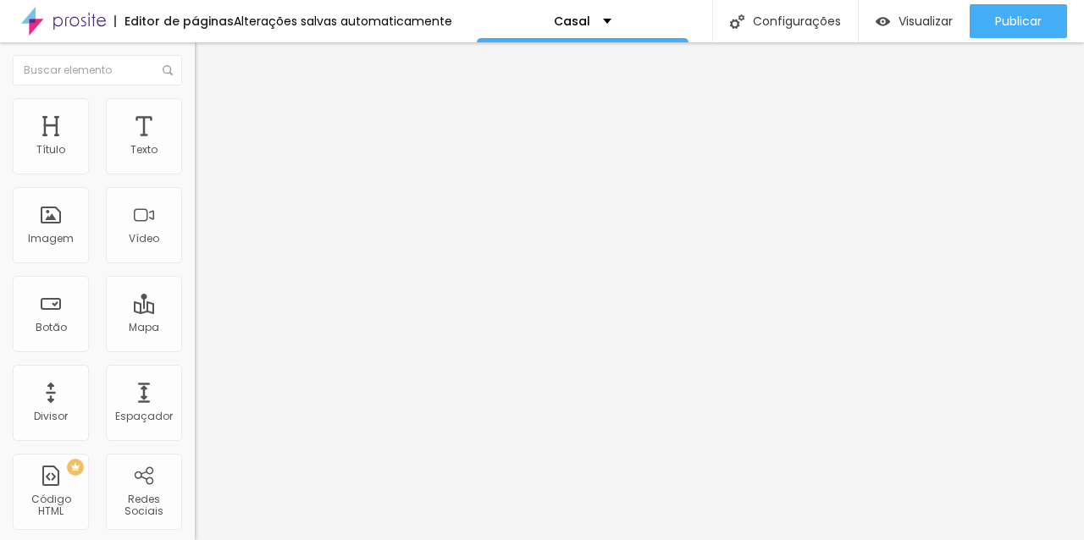
type input "20"
drag, startPoint x: 39, startPoint y: 216, endPoint x: 49, endPoint y: 218, distance: 10.5
type input "20"
click at [195, 372] on input "range" at bounding box center [249, 379] width 109 height 14
click at [195, 108] on img at bounding box center [202, 105] width 15 height 15
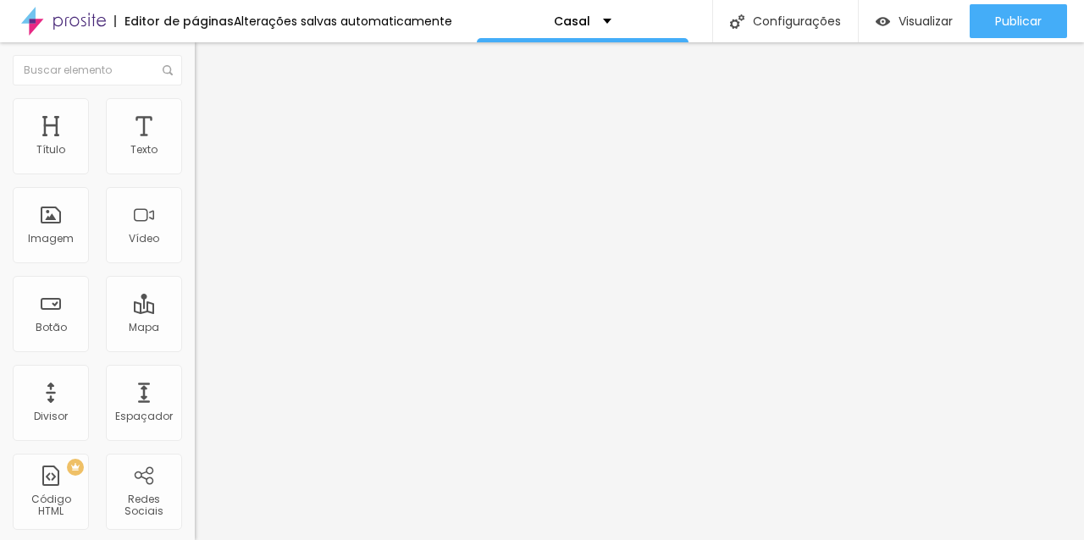
type input "8"
type input "7"
type input "8"
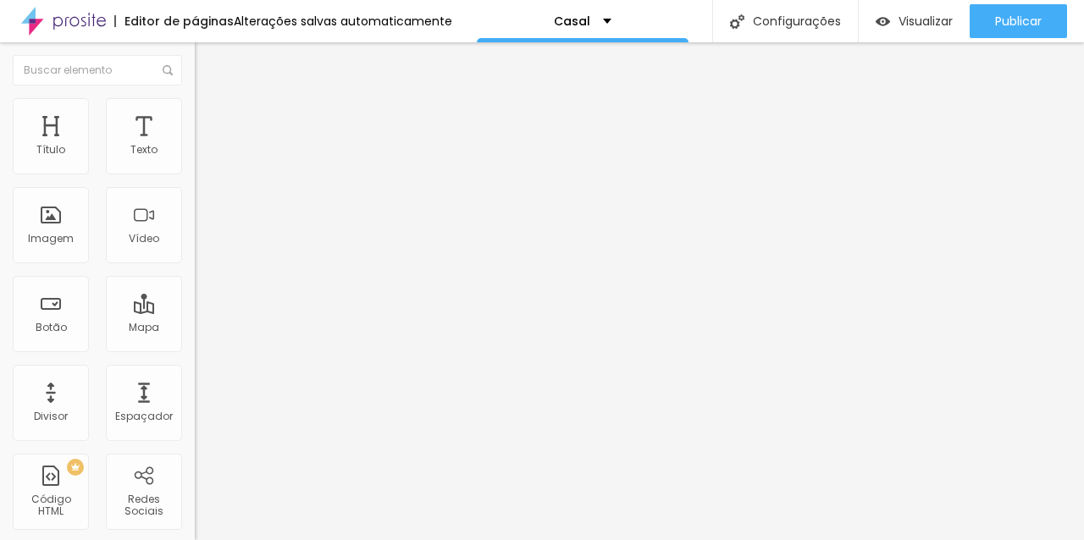
type input "8"
type input "17"
type input "18"
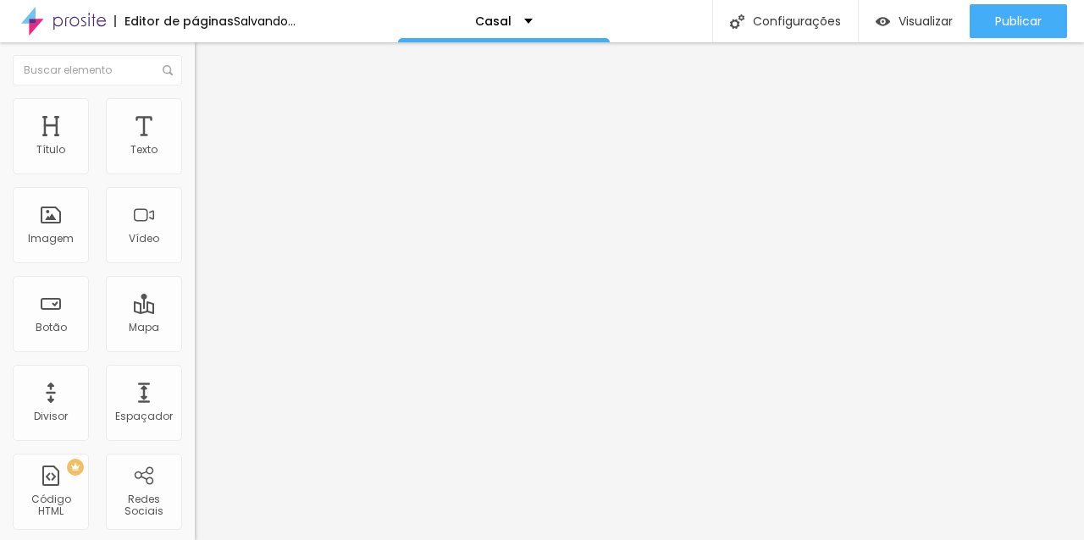
type input "19"
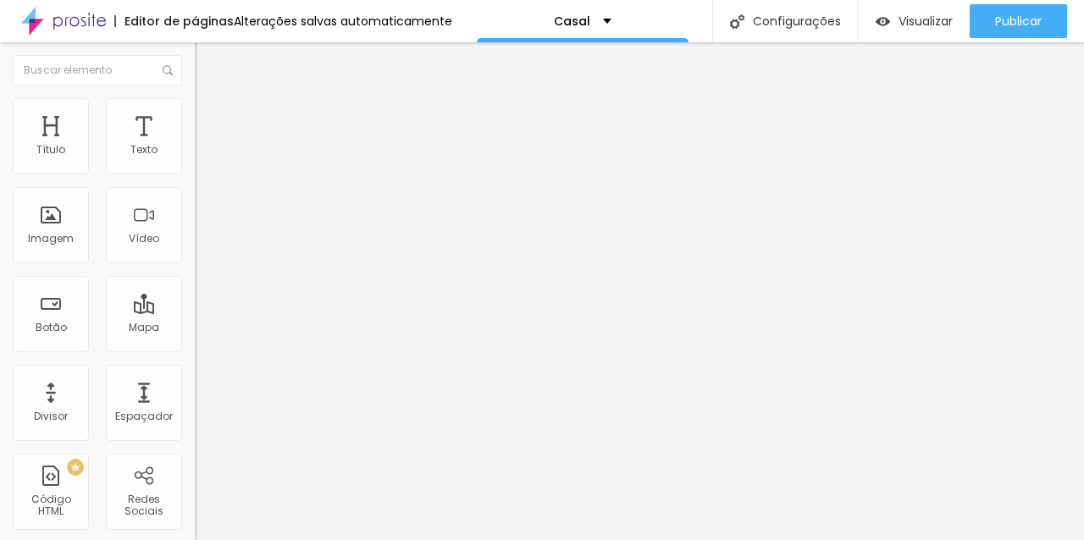
type input "20"
click at [195, 372] on input "range" at bounding box center [249, 379] width 109 height 14
click at [195, 108] on img at bounding box center [202, 105] width 15 height 15
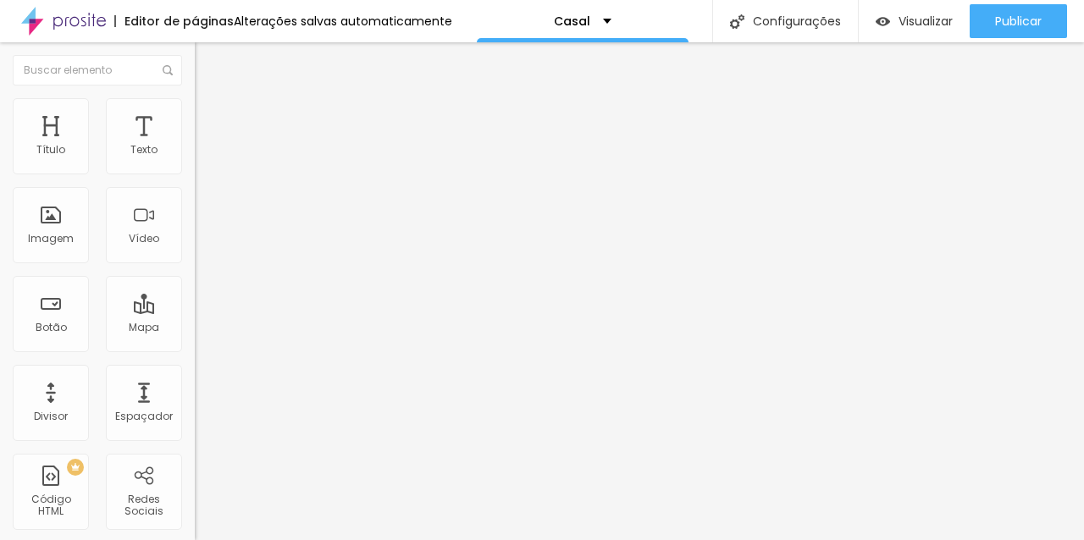
type input "2"
type input "3"
type input "9"
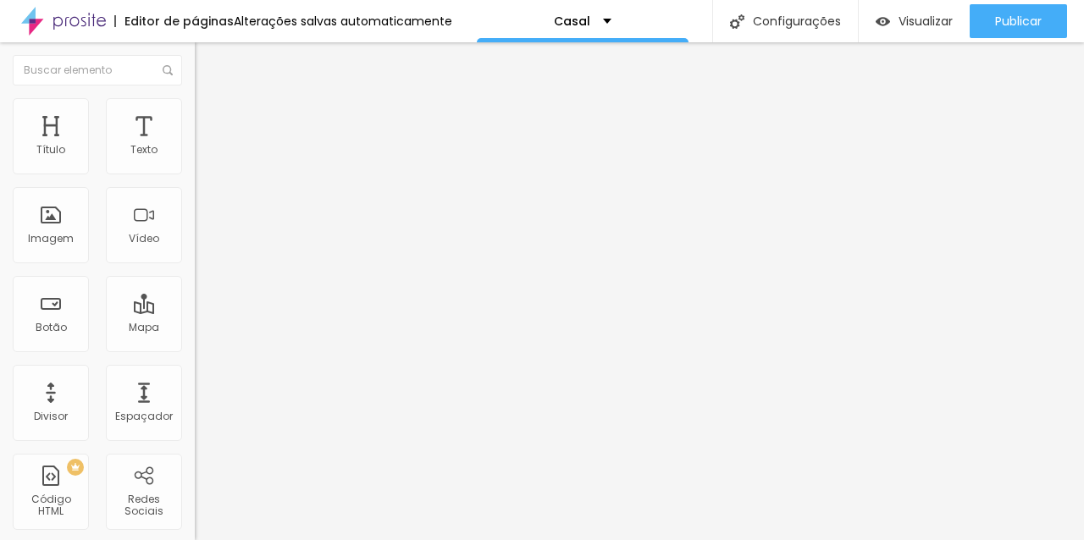
type input "9"
type input "10"
type input "12"
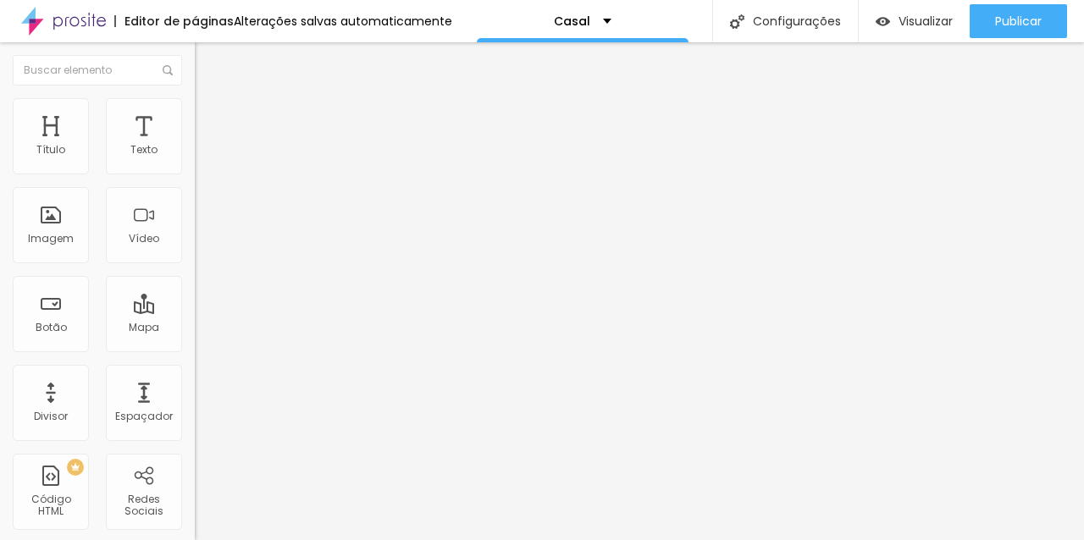
type input "15"
type input "19"
type input "20"
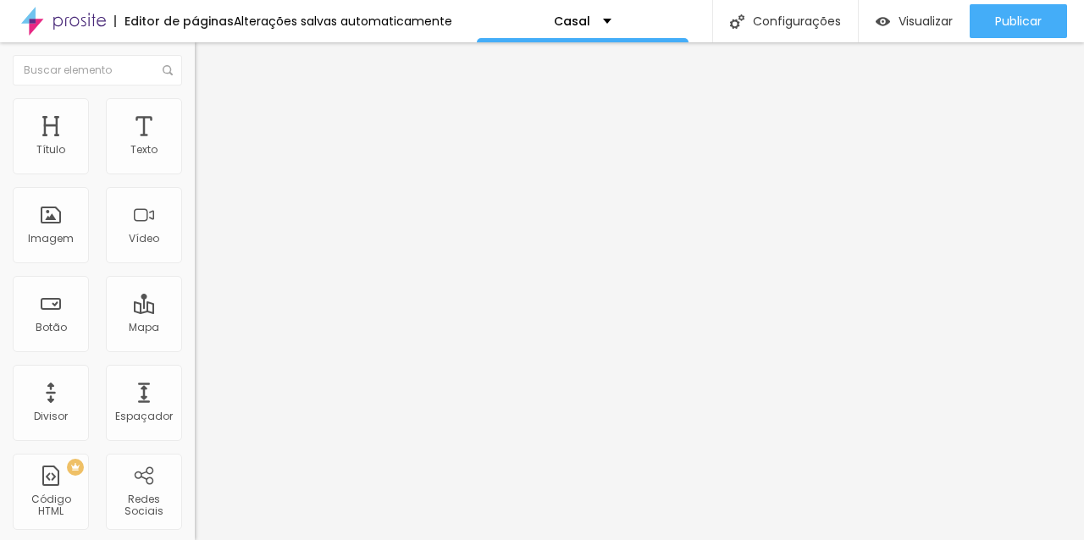
type input "20"
type input "21"
type input "22"
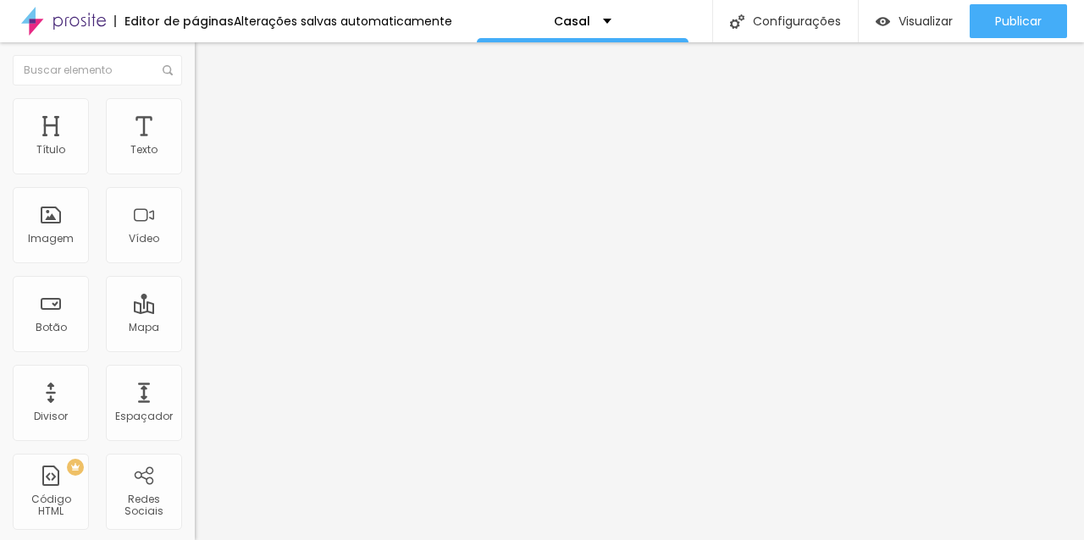
type input "23"
type input "24"
type input "23"
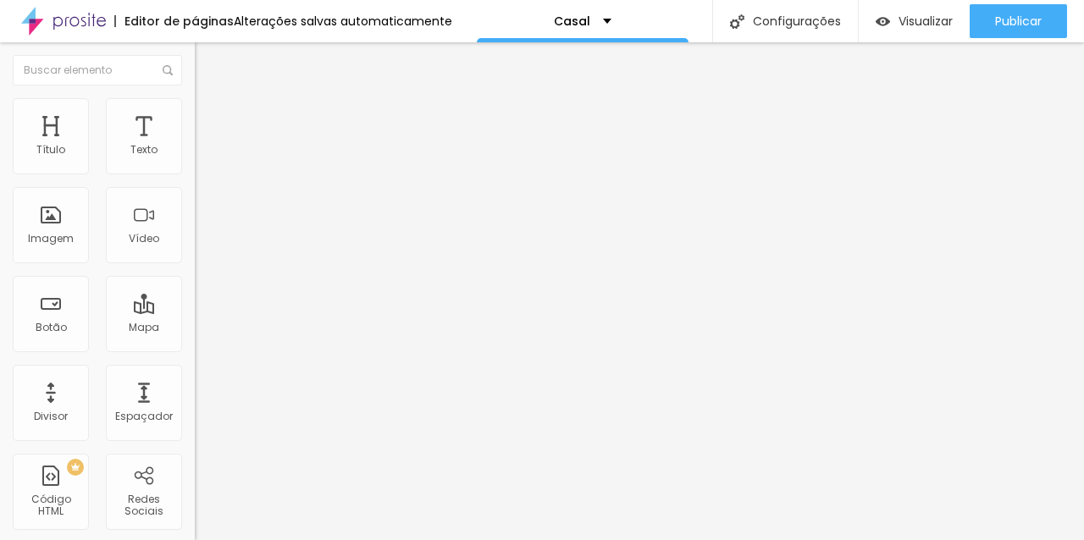
type input "23"
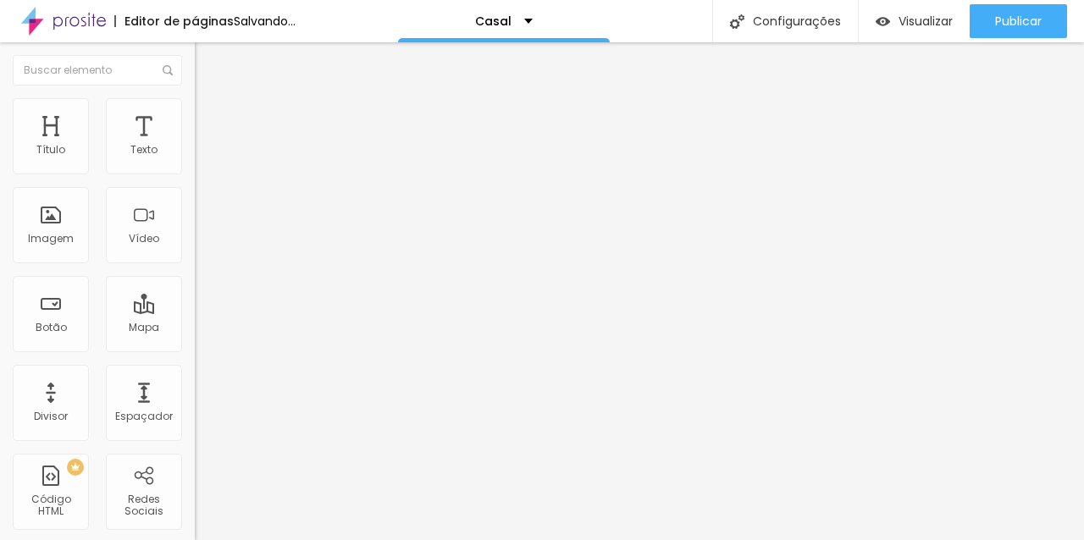
type input "22"
type input "21"
type input "20"
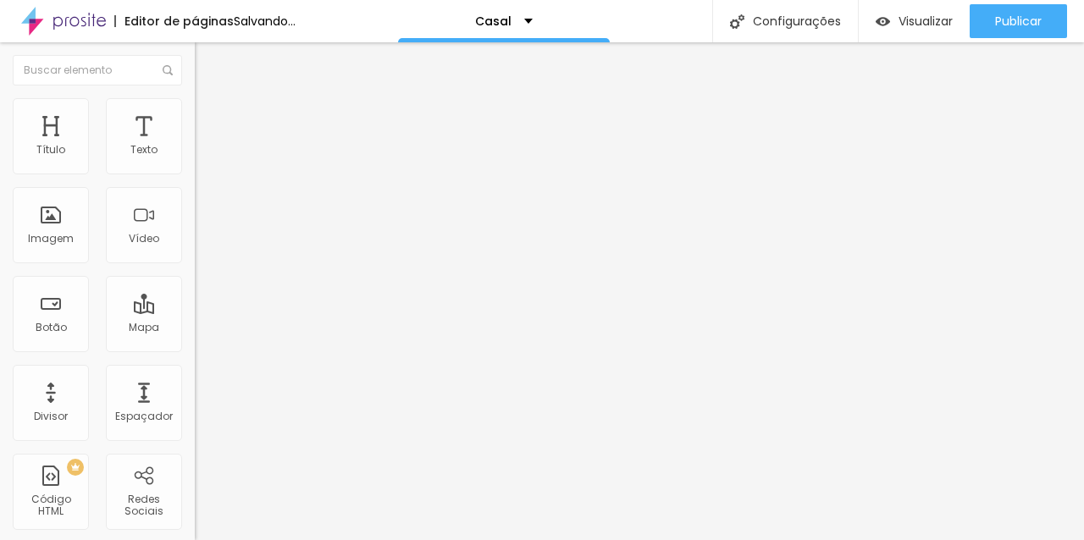
type input "20"
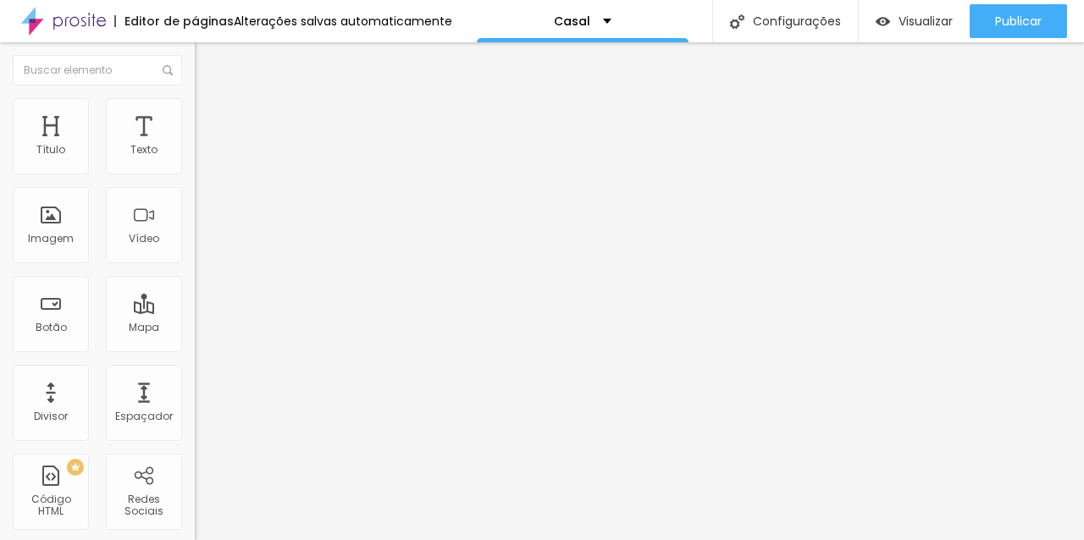
type input "19"
type input "20"
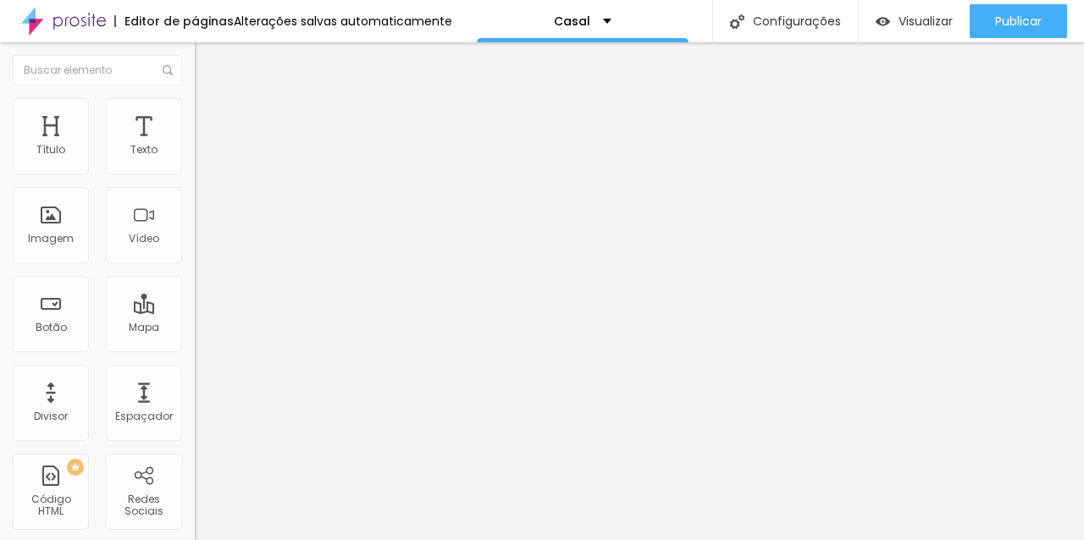
drag, startPoint x: 38, startPoint y: 219, endPoint x: 49, endPoint y: 218, distance: 11.1
click at [195, 372] on input "range" at bounding box center [249, 379] width 109 height 14
click at [210, 117] on font "Estilo" at bounding box center [223, 109] width 26 height 14
type input "2"
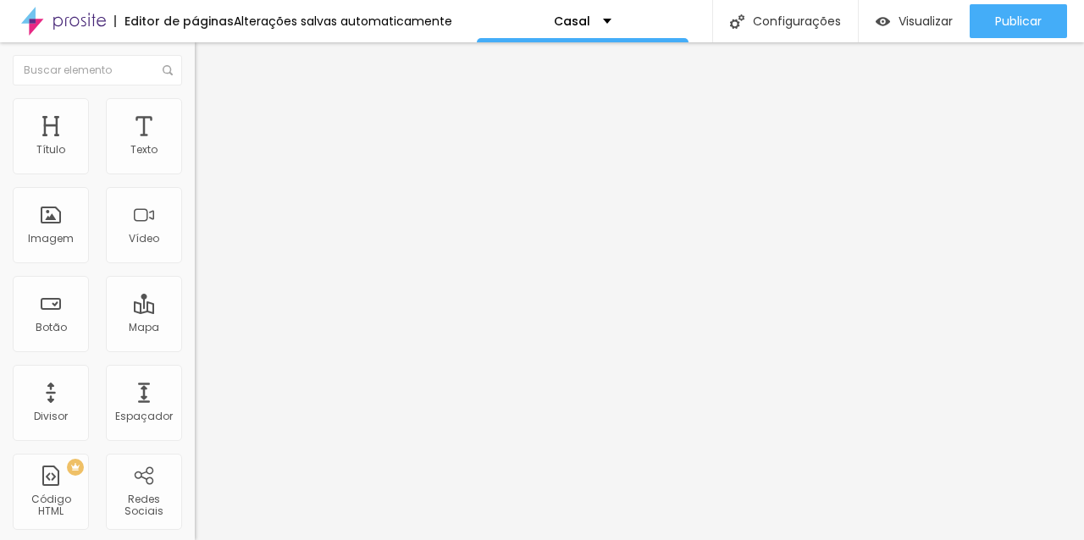
type input "3"
type input "4"
type input "5"
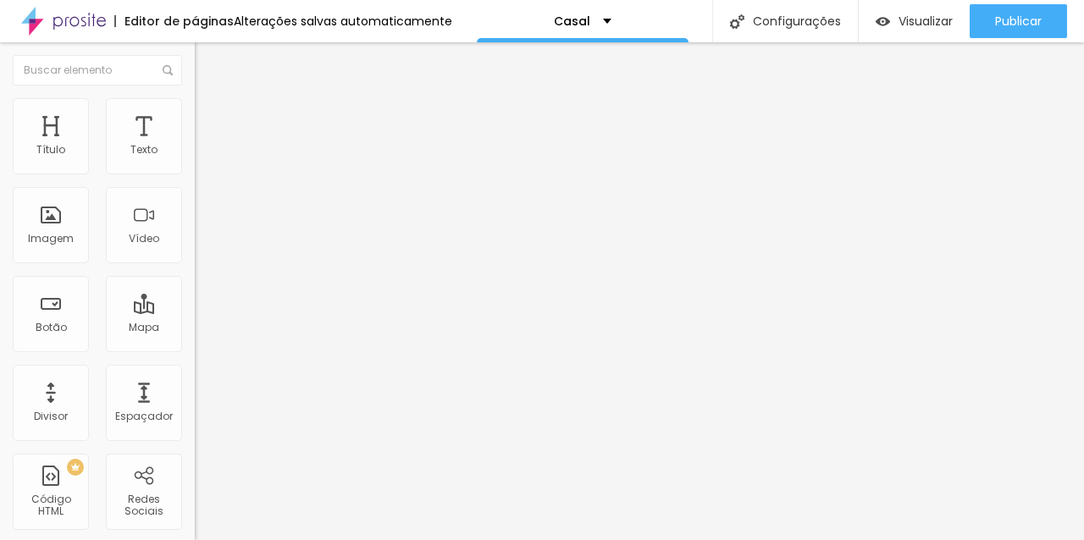
type input "5"
type input "6"
type input "7"
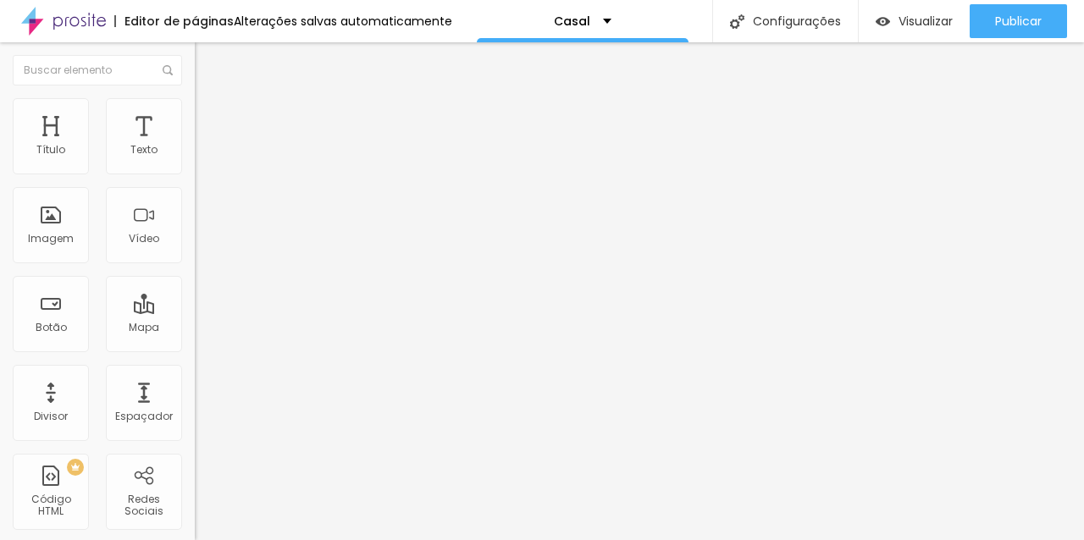
type input "8"
type input "9"
type input "10"
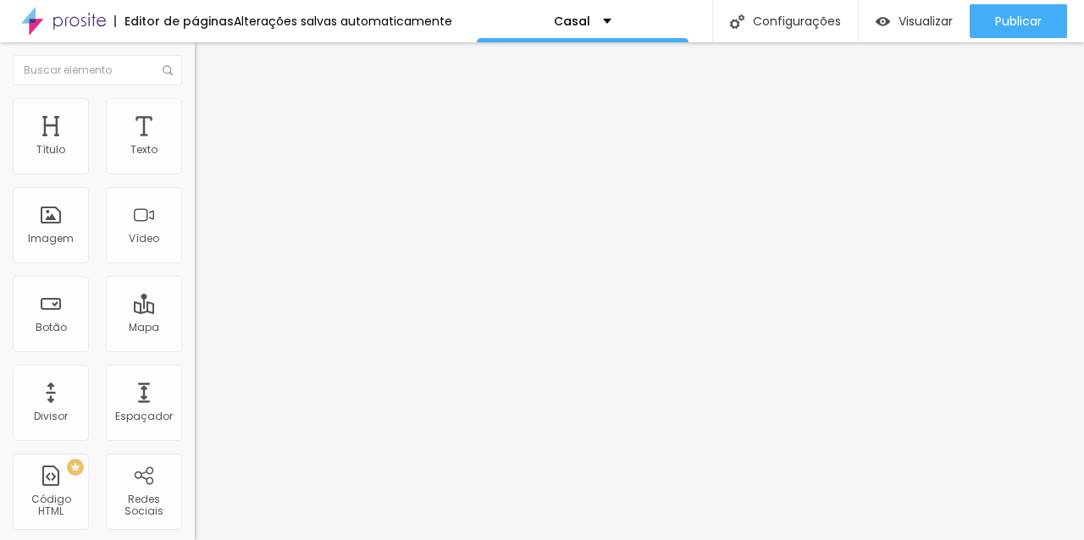
type input "10"
type input "11"
type input "12"
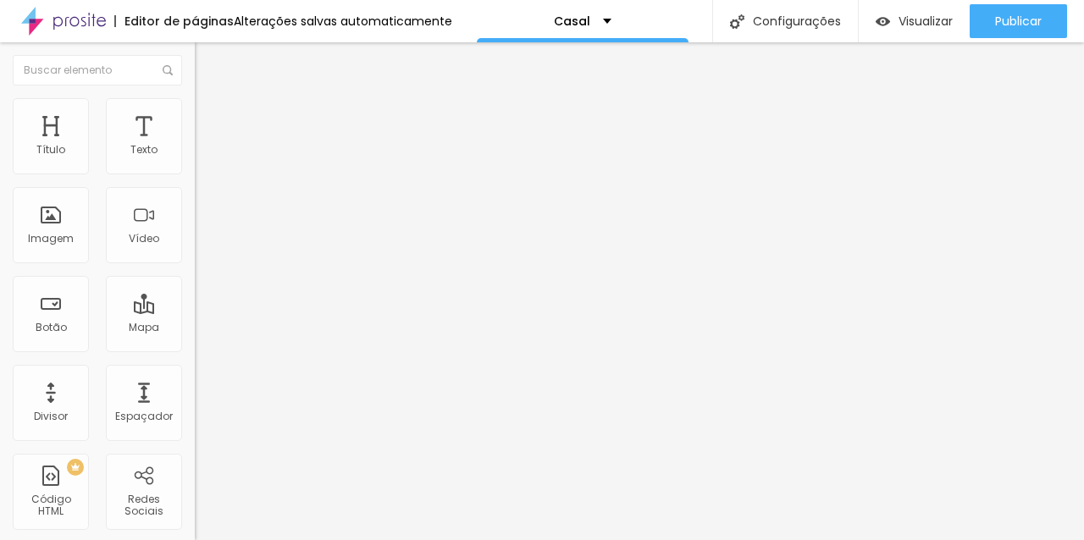
type input "13"
type input "14"
type input "15"
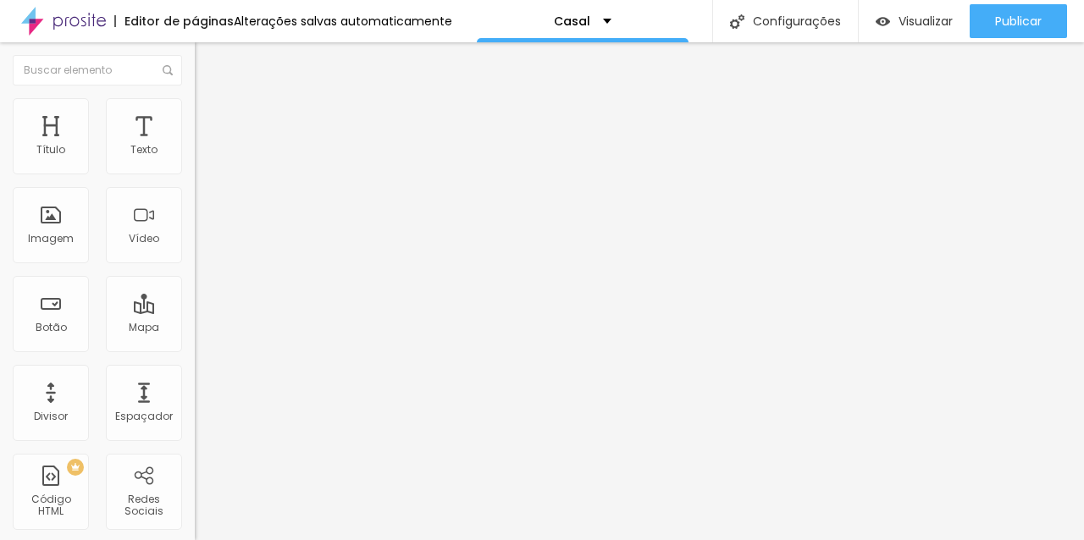
type input "15"
type input "16"
type input "17"
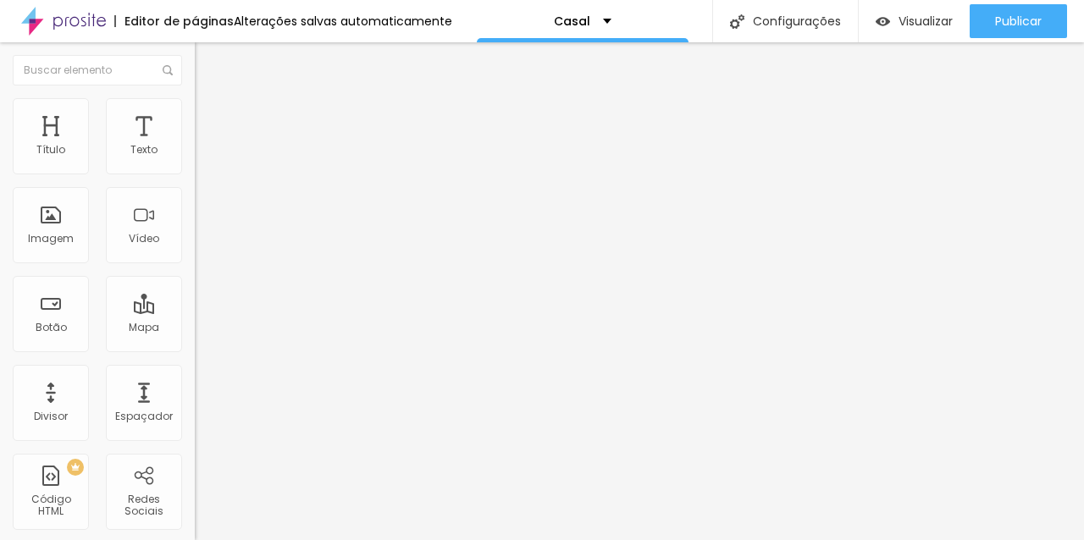
type input "18"
type input "19"
type input "20"
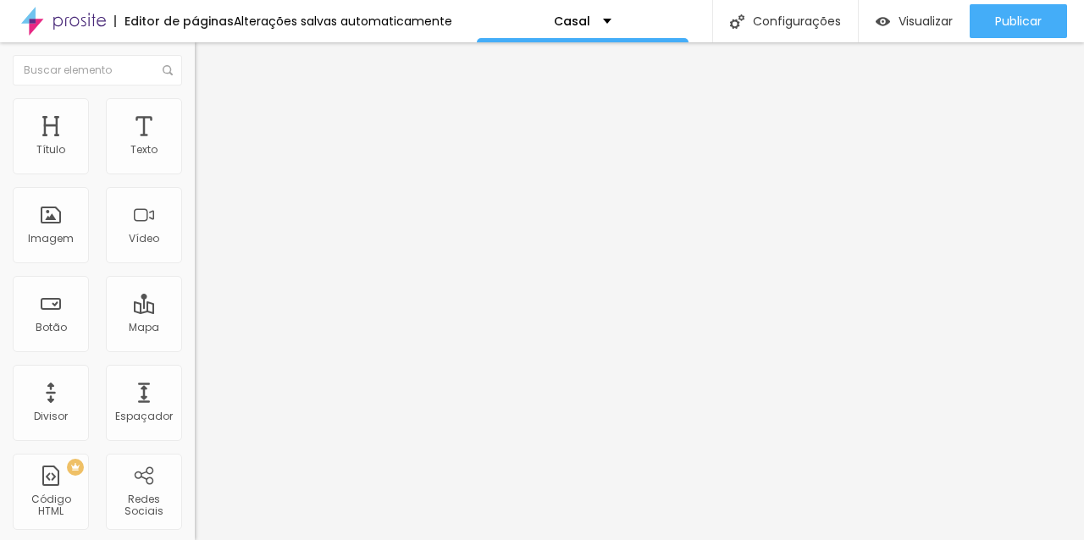
type input "20"
type input "21"
drag, startPoint x: 41, startPoint y: 214, endPoint x: 50, endPoint y: 218, distance: 9.9
type input "20"
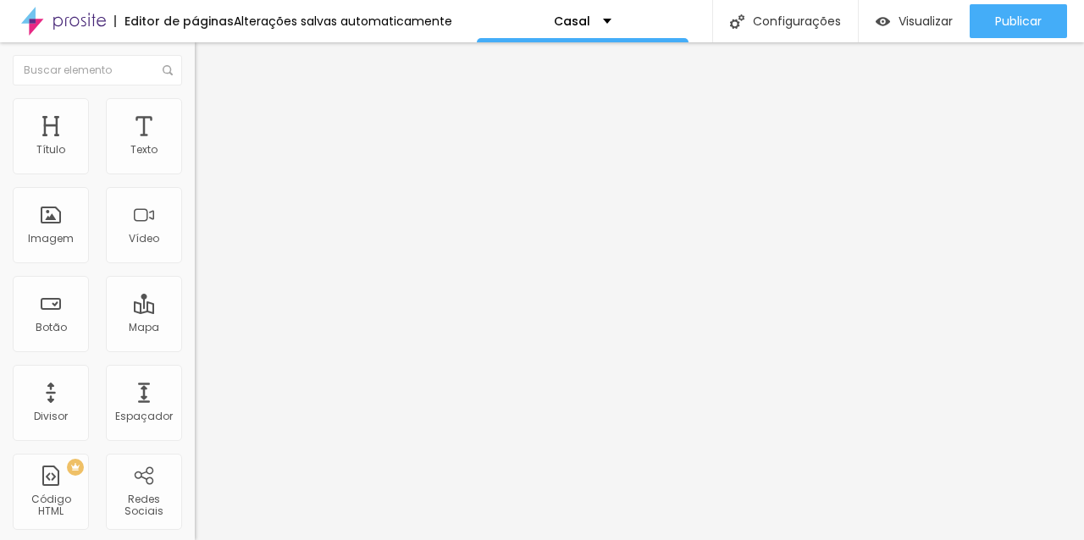
click at [195, 372] on input "range" at bounding box center [249, 379] width 109 height 14
type input "20"
click at [195, 109] on li "Estilo" at bounding box center [292, 106] width 195 height 17
type input "3"
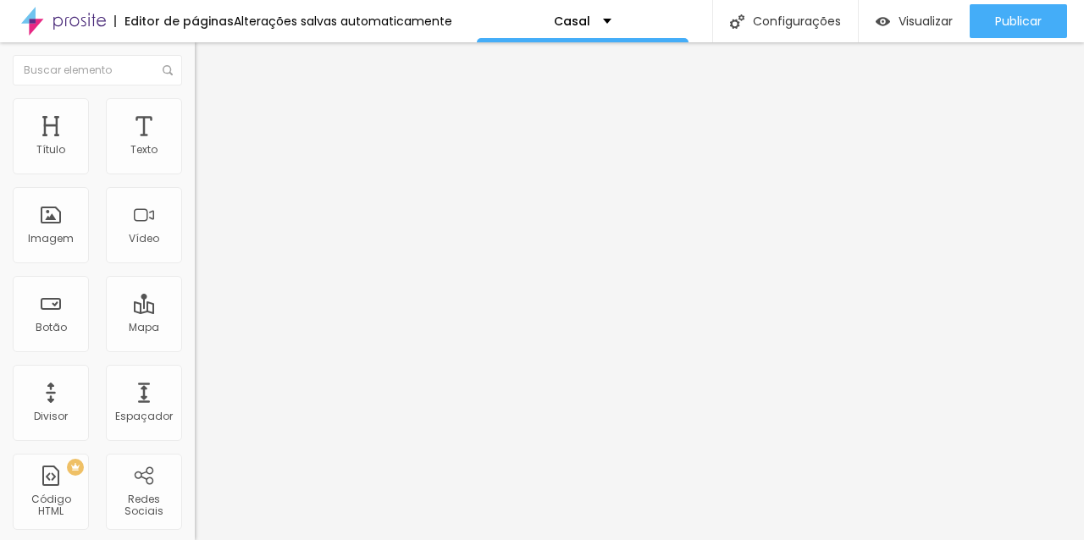
type input "4"
type input "14"
type input "15"
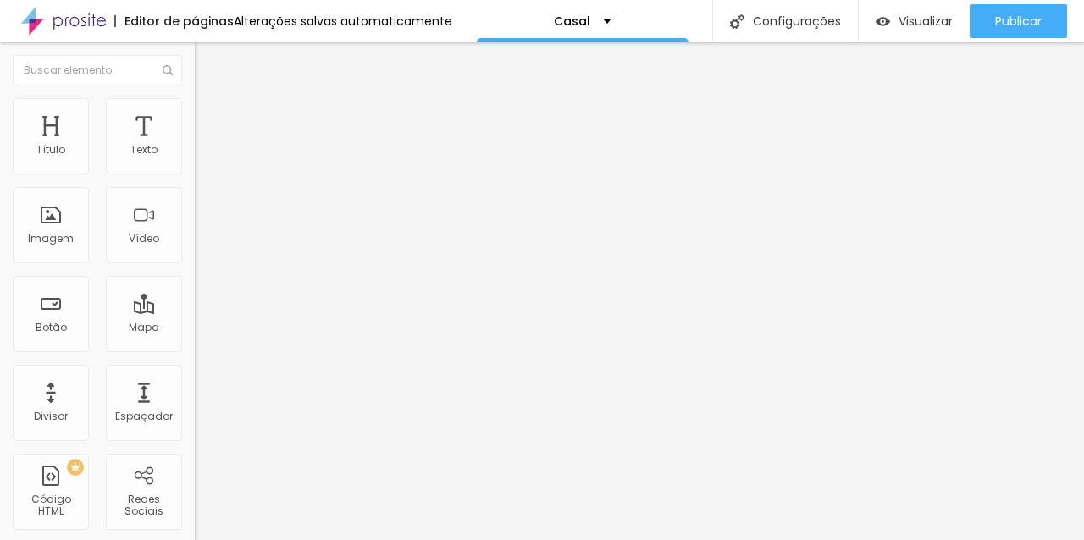
type input "15"
type input "16"
type input "17"
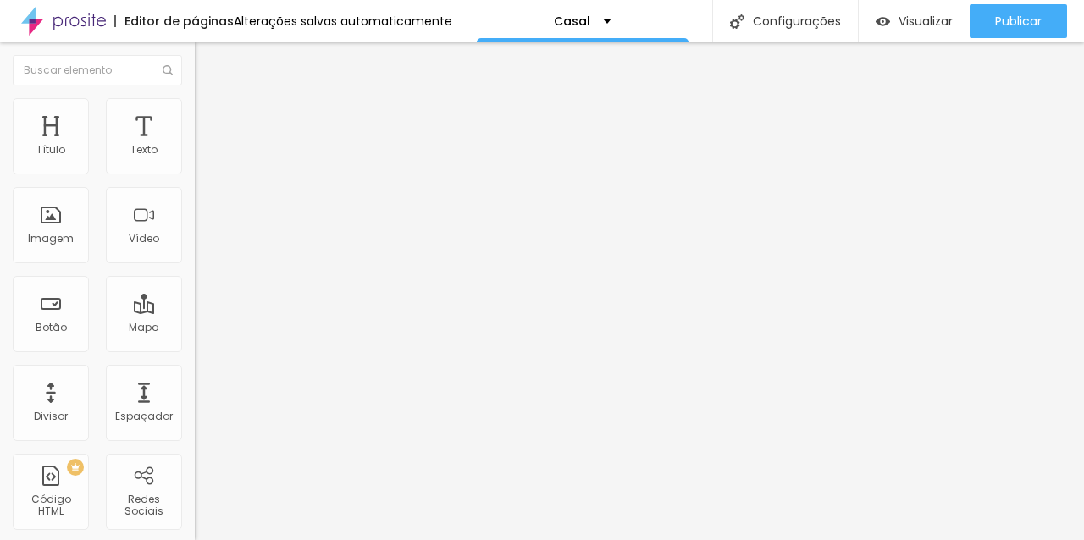
type input "18"
type input "19"
type input "20"
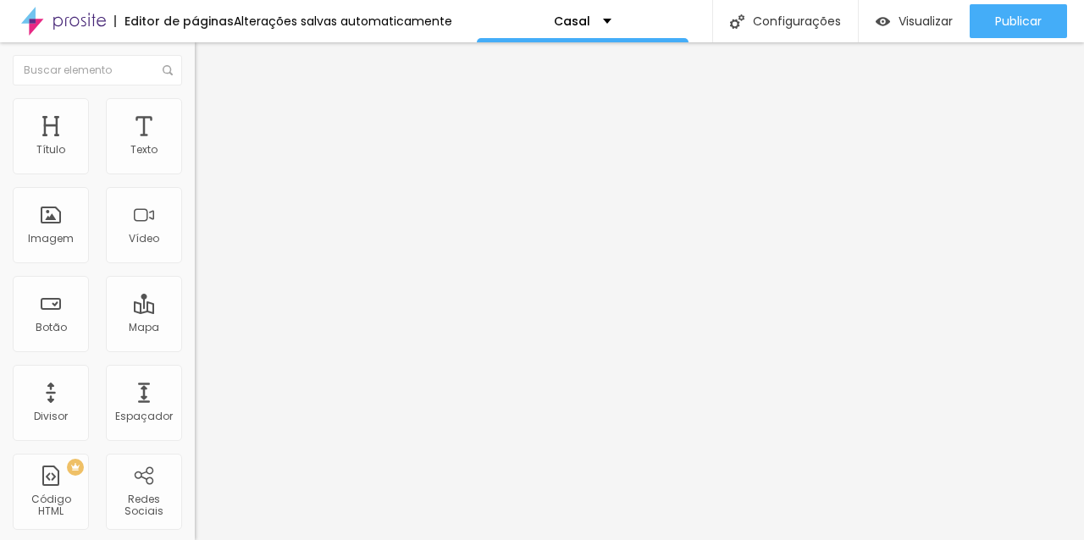
type input "20"
drag, startPoint x: 41, startPoint y: 212, endPoint x: 50, endPoint y: 221, distance: 12.6
type input "20"
click at [195, 372] on input "range" at bounding box center [249, 379] width 109 height 14
click at [195, 107] on li "Estilo" at bounding box center [292, 106] width 195 height 17
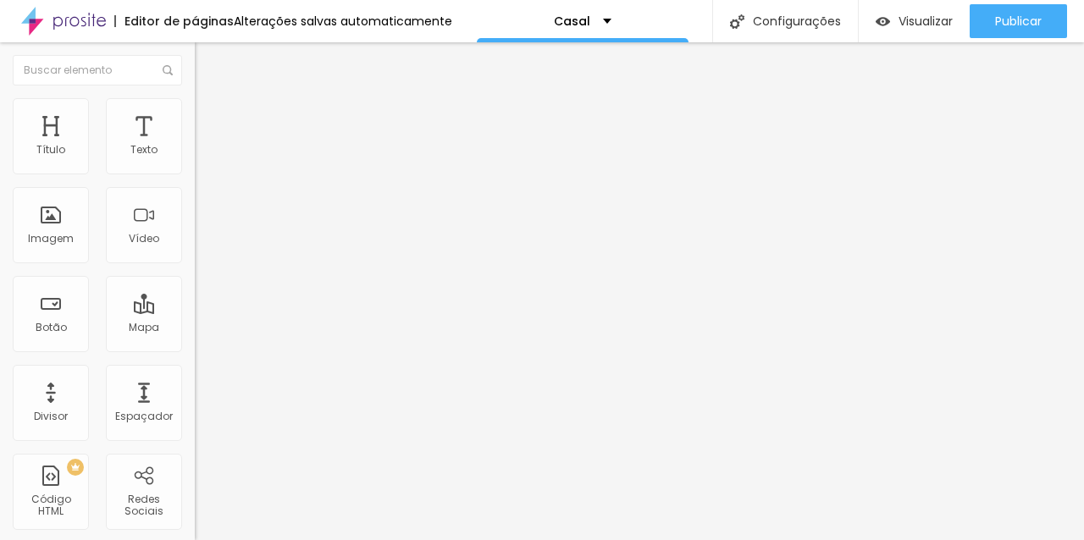
type input "2"
type input "5"
type input "7"
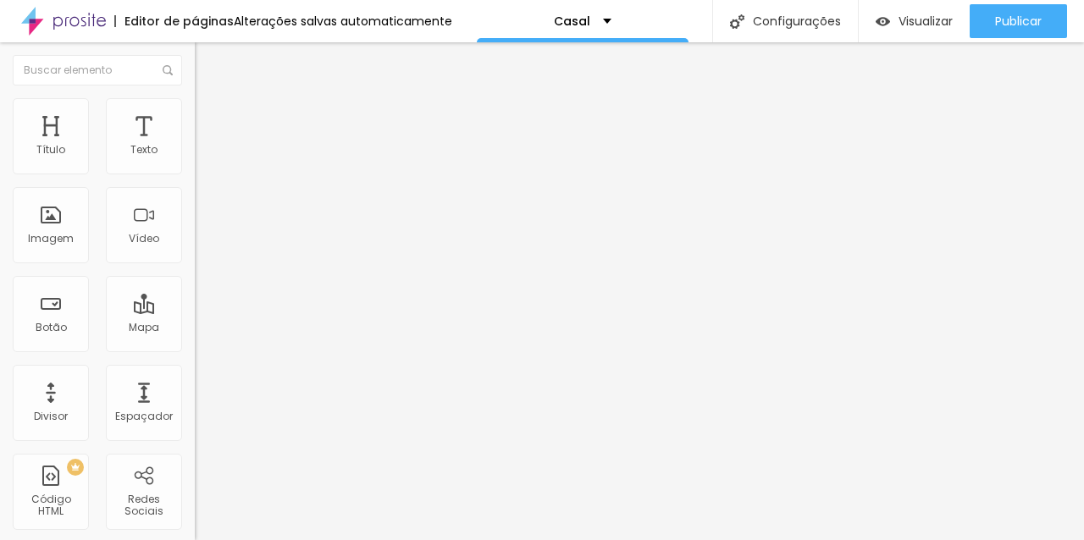
type input "7"
type input "11"
type input "12"
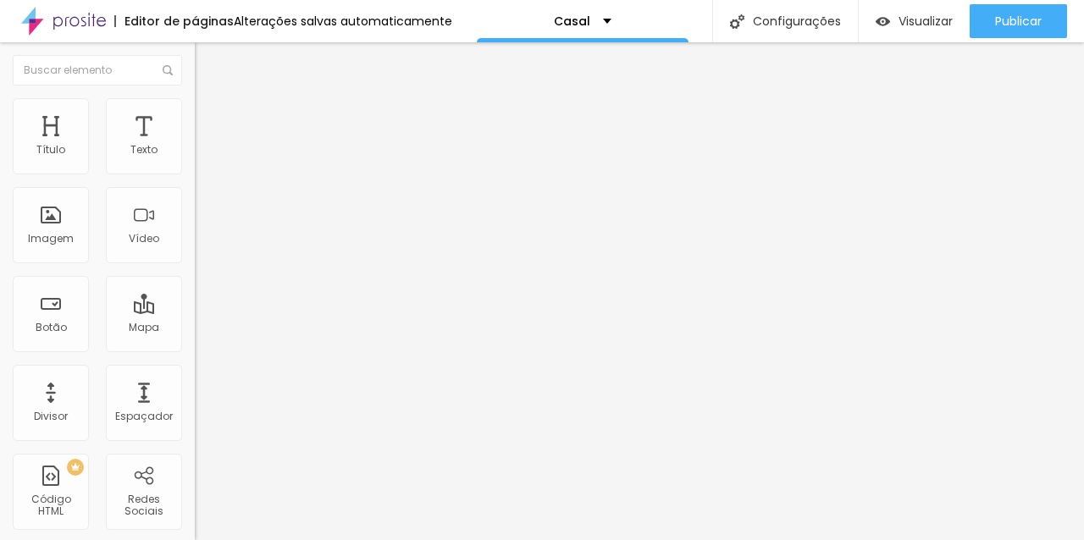
type input "13"
type input "14"
type input "15"
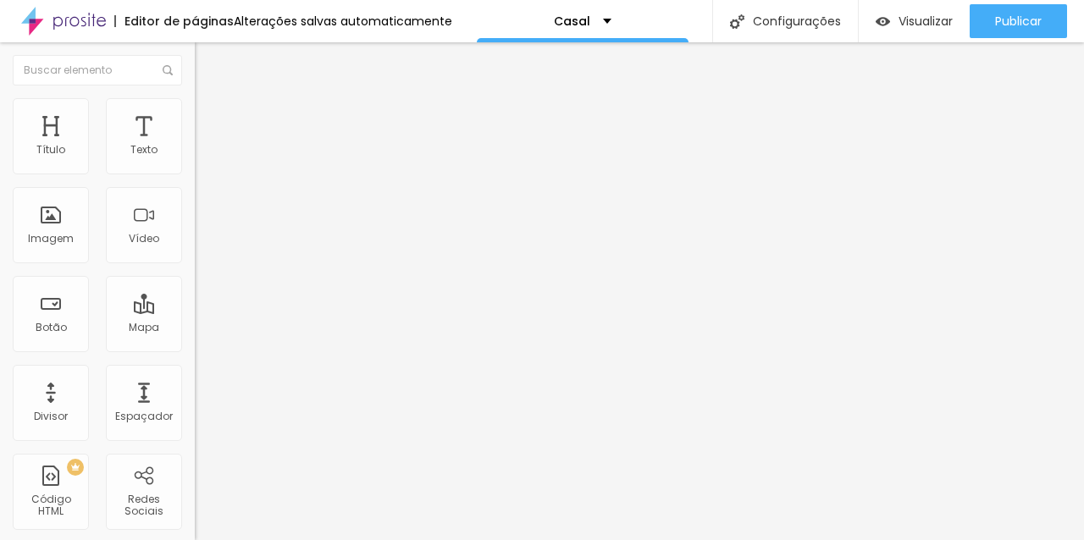
type input "15"
type input "16"
type input "18"
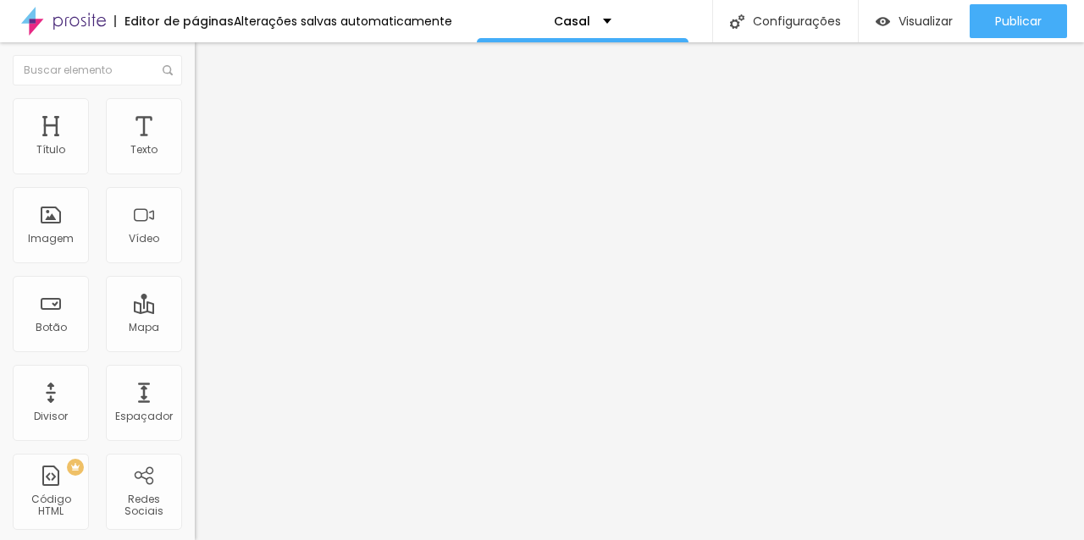
type input "19"
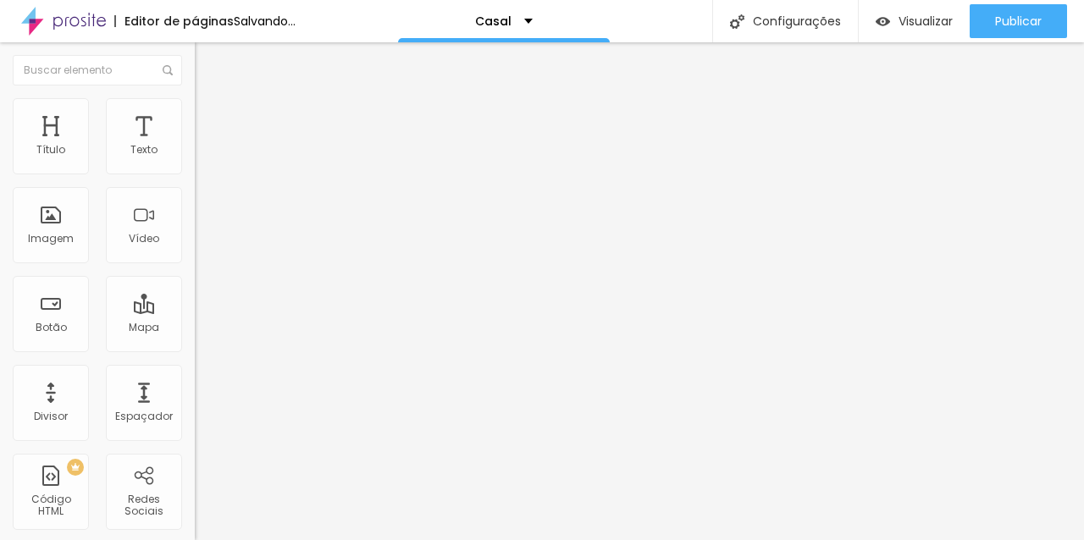
drag, startPoint x: 38, startPoint y: 215, endPoint x: 49, endPoint y: 212, distance: 11.3
click at [195, 372] on input "range" at bounding box center [249, 379] width 109 height 14
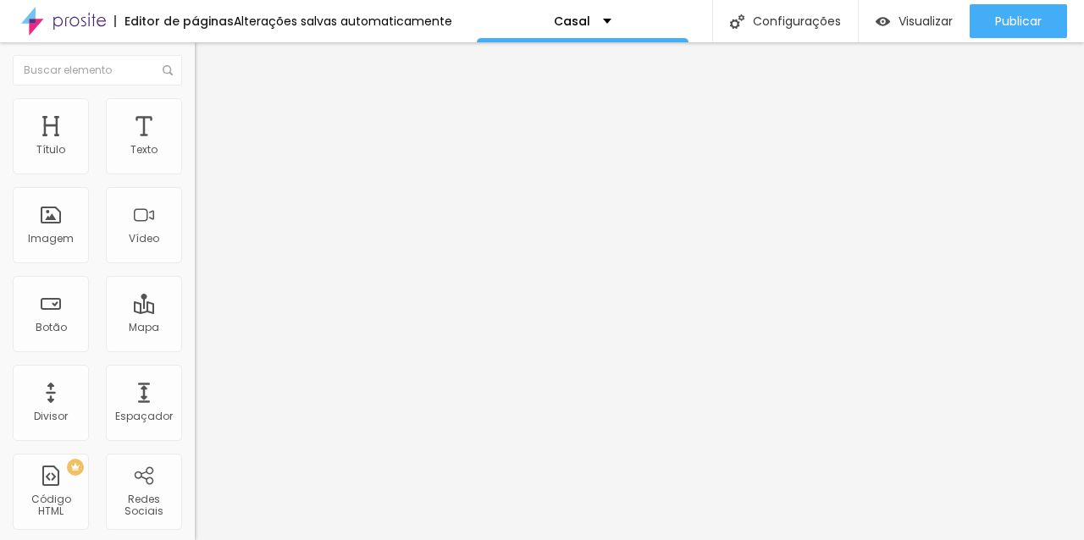
click at [195, 112] on li "Estilo" at bounding box center [292, 106] width 195 height 17
drag, startPoint x: 39, startPoint y: 216, endPoint x: 50, endPoint y: 222, distance: 12.5
click at [195, 372] on div at bounding box center [292, 379] width 195 height 15
click at [195, 98] on li "Conteúdo" at bounding box center [292, 89] width 195 height 17
click at [195, 115] on li "Avançado" at bounding box center [292, 123] width 195 height 17
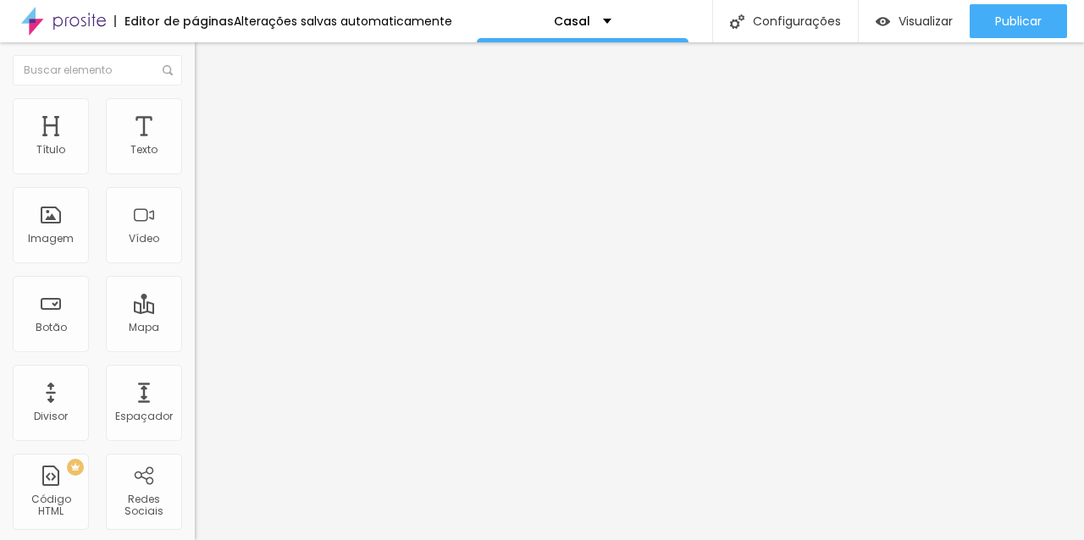
drag, startPoint x: 36, startPoint y: 201, endPoint x: 45, endPoint y: 201, distance: 8.5
drag, startPoint x: 45, startPoint y: 201, endPoint x: 19, endPoint y: 201, distance: 25.4
click at [195, 344] on input "0" at bounding box center [231, 353] width 73 height 18
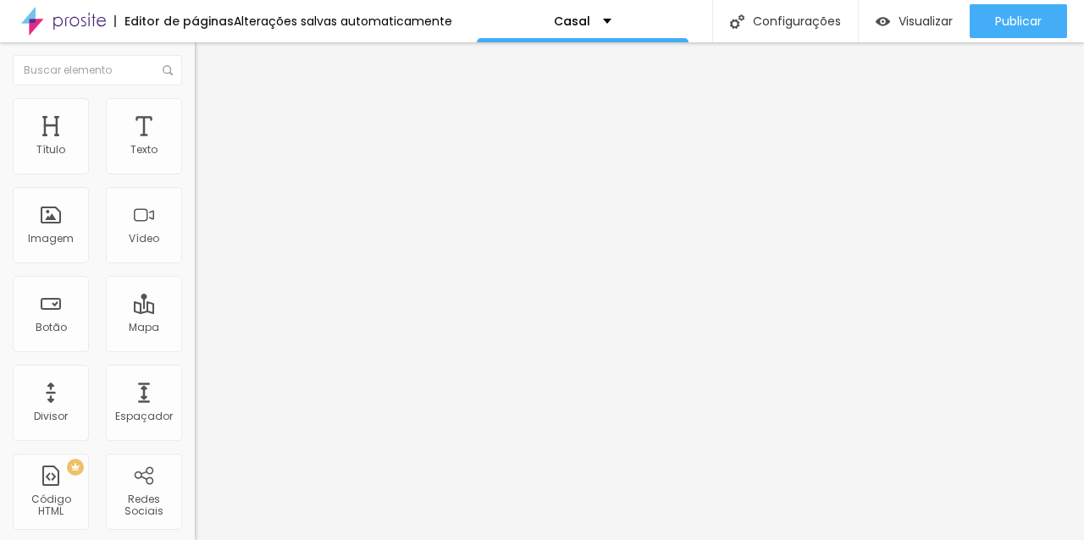
click at [195, 344] on input "0" at bounding box center [231, 353] width 73 height 18
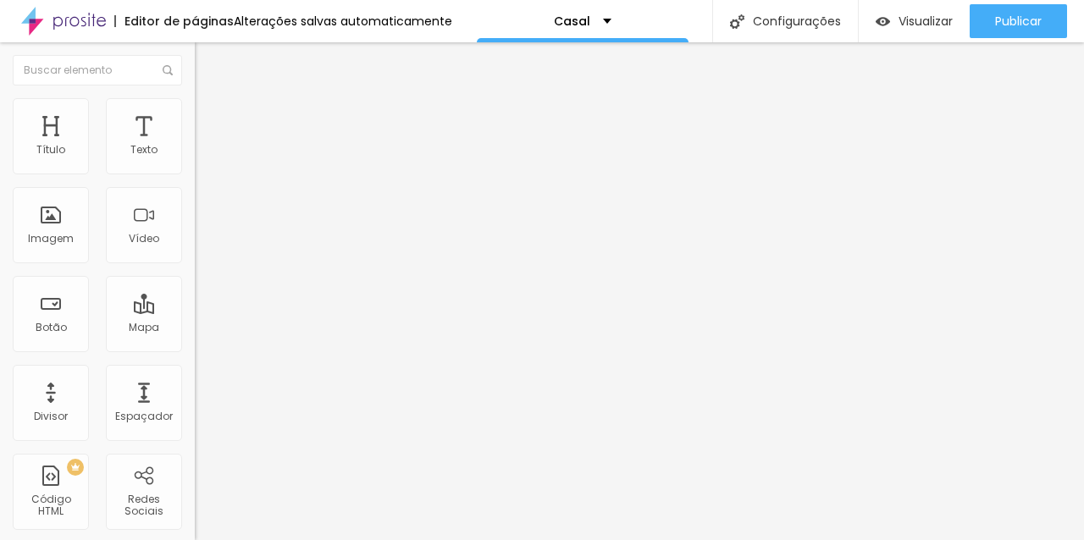
click at [210, 117] on font "Estilo" at bounding box center [223, 109] width 26 height 14
click at [195, 115] on img at bounding box center [202, 122] width 15 height 15
click at [195, 344] on input "0" at bounding box center [231, 353] width 73 height 18
click at [195, 115] on img at bounding box center [202, 122] width 15 height 15
click at [195, 344] on input "0" at bounding box center [231, 353] width 73 height 18
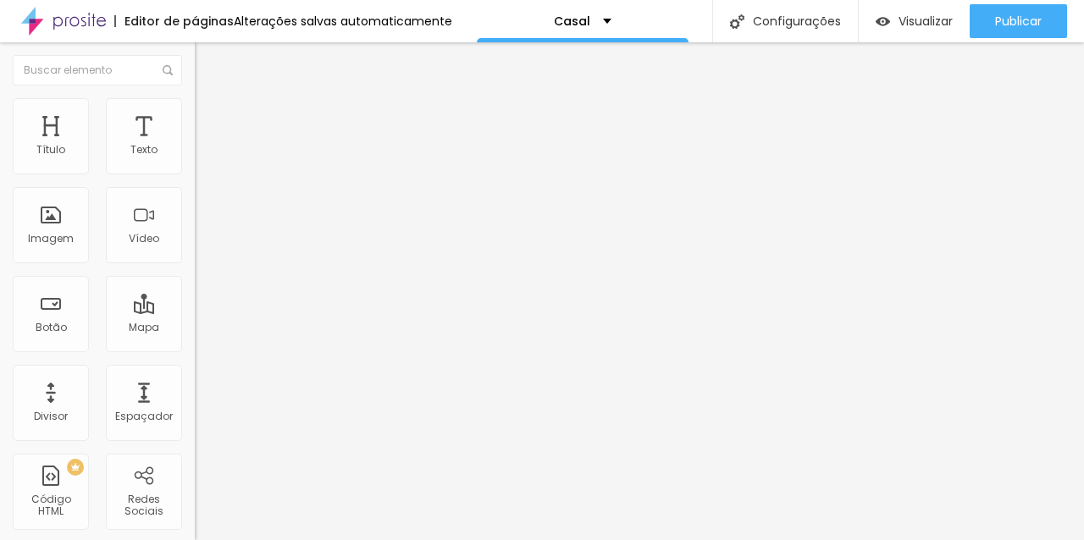
click at [195, 115] on li "Avançado" at bounding box center [292, 123] width 195 height 17
click at [195, 344] on input "0" at bounding box center [231, 353] width 73 height 18
click at [195, 115] on img at bounding box center [202, 122] width 15 height 15
click at [195, 344] on input "0" at bounding box center [231, 353] width 73 height 18
click at [207, 63] on img "button" at bounding box center [214, 62] width 14 height 14
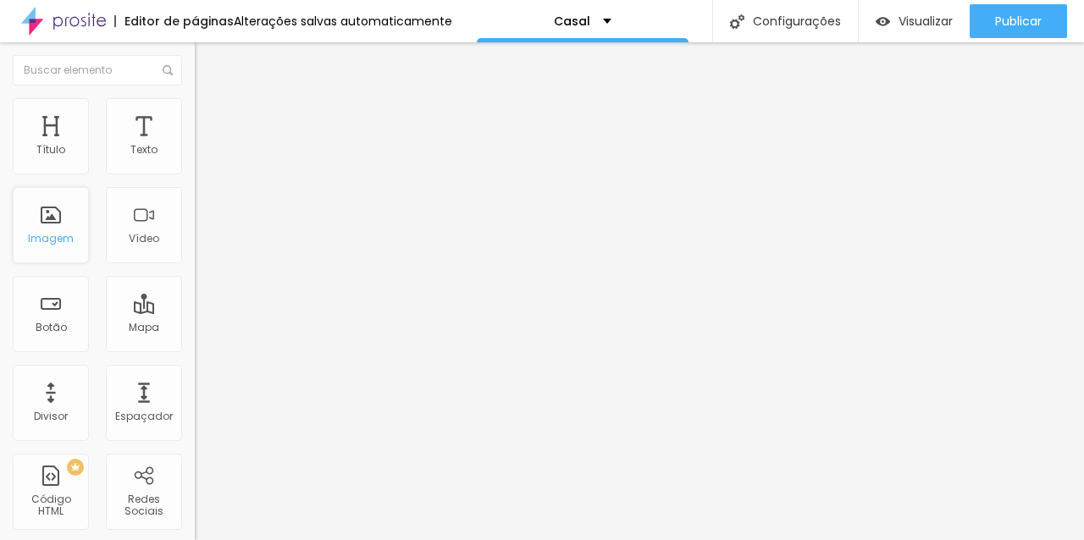
click at [41, 218] on div "Imagem" at bounding box center [51, 225] width 76 height 76
click at [205, 146] on font "Adicionar imagem" at bounding box center [254, 138] width 99 height 14
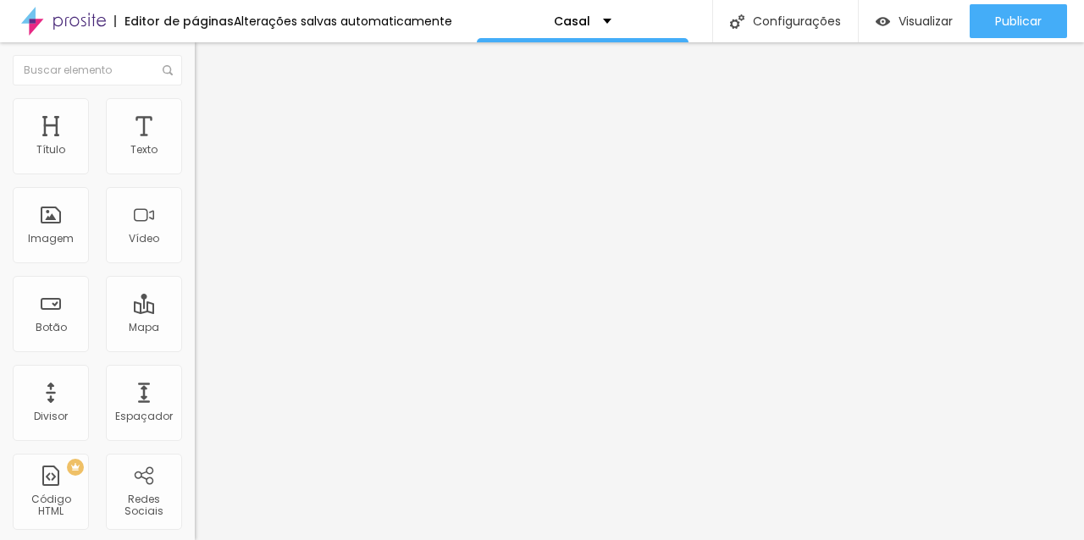
click at [195, 265] on font "Original" at bounding box center [215, 258] width 41 height 14
drag, startPoint x: 113, startPoint y: 384, endPoint x: 113, endPoint y: 398, distance: 13.6
click at [195, 310] on div "Cinema 16:9 Padrão 4:3 Quadrado 1:1 Original" at bounding box center [292, 286] width 195 height 47
click at [195, 275] on span "Cinema" at bounding box center [216, 268] width 42 height 14
click at [210, 113] on font "Estilo" at bounding box center [223, 109] width 26 height 14
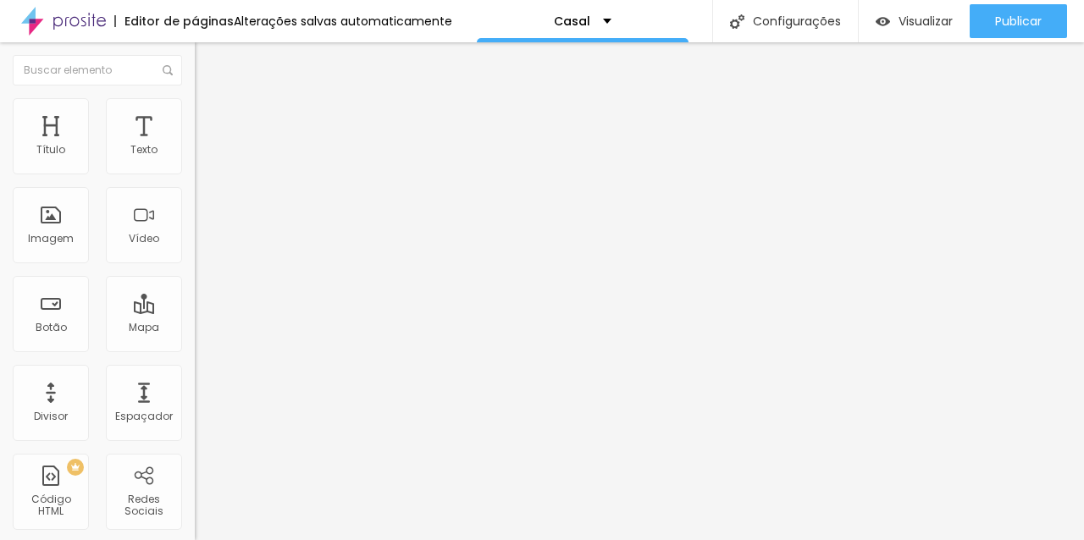
drag, startPoint x: 176, startPoint y: 183, endPoint x: 92, endPoint y: 191, distance: 84.2
click at [195, 175] on div "Tamanho 50 px %" at bounding box center [292, 153] width 195 height 43
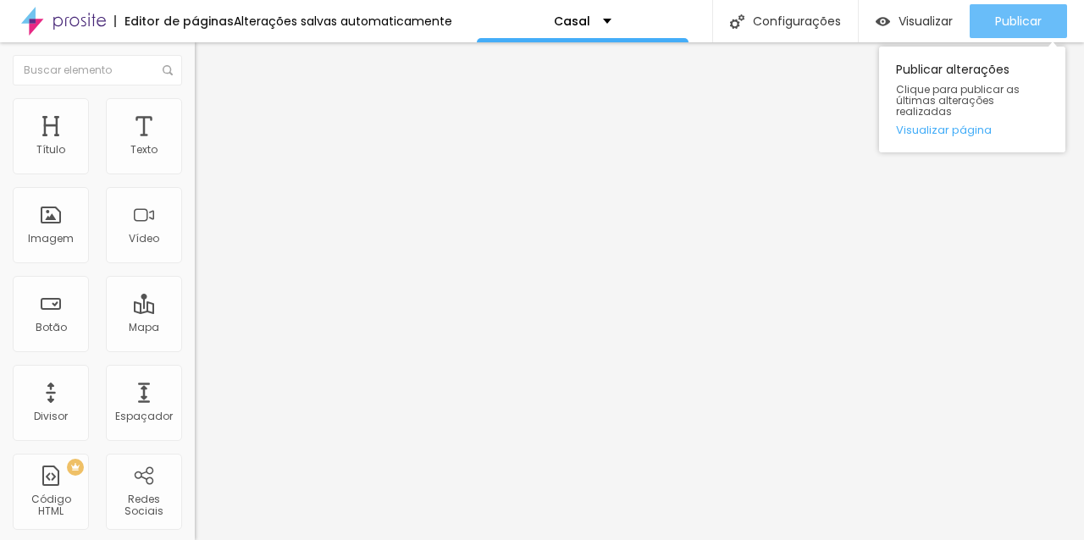
click at [1024, 16] on font "Publicar" at bounding box center [1018, 21] width 47 height 17
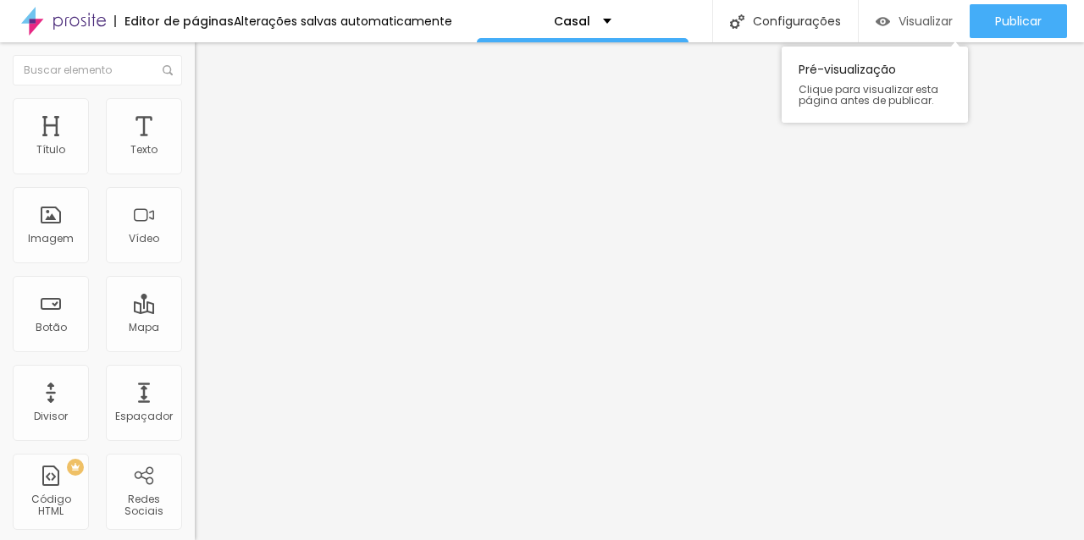
click at [908, 22] on font "Visualizar" at bounding box center [925, 21] width 54 height 17
